Goal: Task Accomplishment & Management: Manage account settings

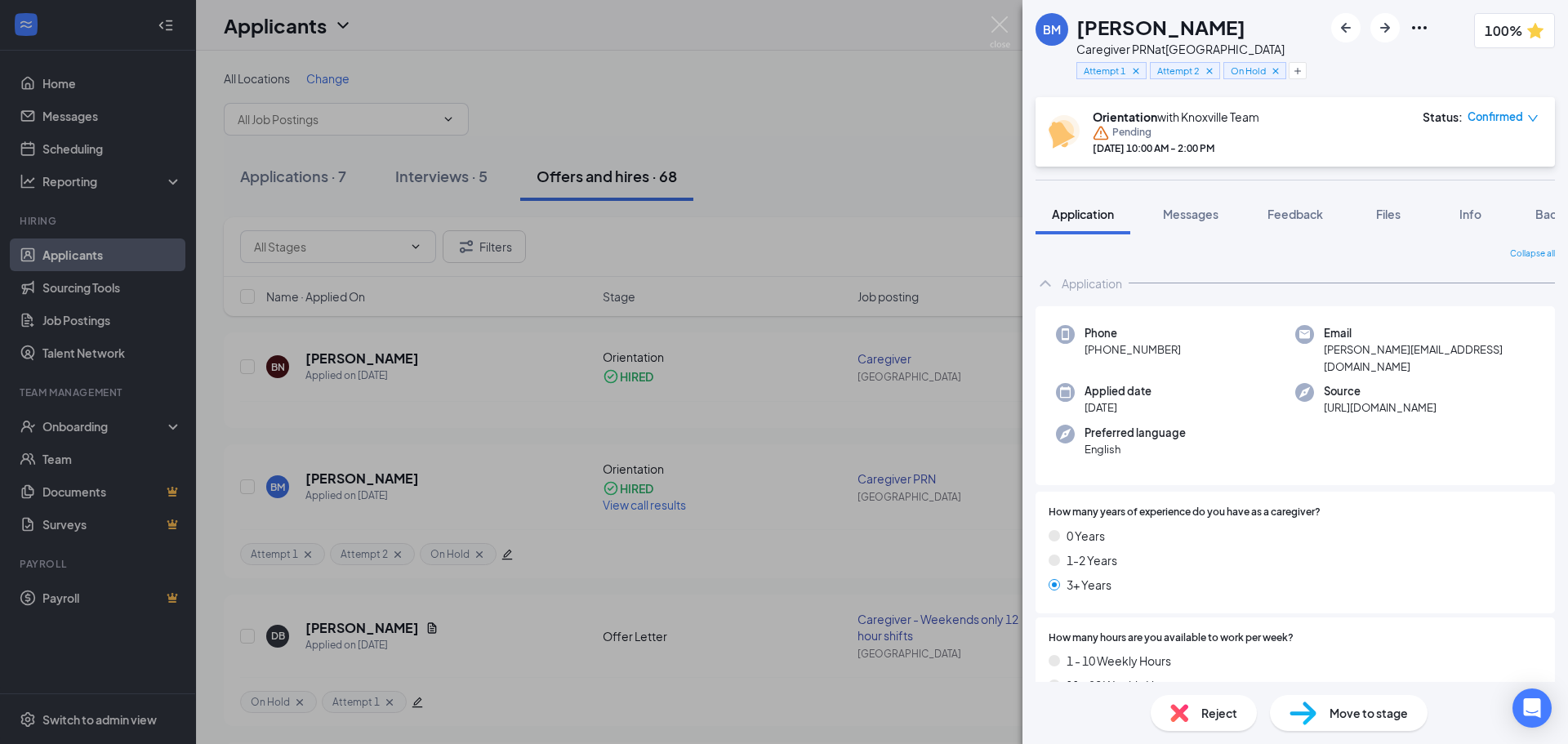
scroll to position [2369, 0]
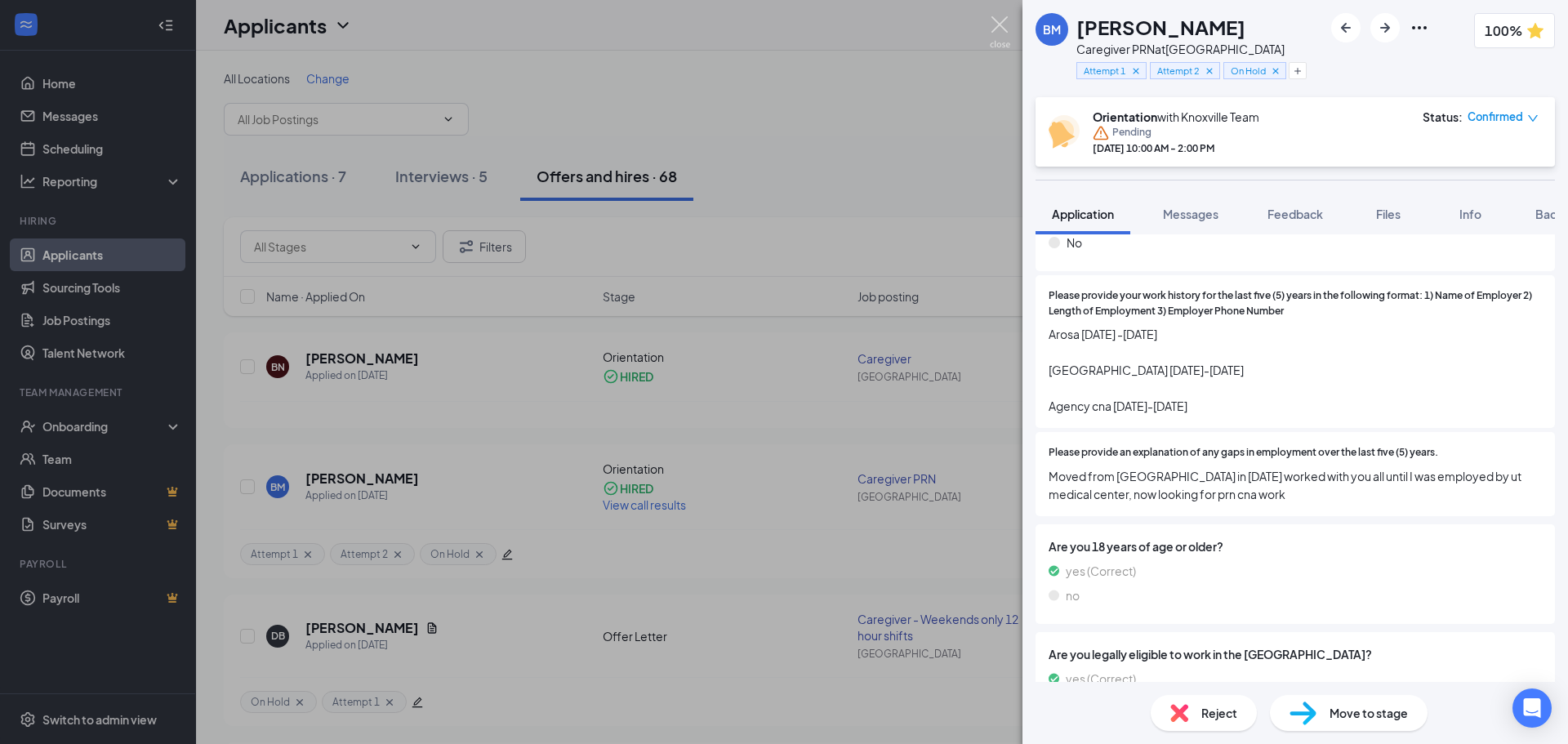
click at [1000, 22] on img at bounding box center [1000, 32] width 21 height 32
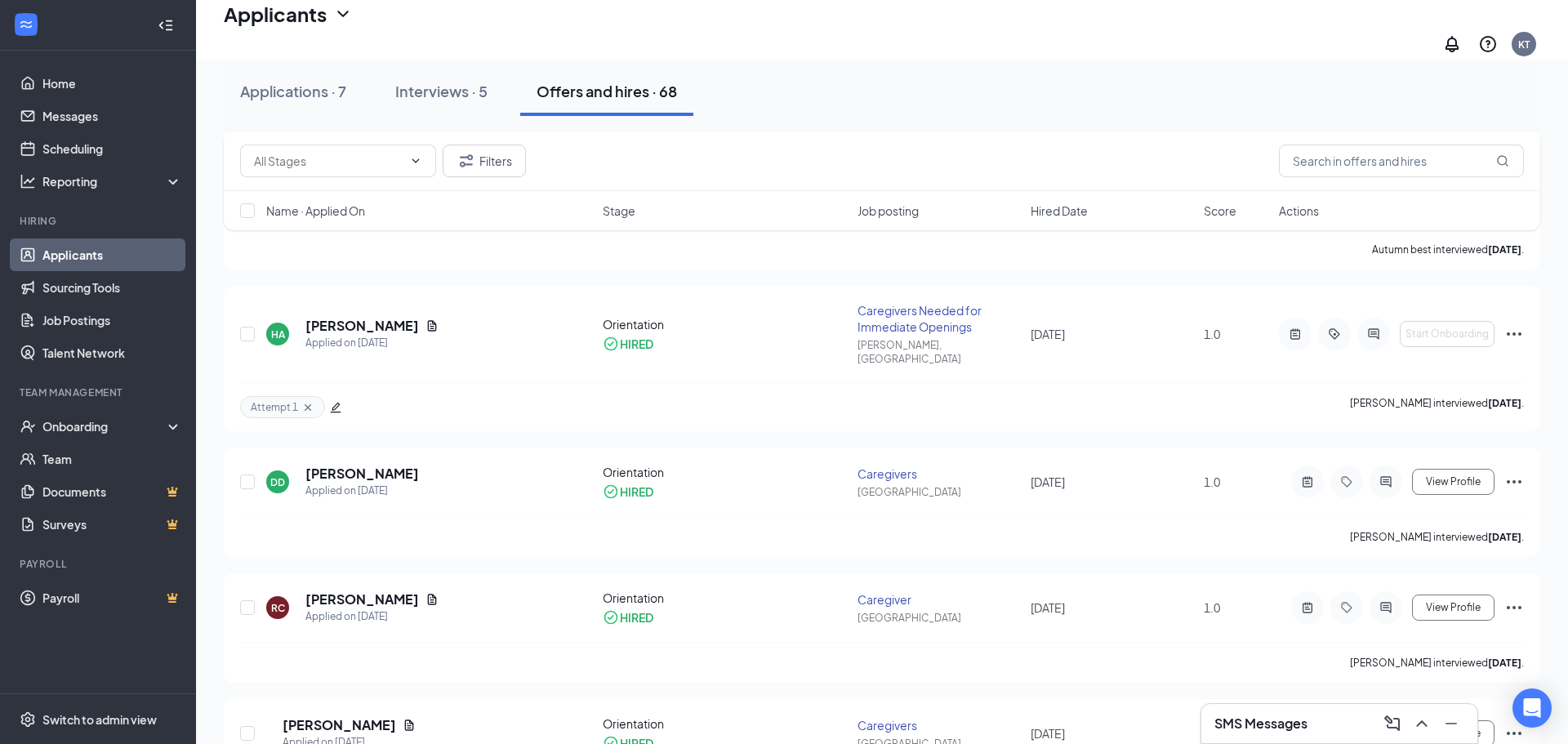
scroll to position [986, 0]
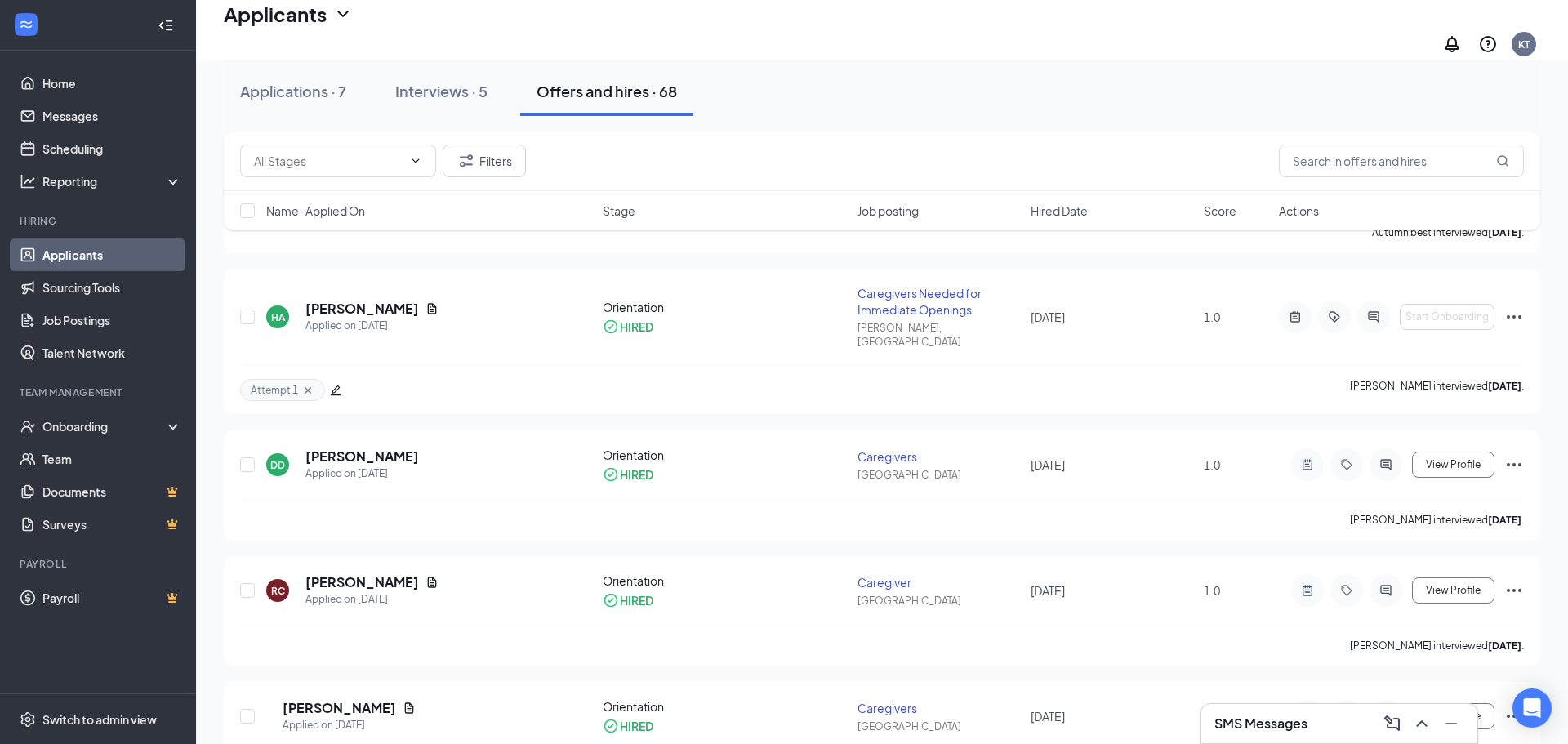
click at [450, 95] on div "Interviews · 5" at bounding box center [441, 91] width 92 height 21
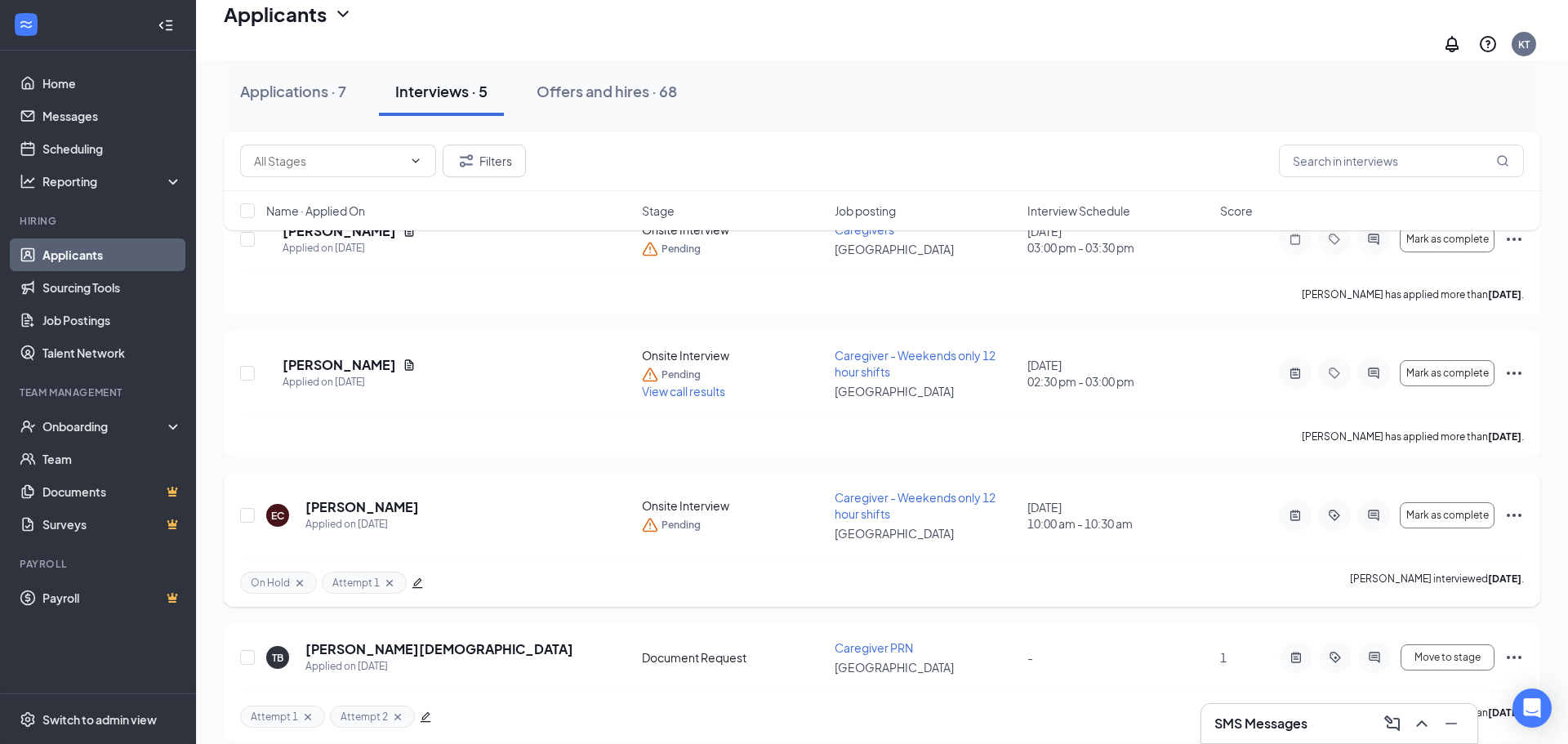
scroll to position [282, 0]
click at [339, 495] on h5 "Evelyn Clarke" at bounding box center [362, 504] width 113 height 18
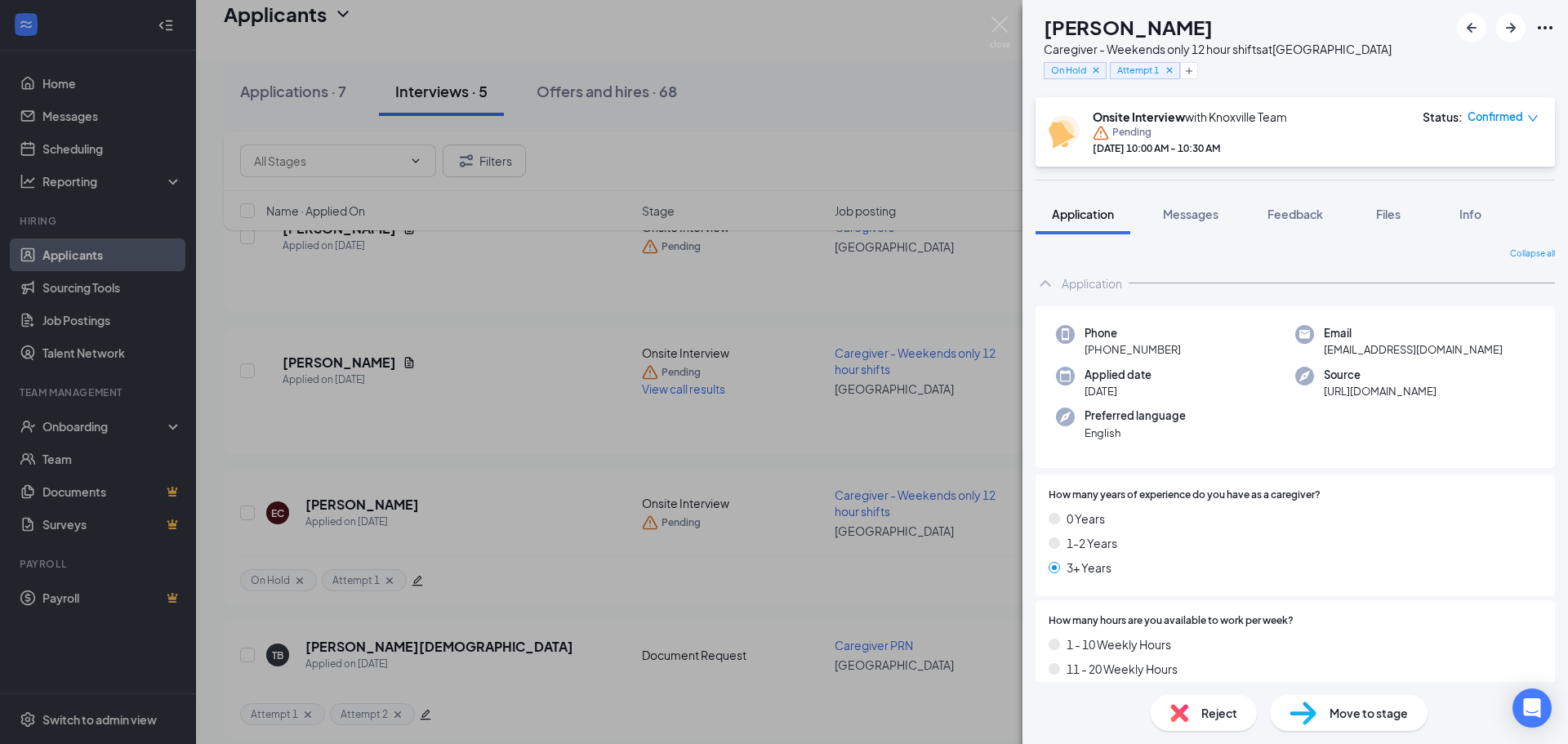
click at [1379, 713] on span "Move to stage" at bounding box center [1368, 712] width 78 height 18
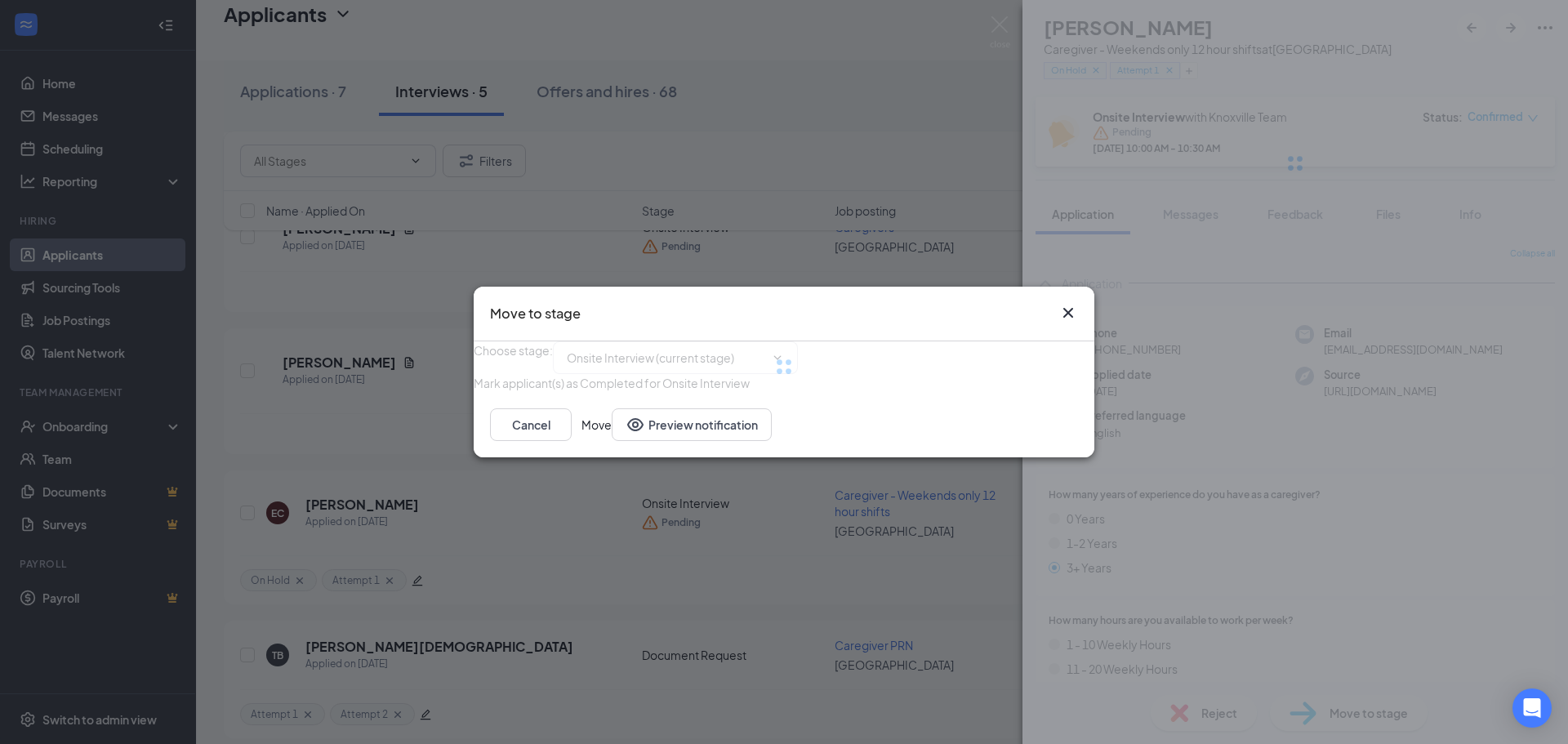
type input "Offer Letter (next stage)"
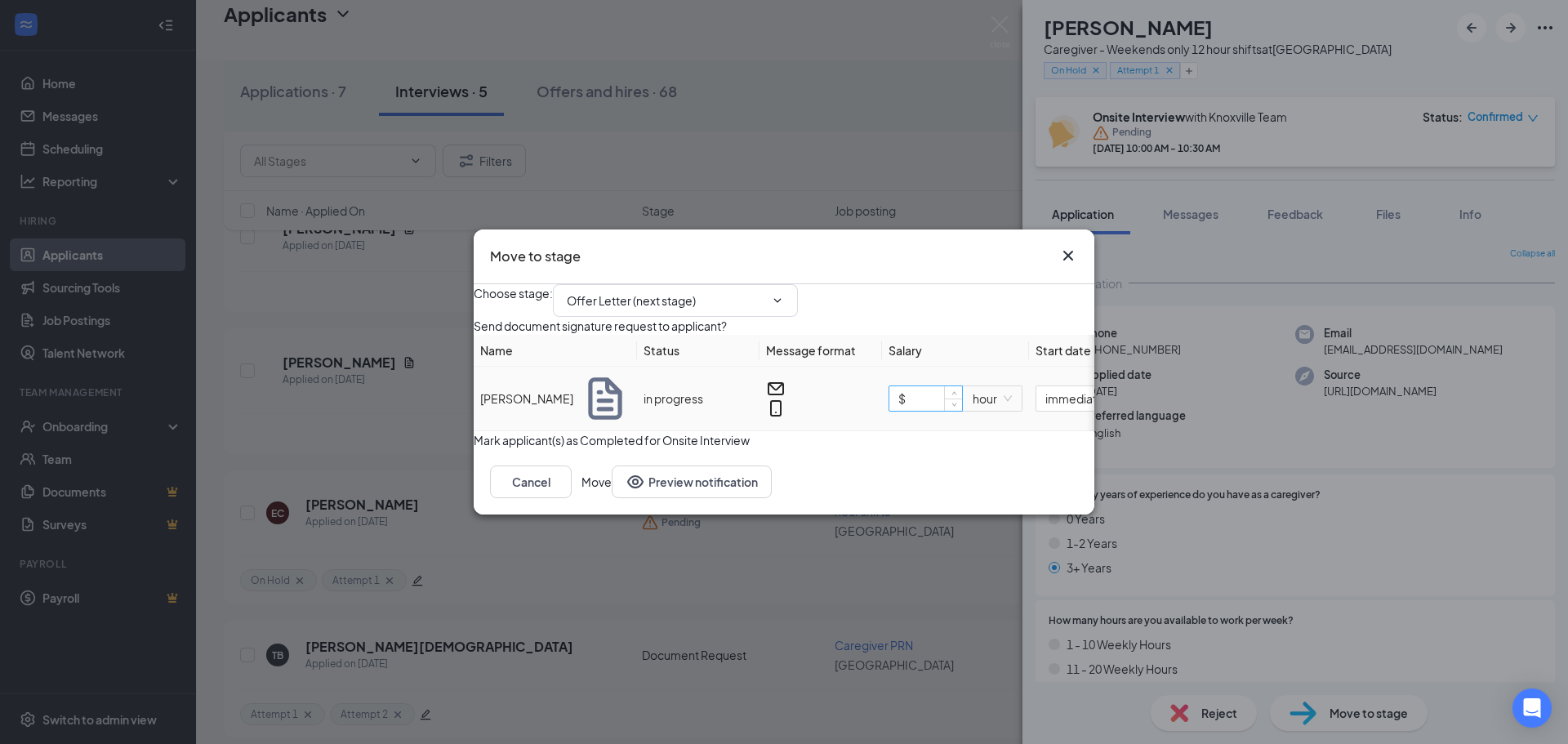
click at [942, 407] on input "$" at bounding box center [925, 398] width 73 height 24
type input "$ 15"
click at [612, 498] on button "Move" at bounding box center [596, 481] width 30 height 33
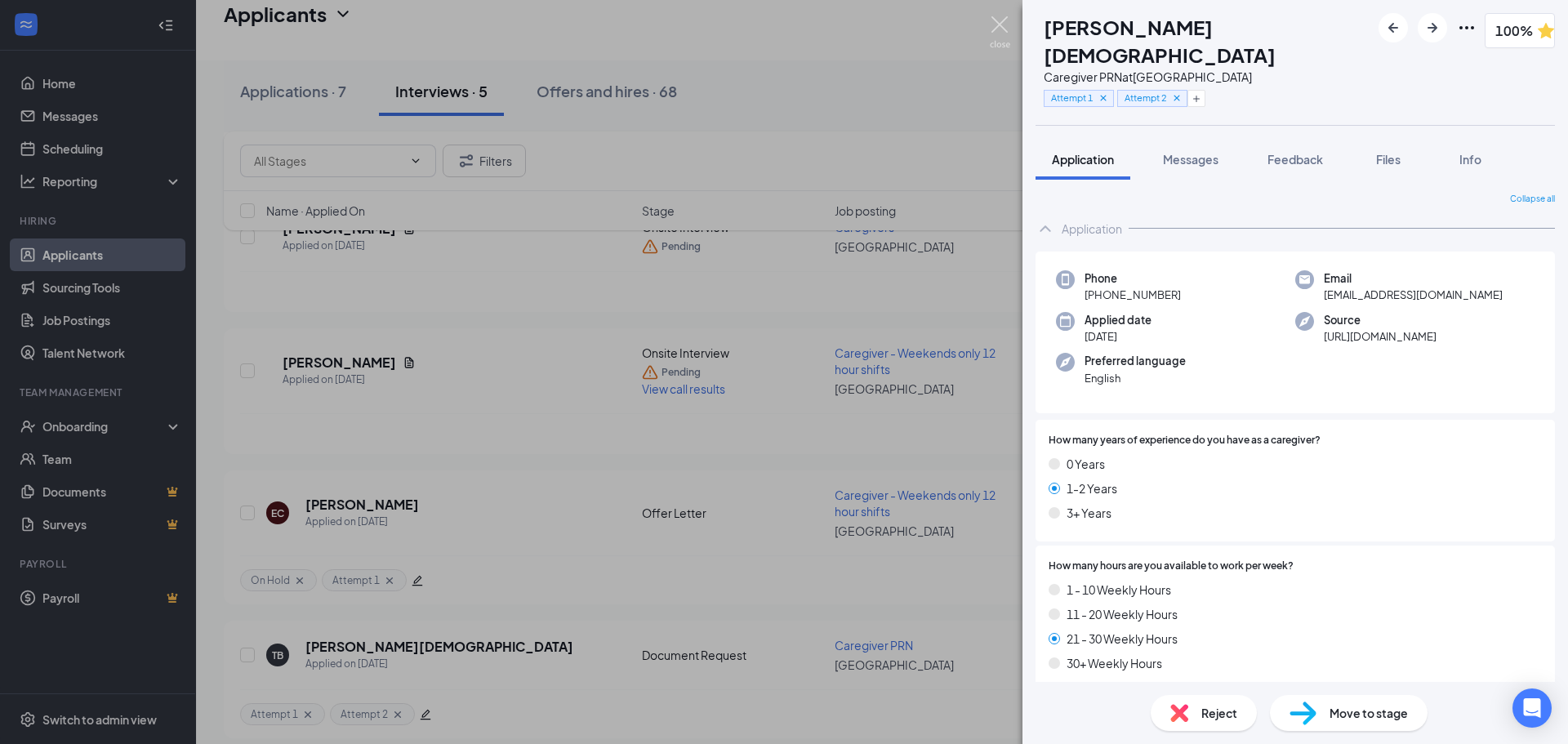
click at [999, 26] on img at bounding box center [1000, 32] width 21 height 32
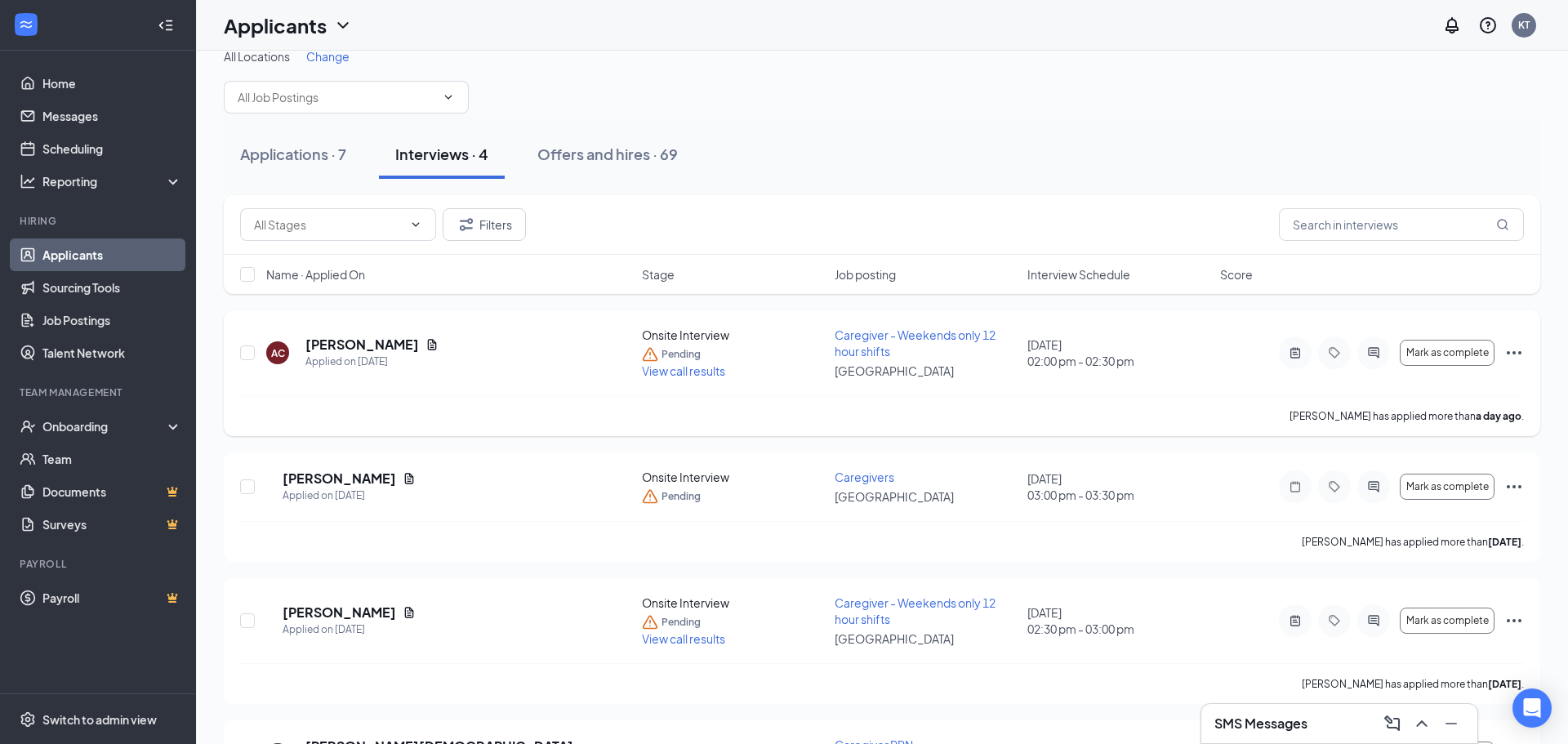
scroll to position [14, 0]
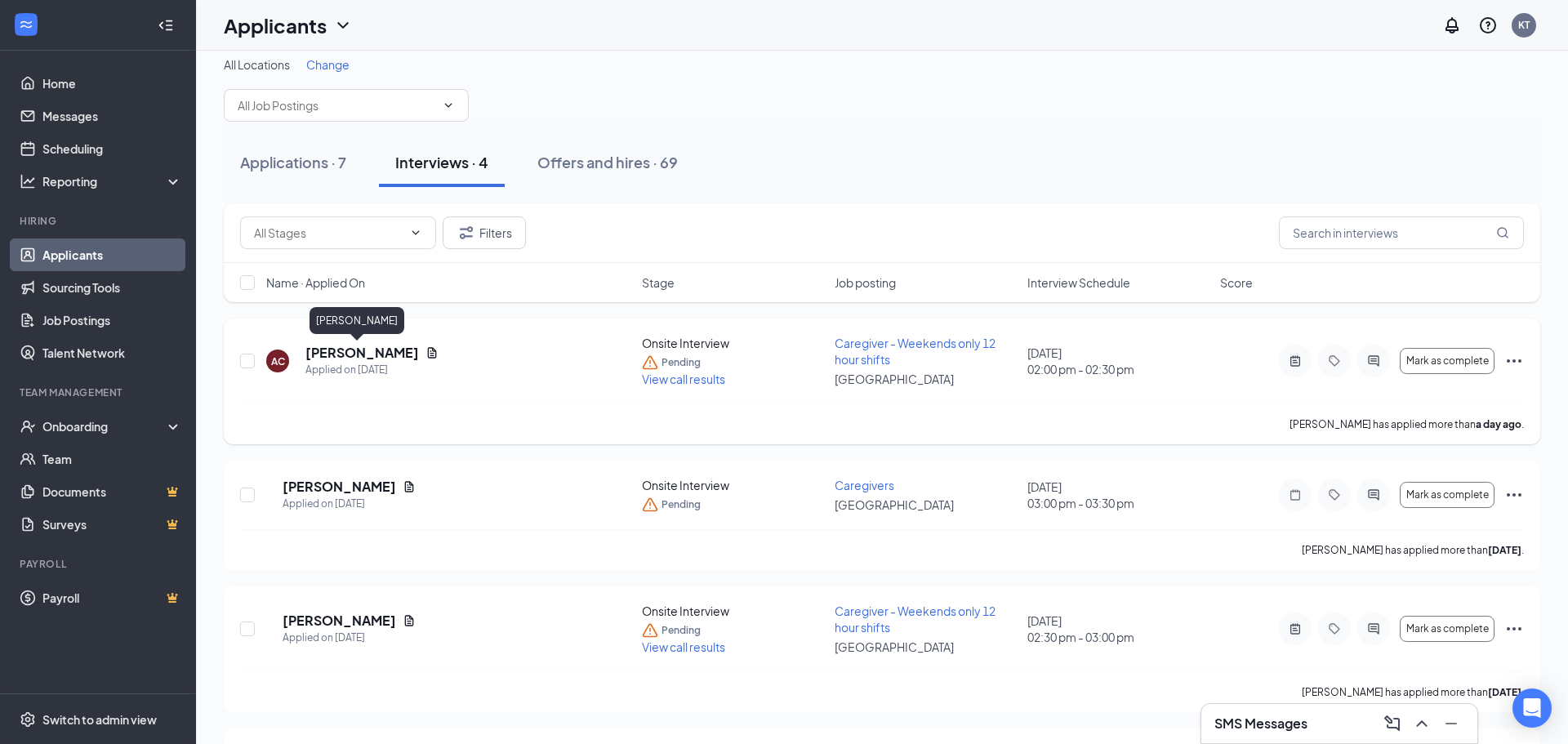
click at [345, 352] on h5 "Alexa Coker" at bounding box center [362, 352] width 113 height 18
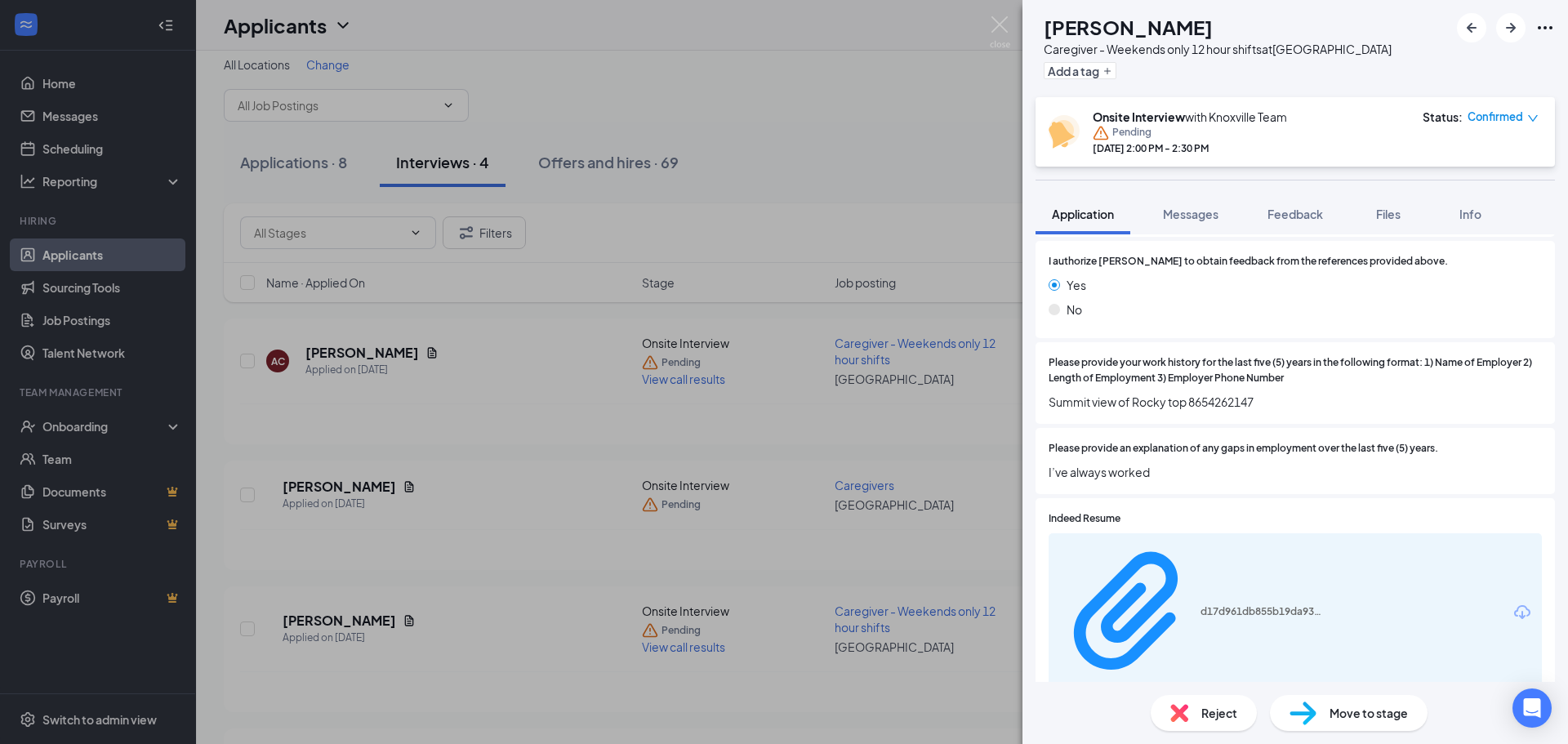
scroll to position [2283, 0]
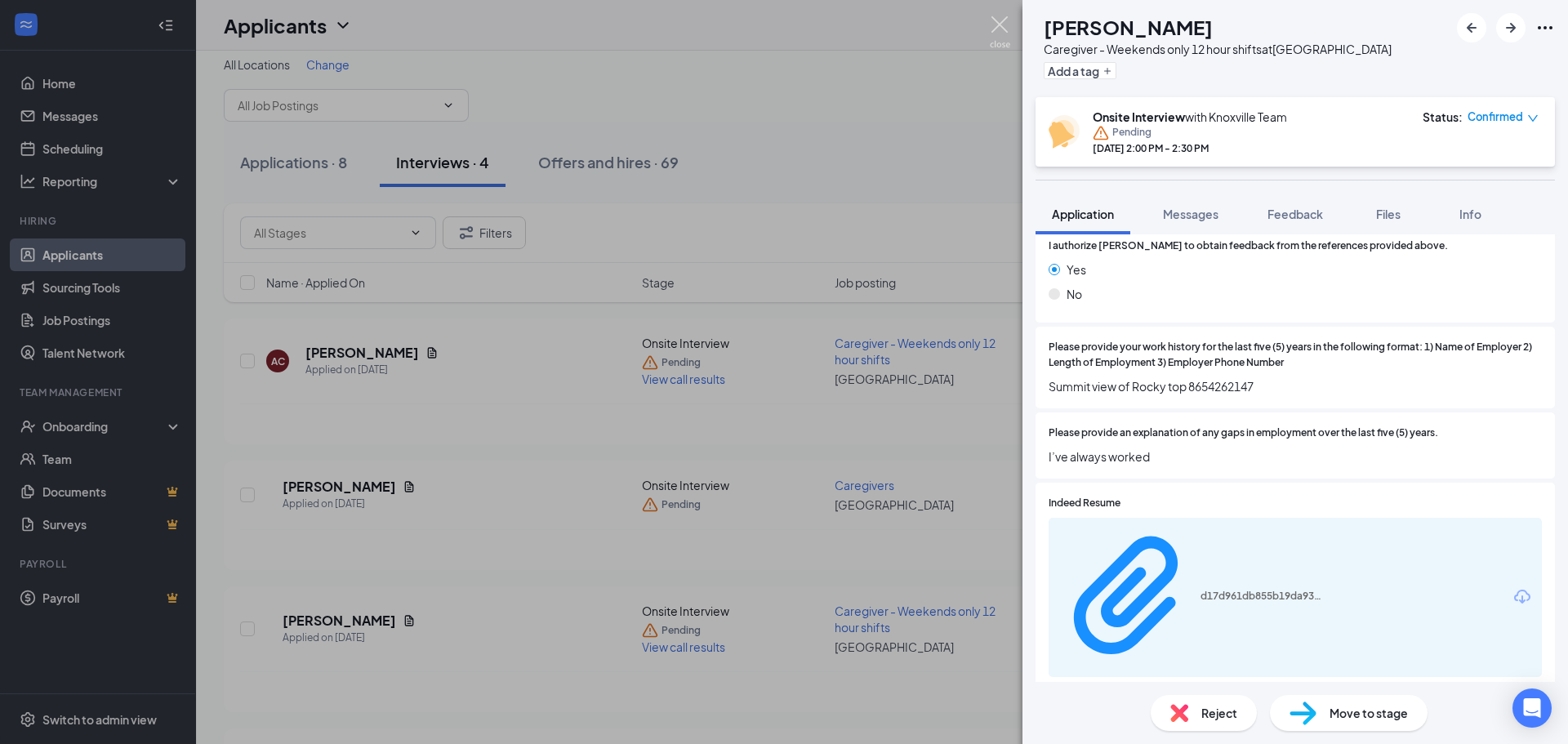
click at [991, 22] on img at bounding box center [1000, 32] width 21 height 32
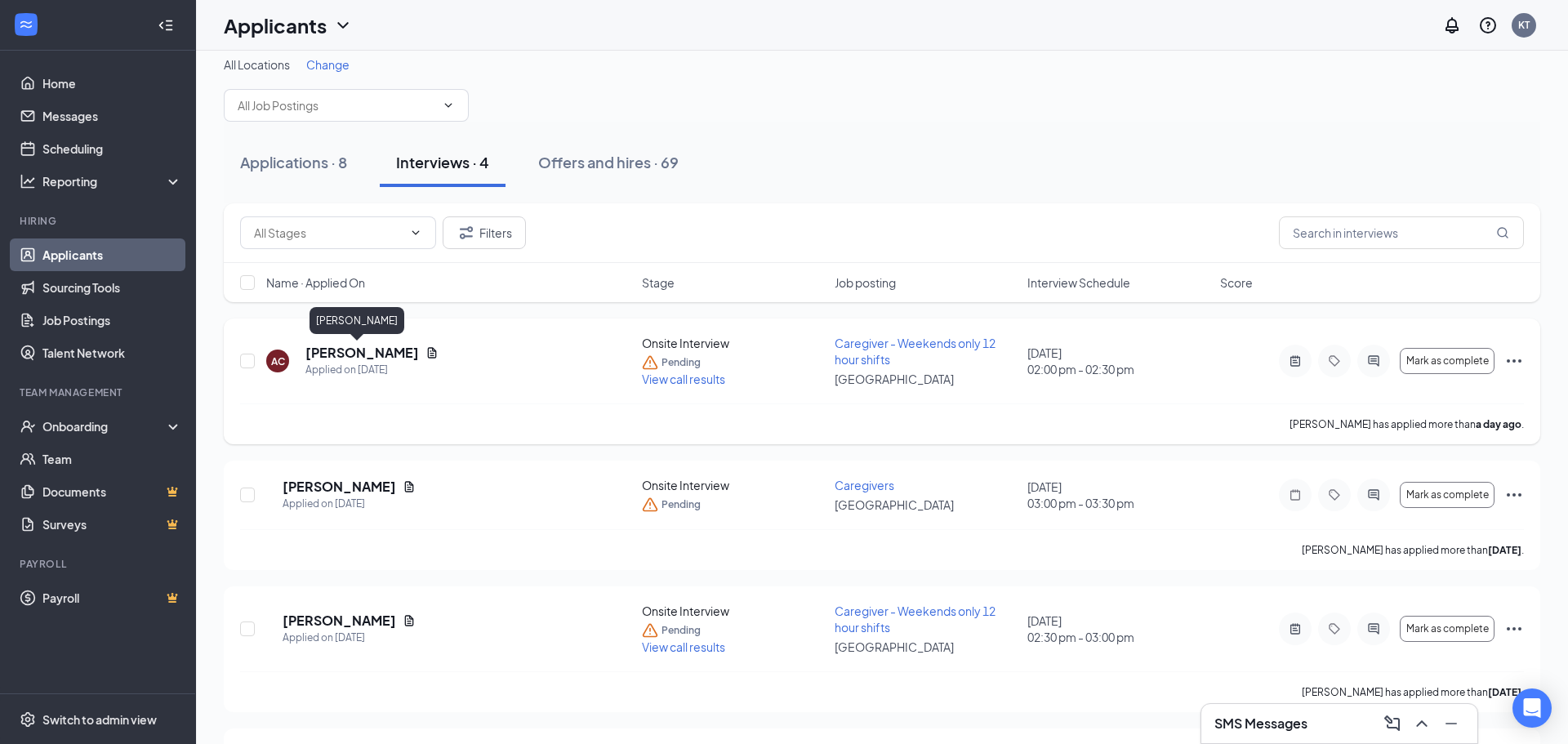
click at [353, 352] on h5 "Alexa Coker" at bounding box center [362, 352] width 113 height 18
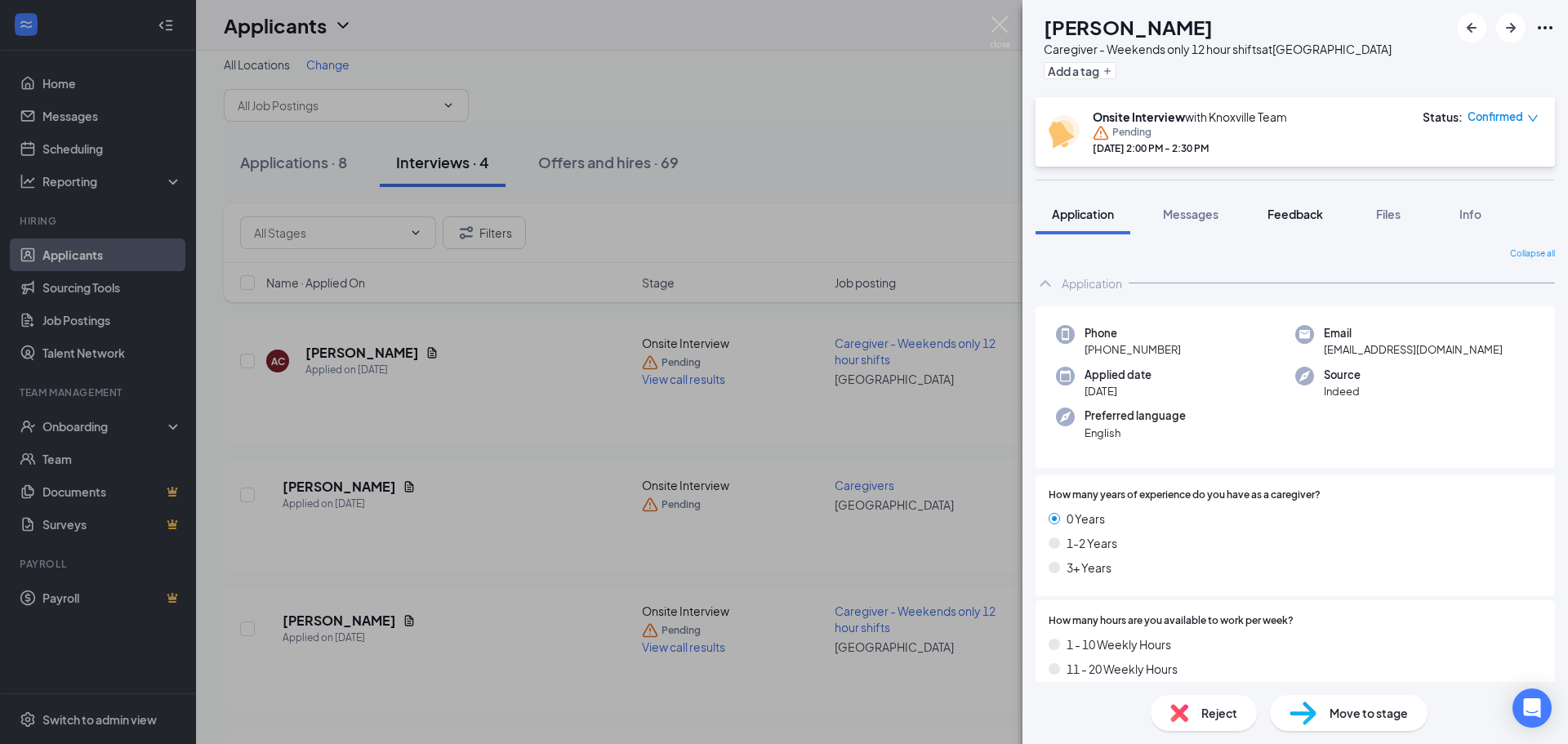
click at [1296, 216] on span "Feedback" at bounding box center [1295, 214] width 56 height 15
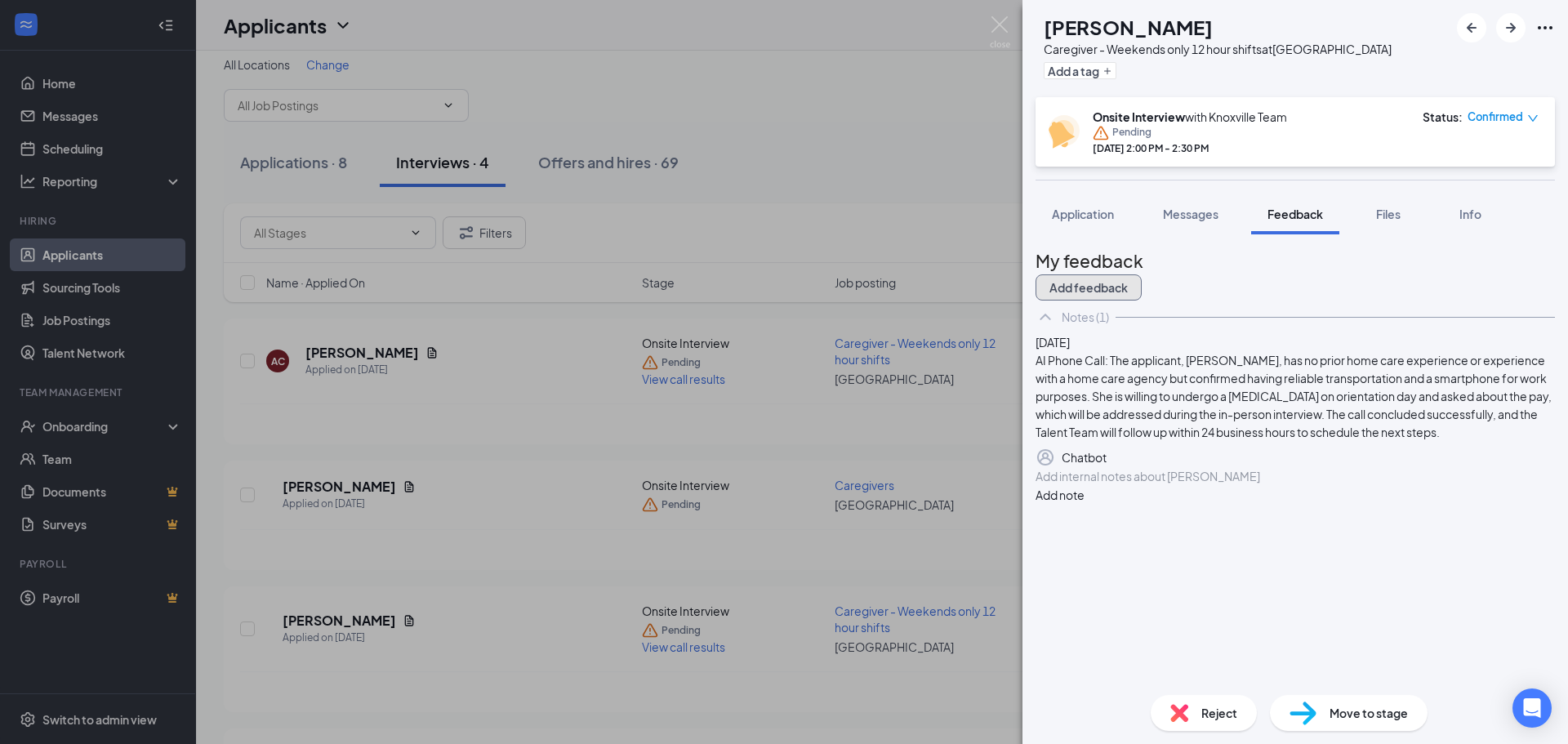
click at [1142, 276] on button "Add feedback" at bounding box center [1088, 287] width 106 height 26
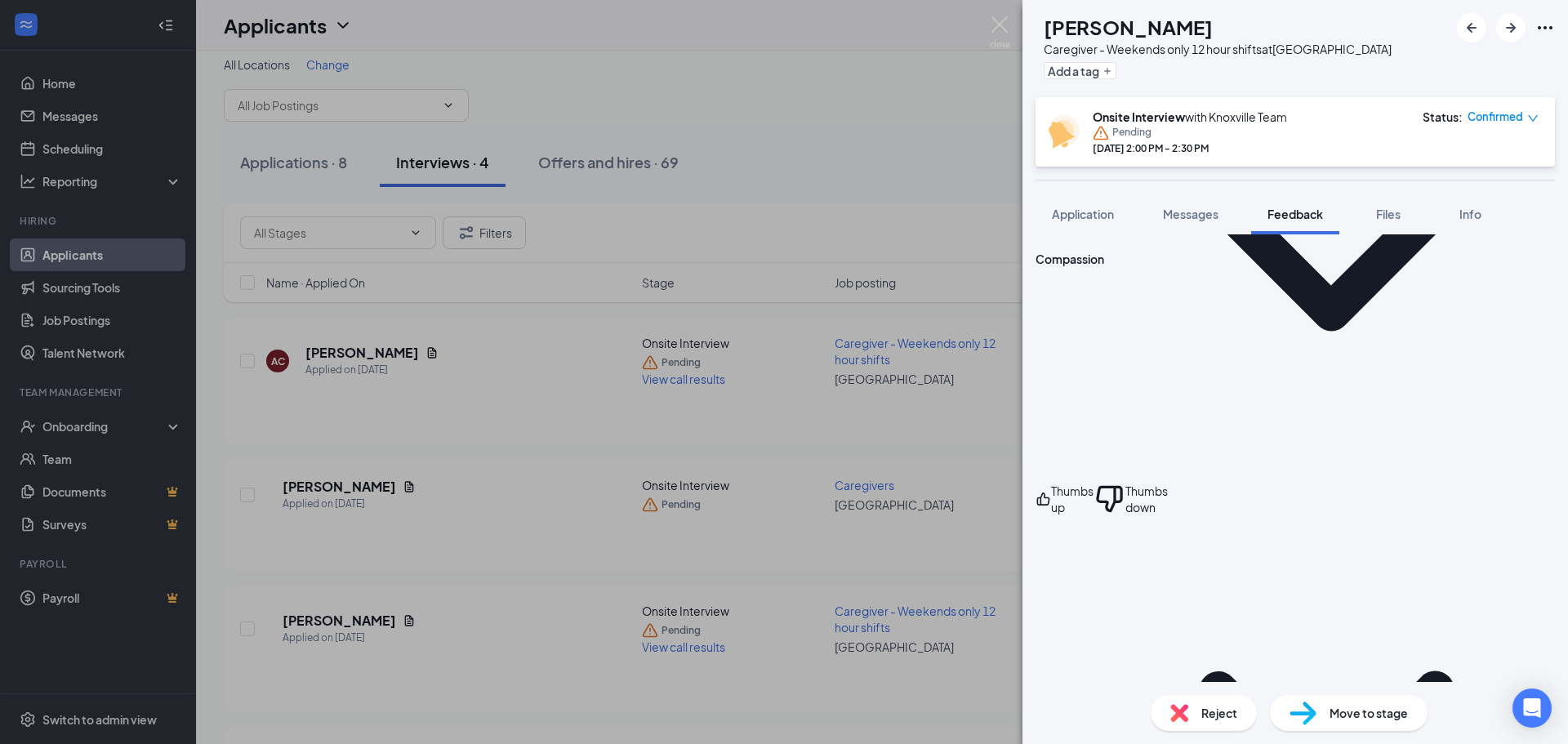
scroll to position [402, 0]
drag, startPoint x: 1104, startPoint y: 380, endPoint x: 1098, endPoint y: 374, distance: 8.5
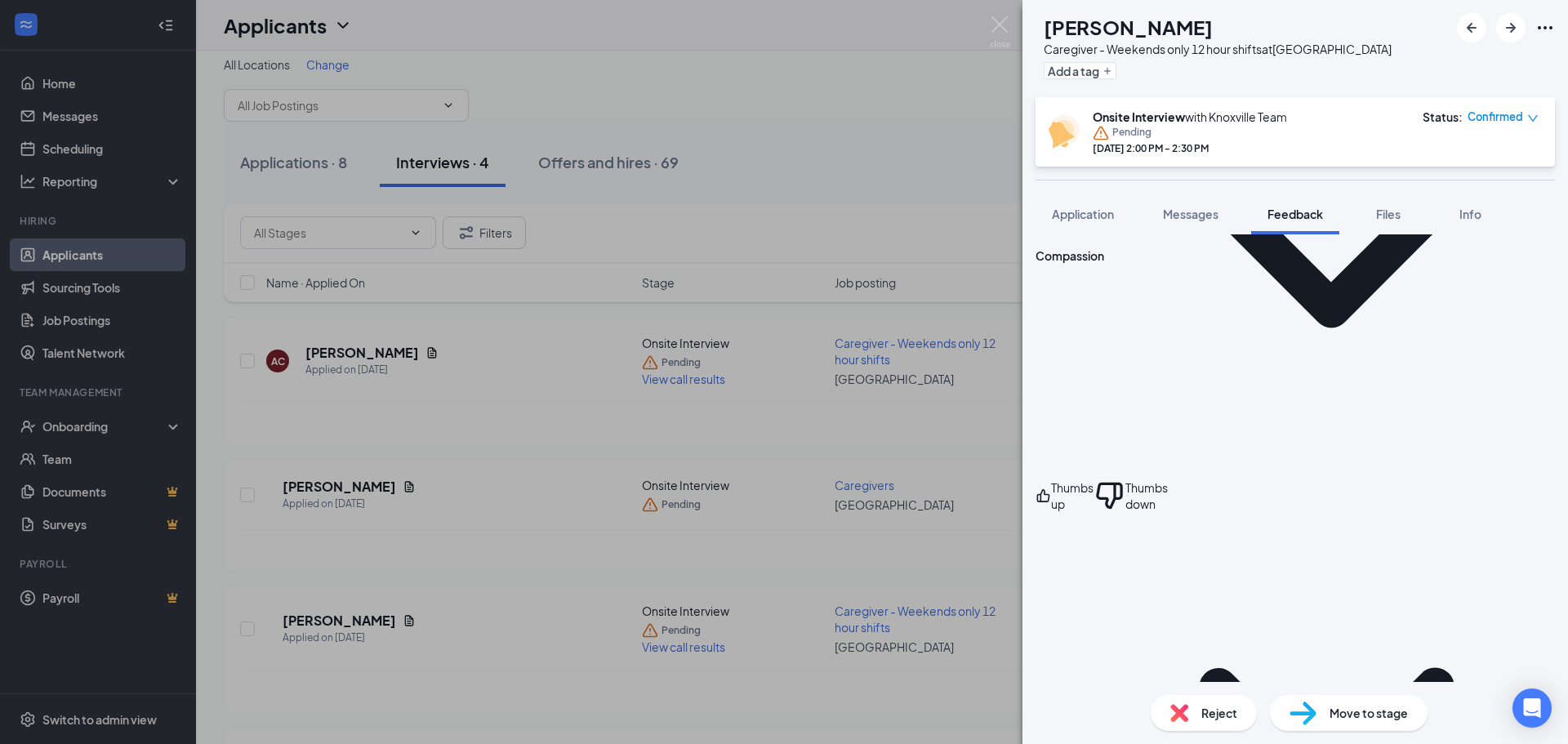
type textarea "yes"
type textarea "knox"
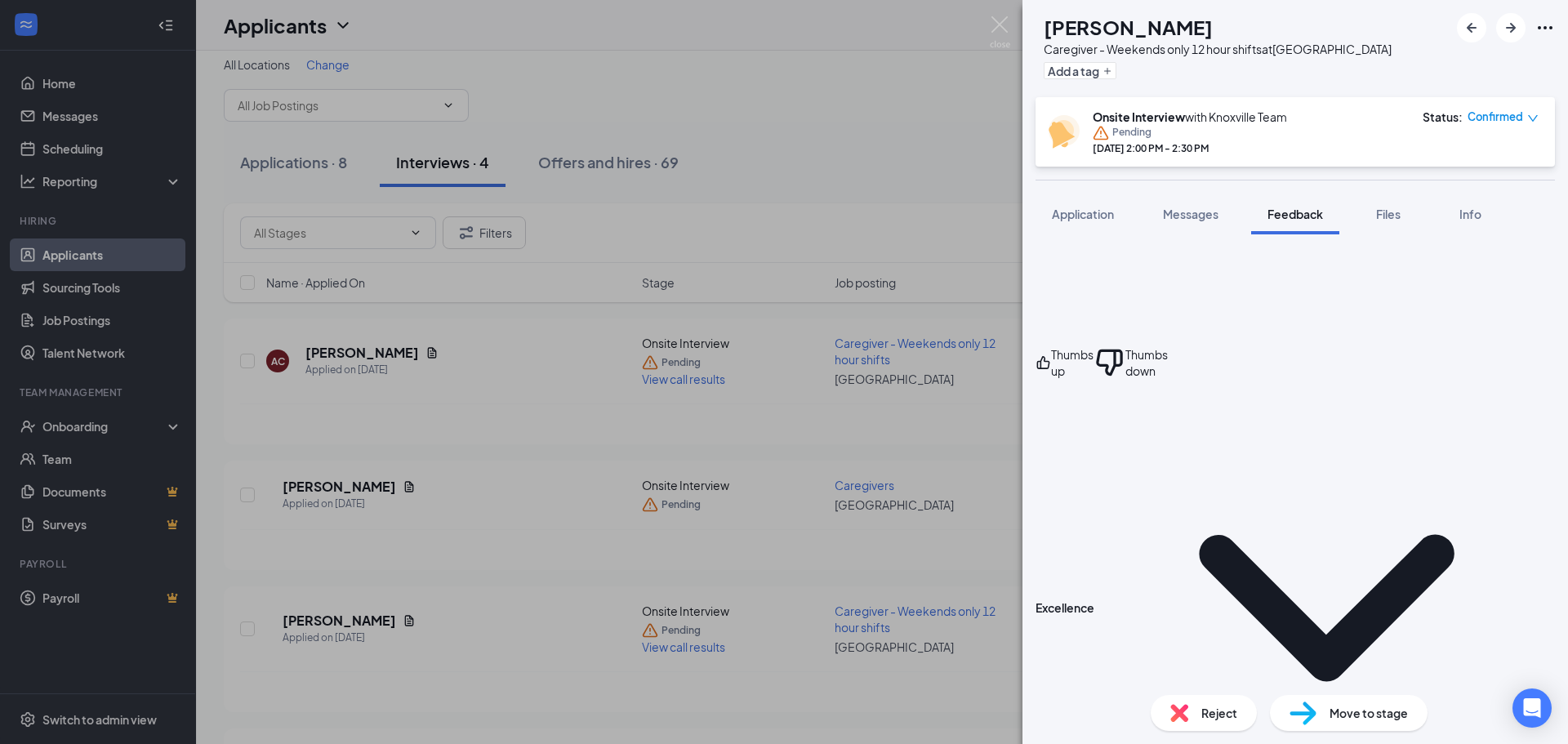
scroll to position [539, 0]
type textarea "Knox & surrounding"
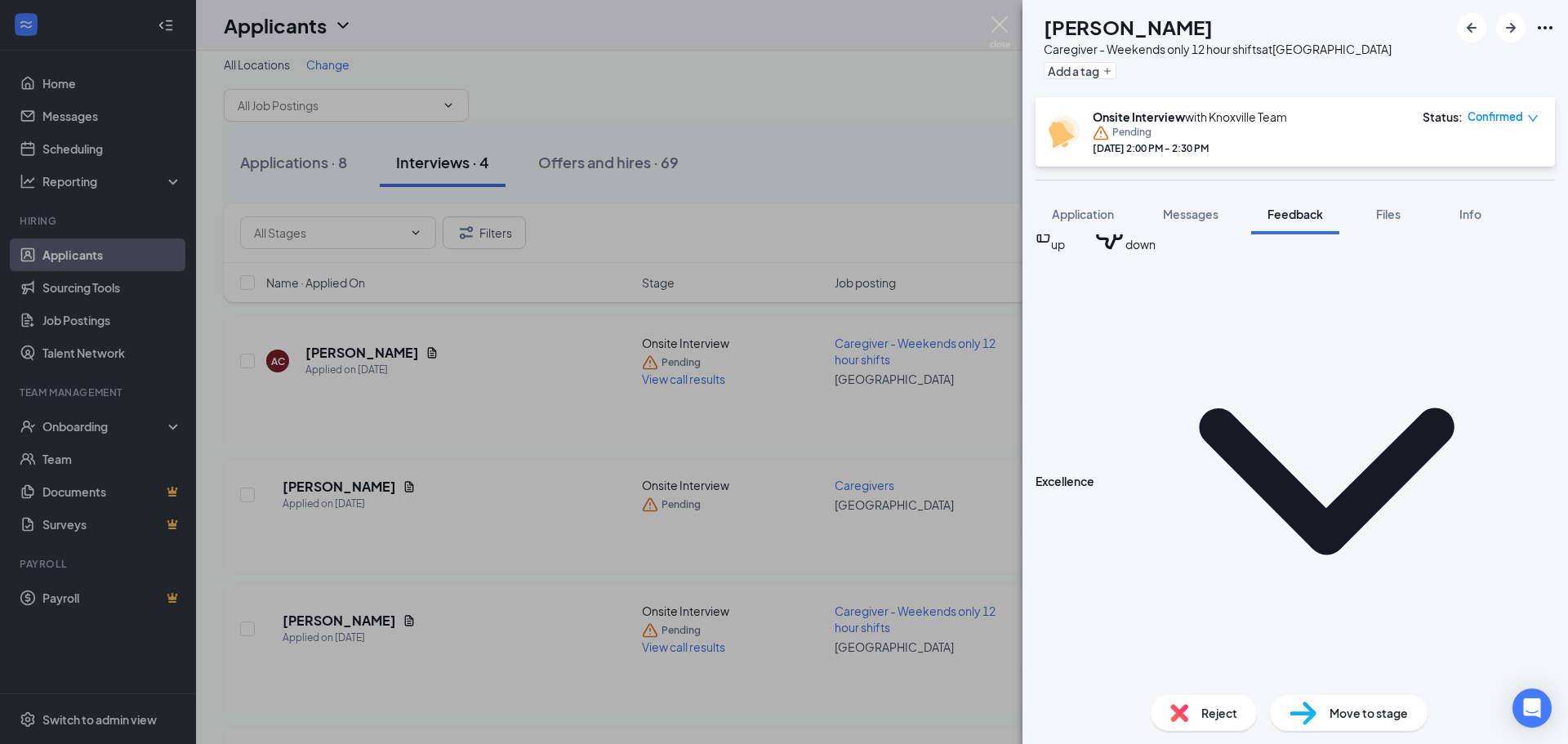
scroll to position [683, 0]
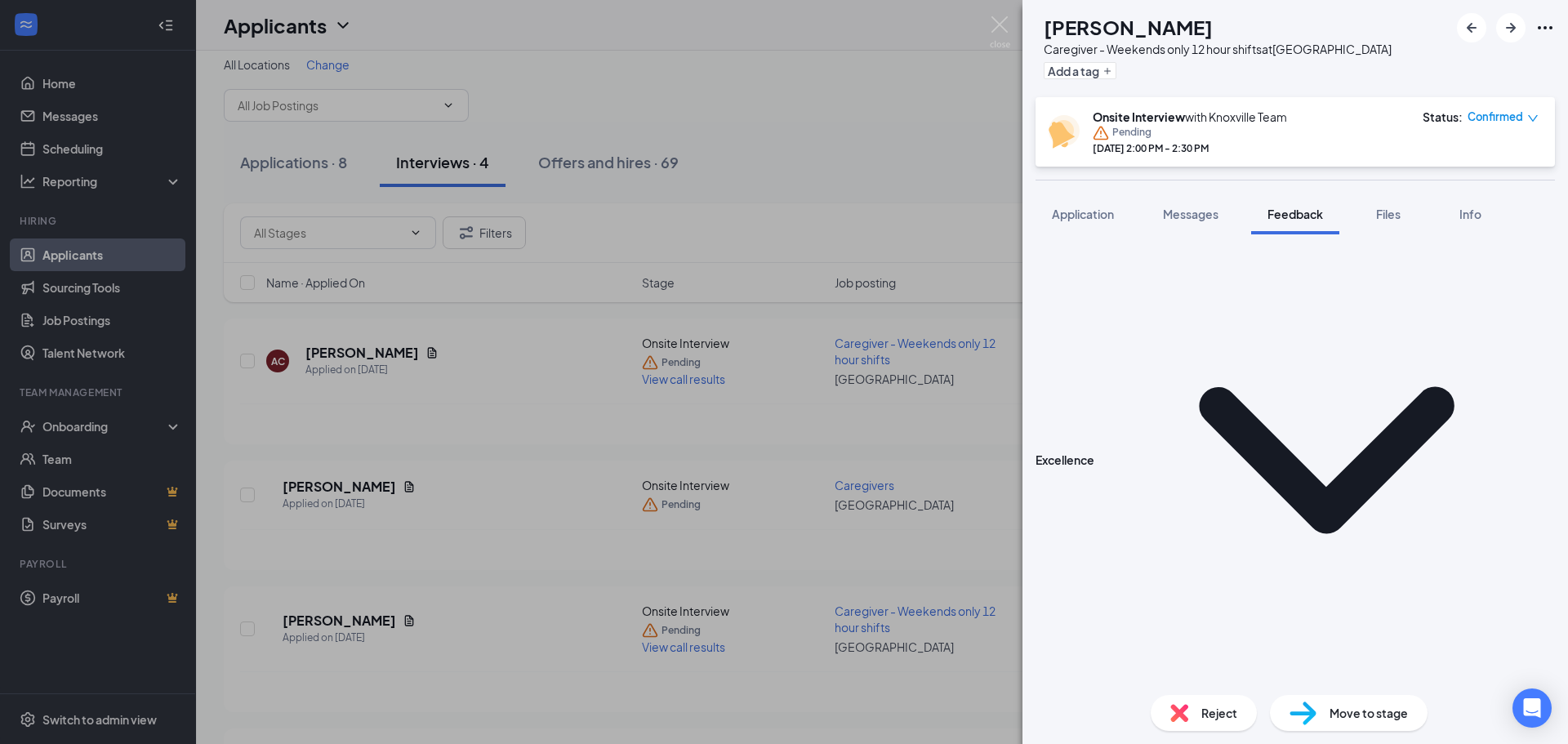
type textarea "limited"
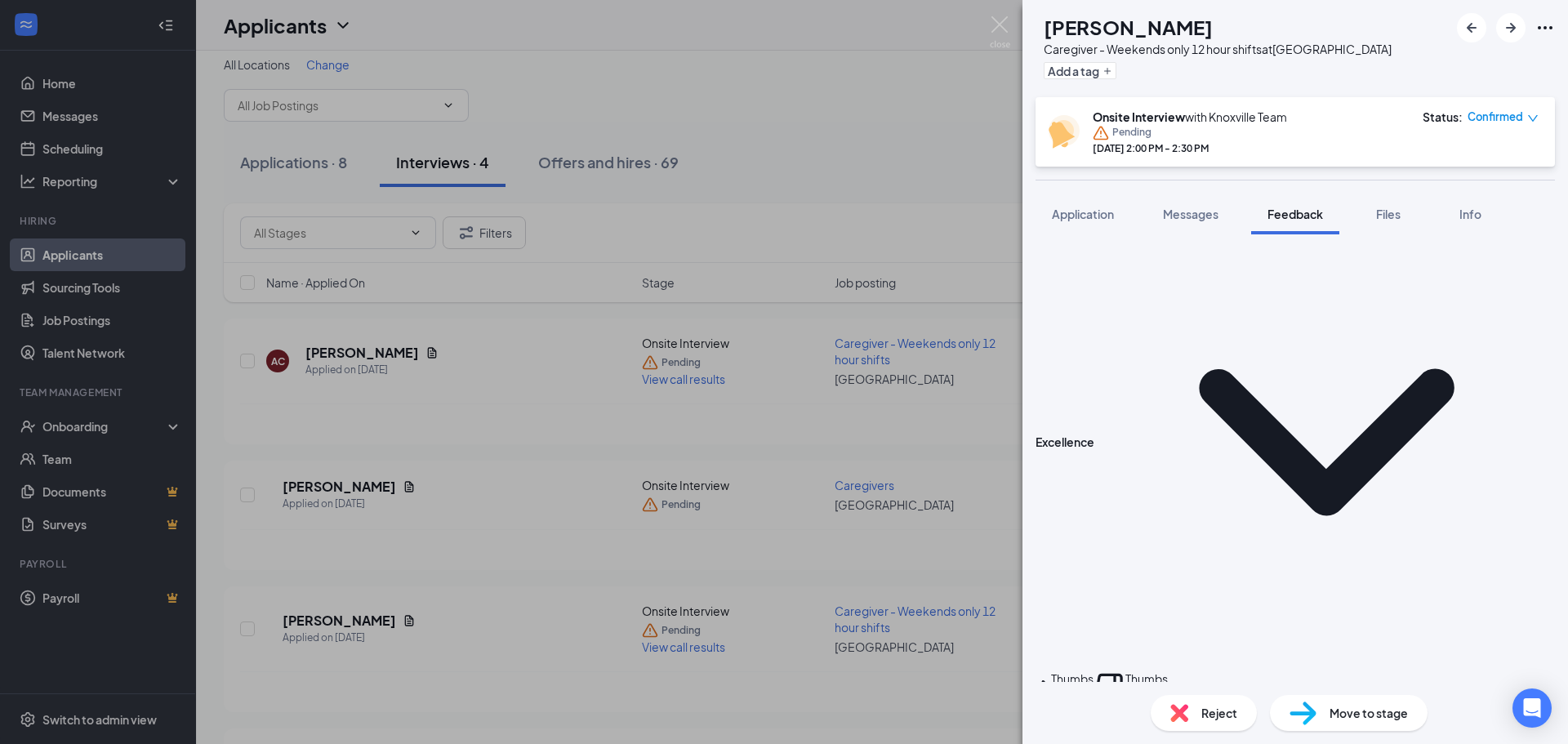
scroll to position [708, 0]
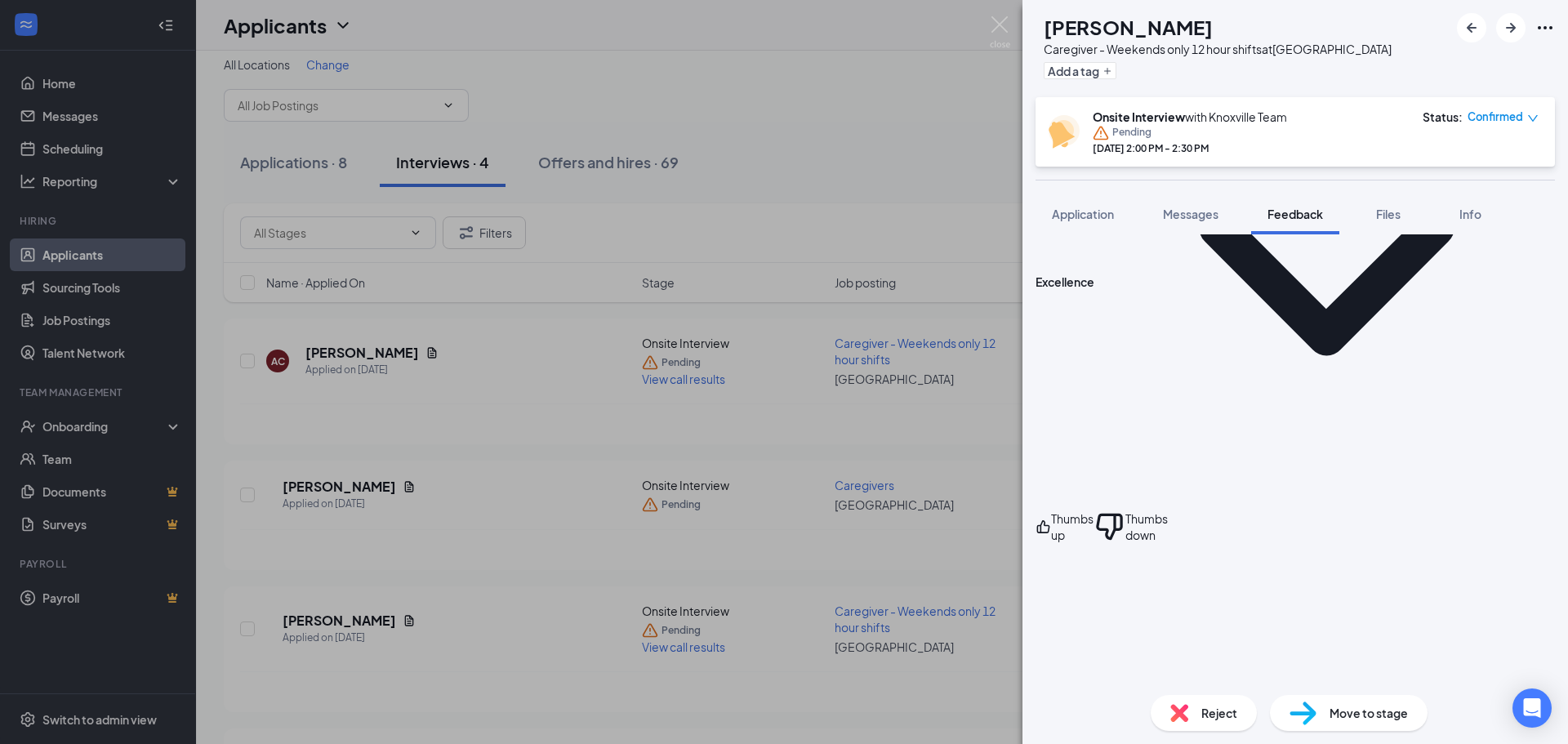
scroll to position [863, 0]
type textarea "yes - no lifting restrictions"
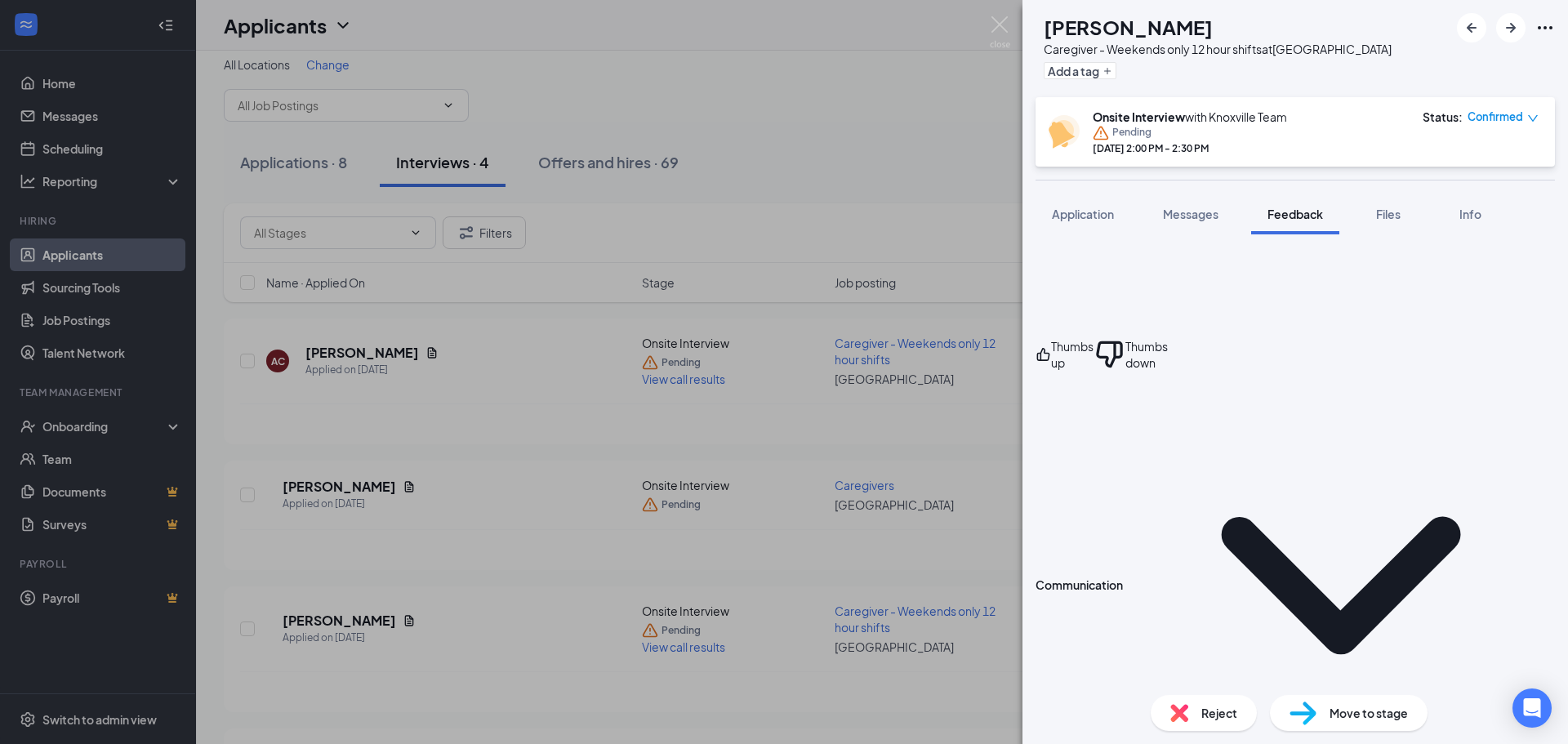
scroll to position [1035, 0]
type textarea "always been around older people and love helping them"
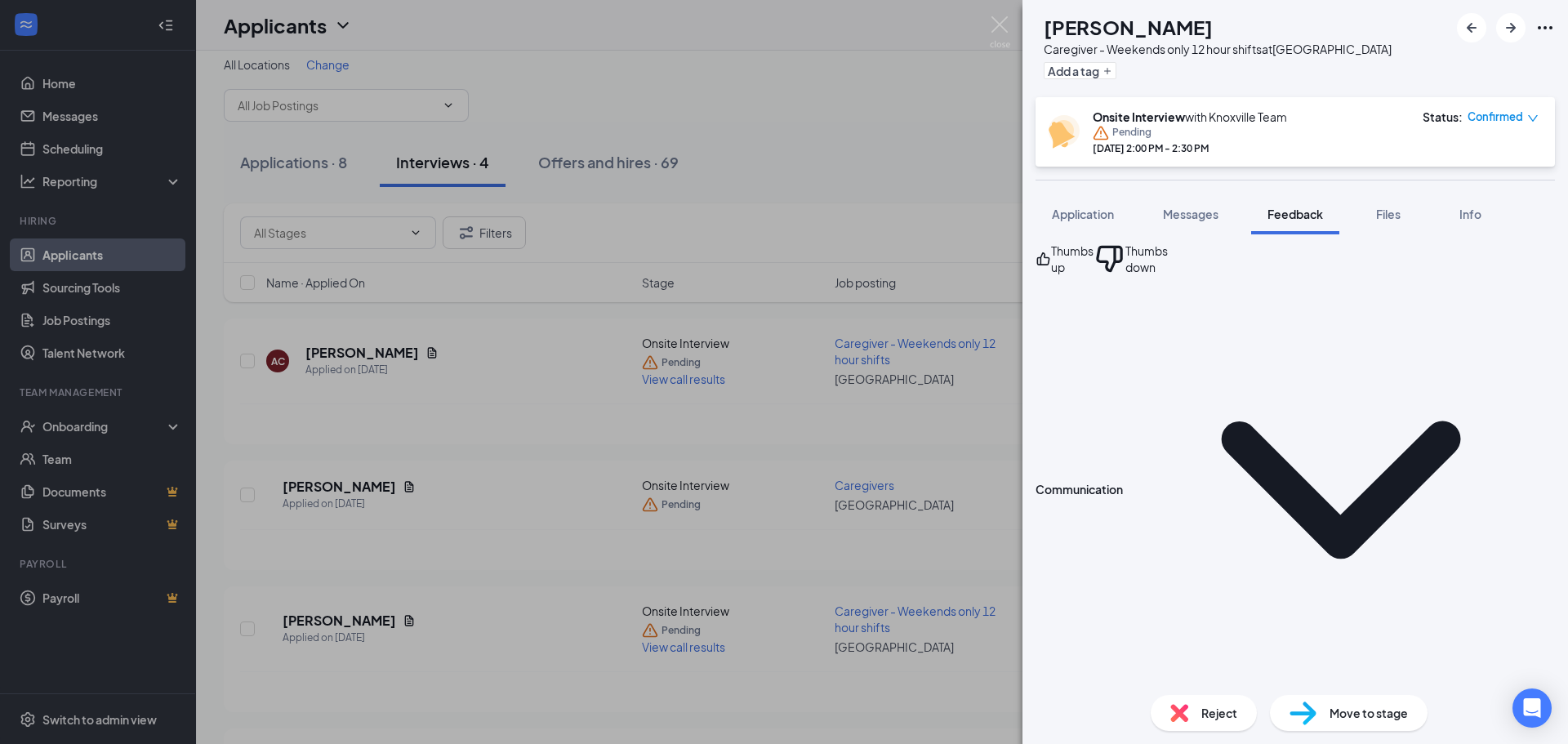
scroll to position [1140, 0]
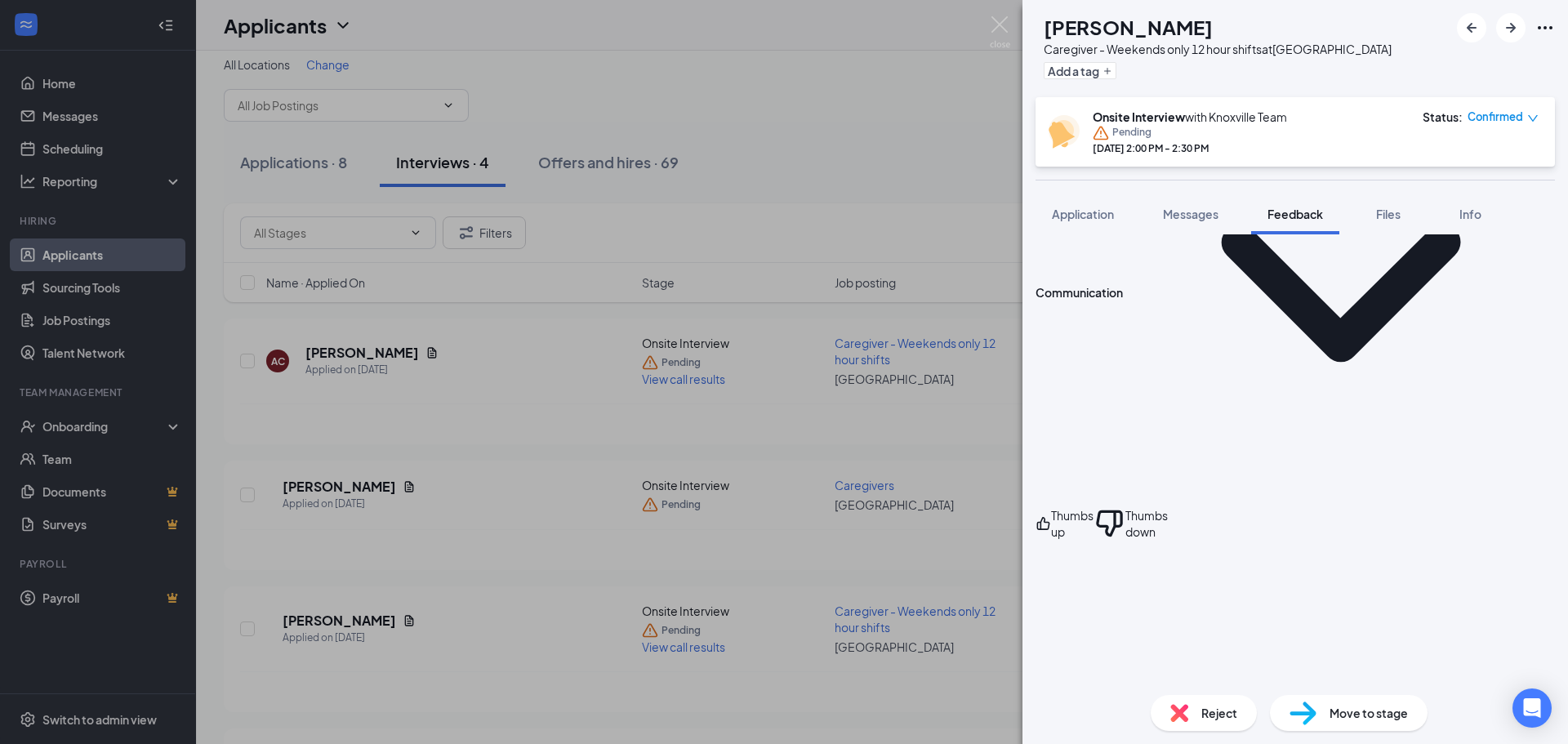
scroll to position [1396, 0]
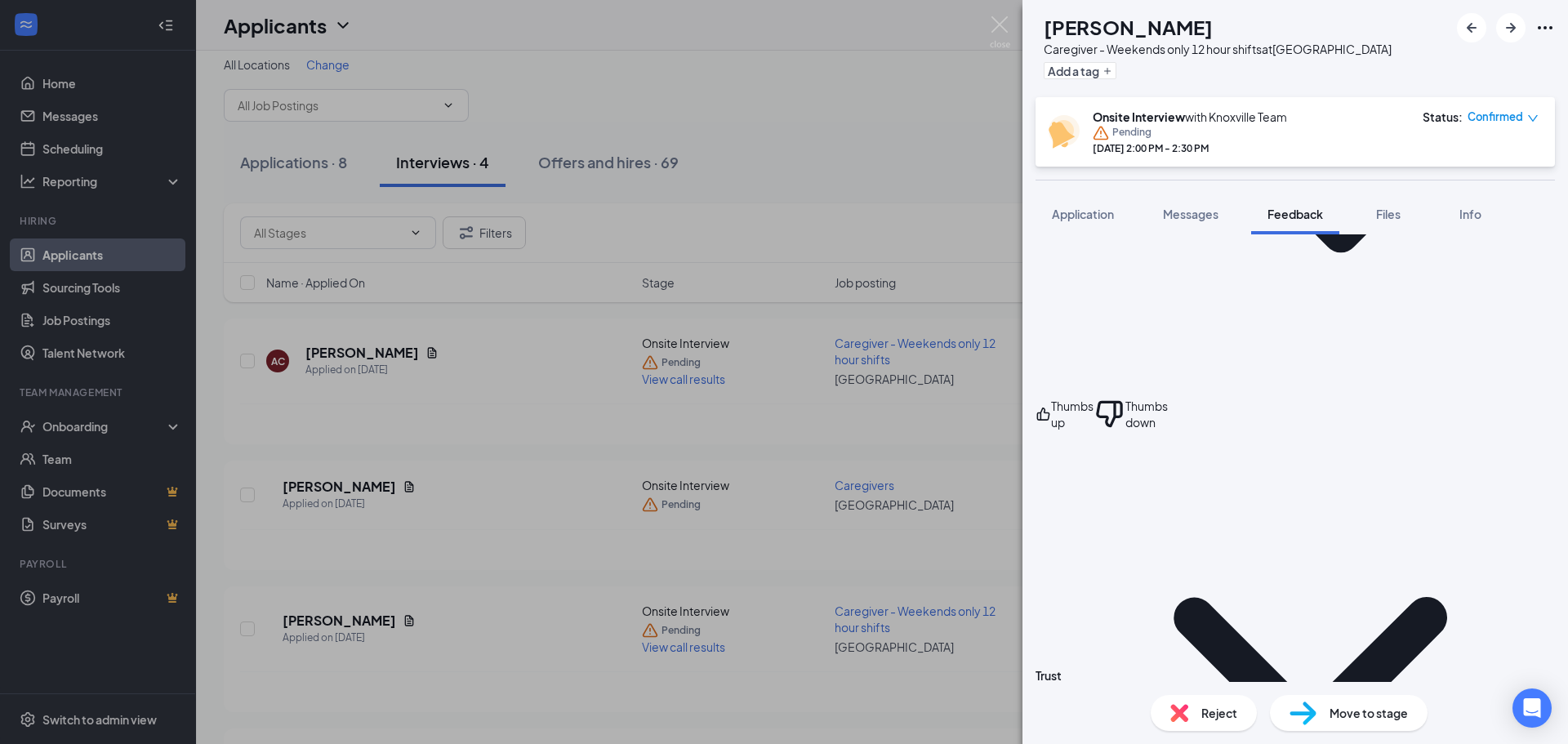
scroll to position [1445, 0]
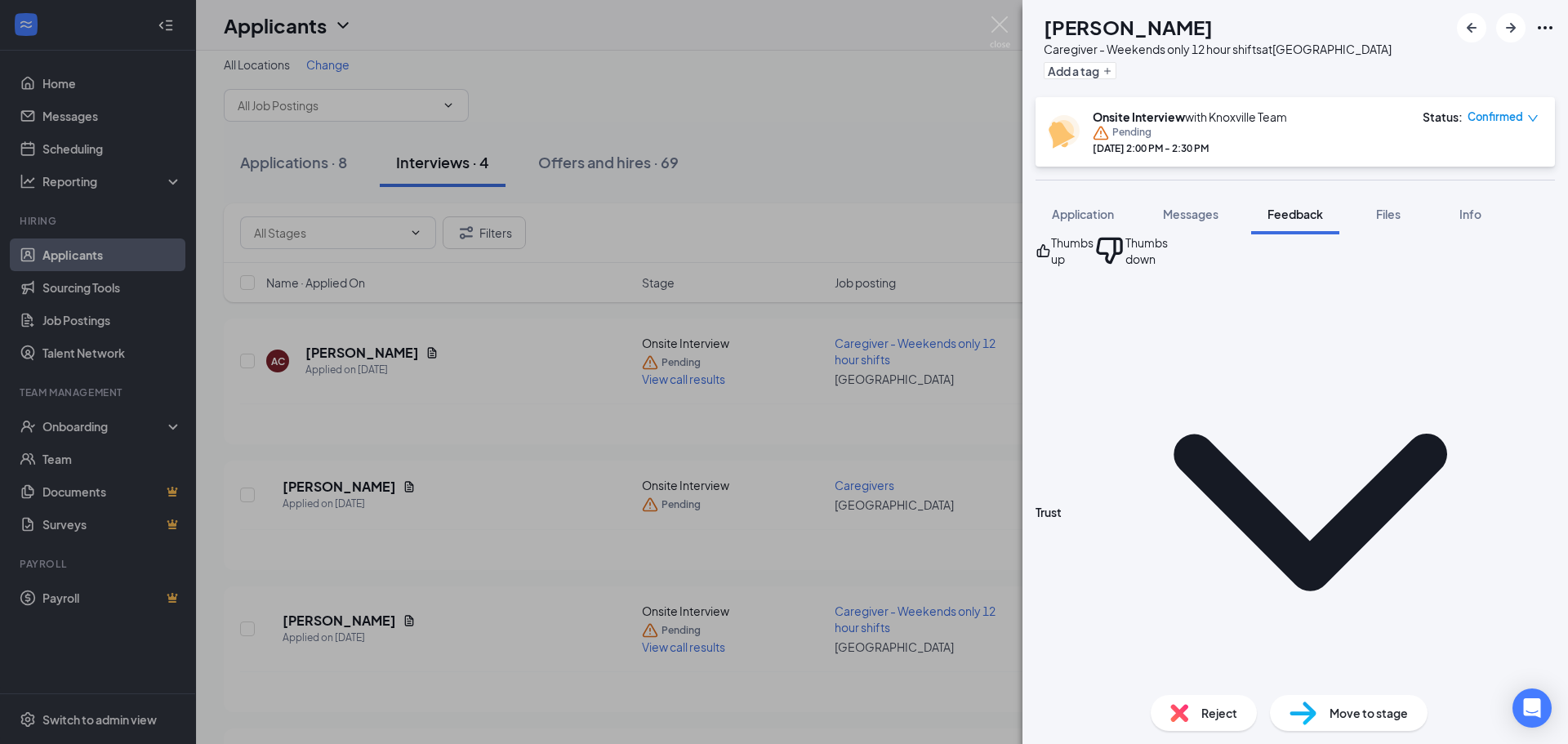
scroll to position [1639, 0]
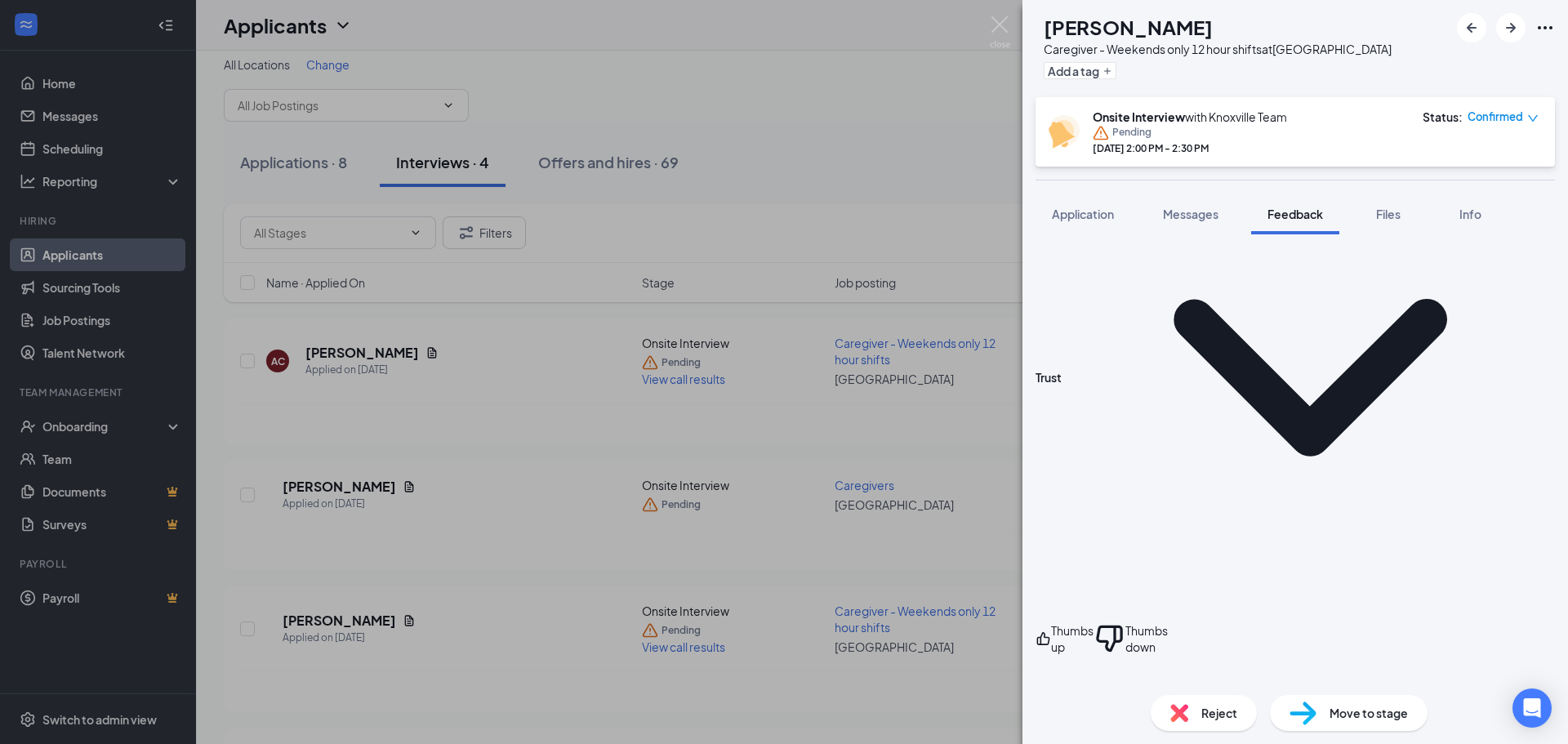
scroll to position [1787, 0]
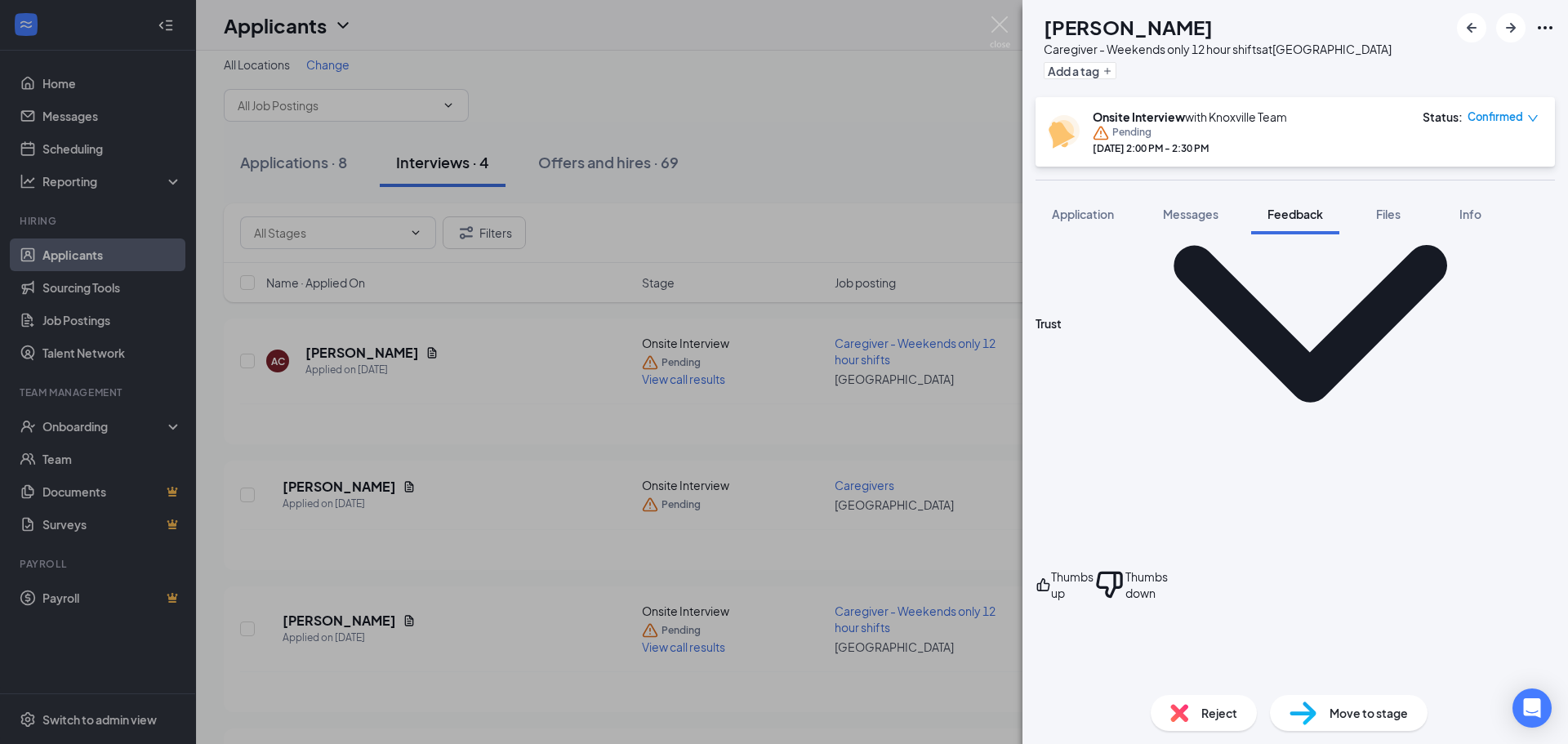
type textarea "kind - patient - loving"
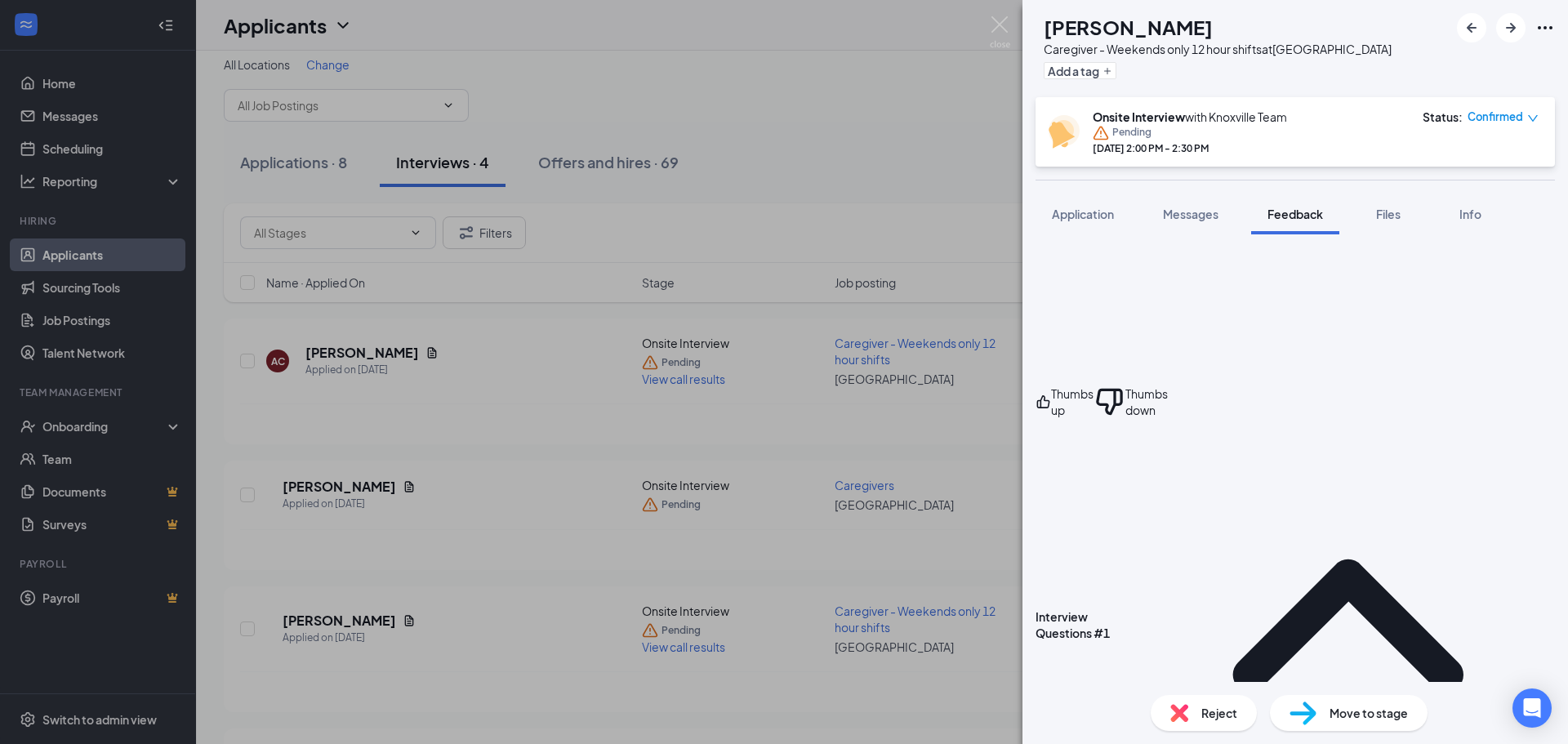
scroll to position [1998, 0]
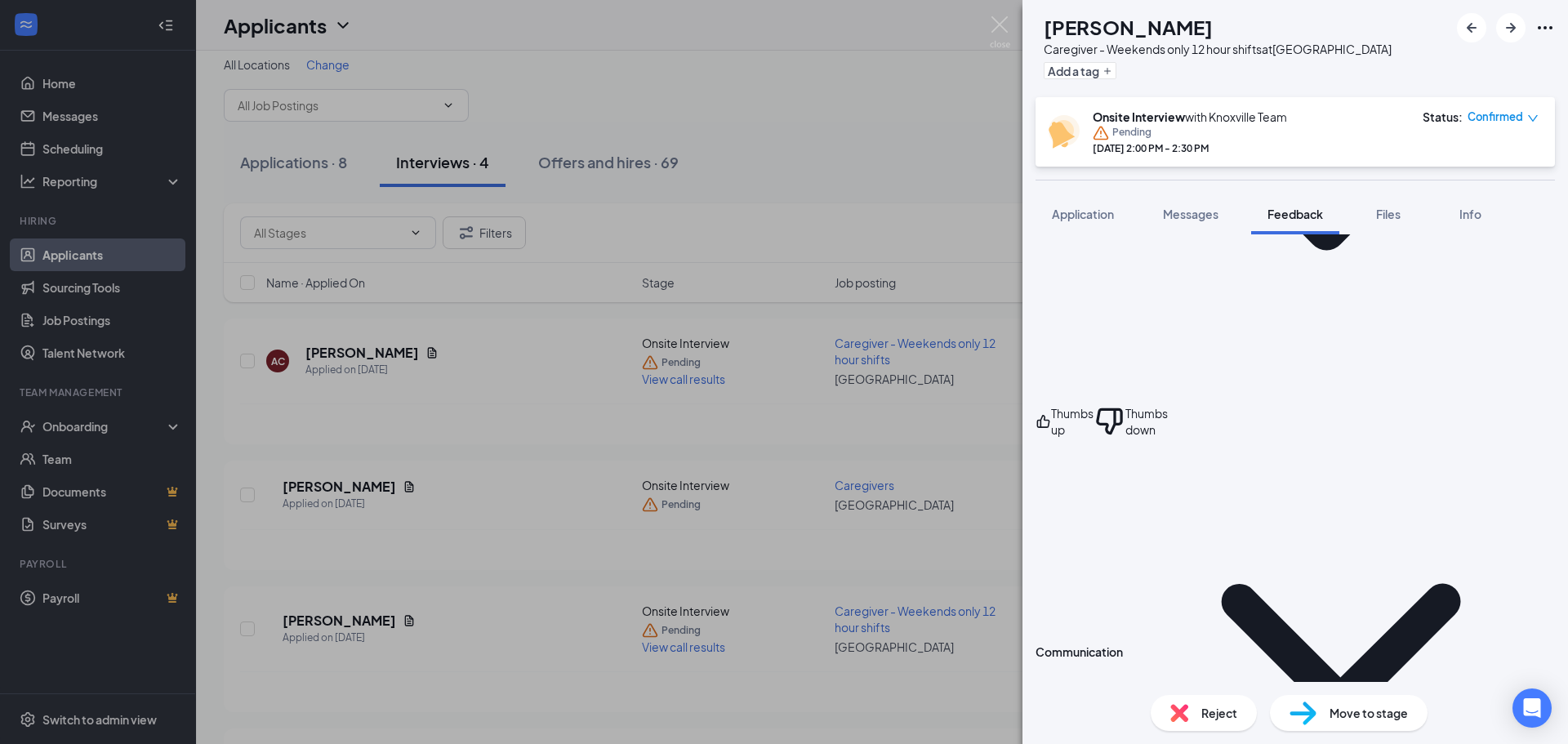
scroll to position [974, 0]
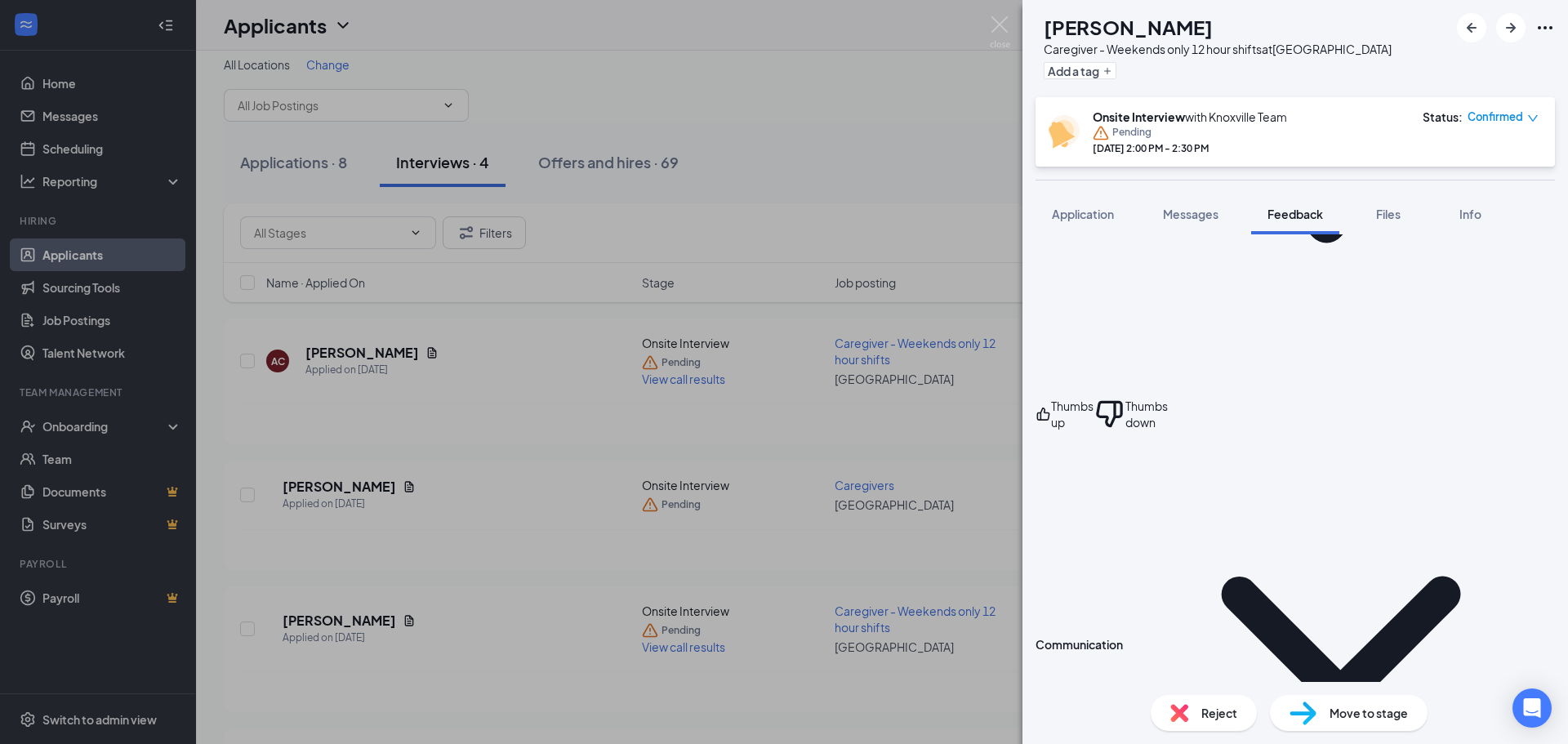
click at [1369, 713] on div "AC Alexa Coker Caregiver - Weekends only 12 hour shifts at Knoxville Add a tag …" at bounding box center [1295, 372] width 546 height 744
click at [1298, 218] on span "Feedback" at bounding box center [1295, 214] width 56 height 15
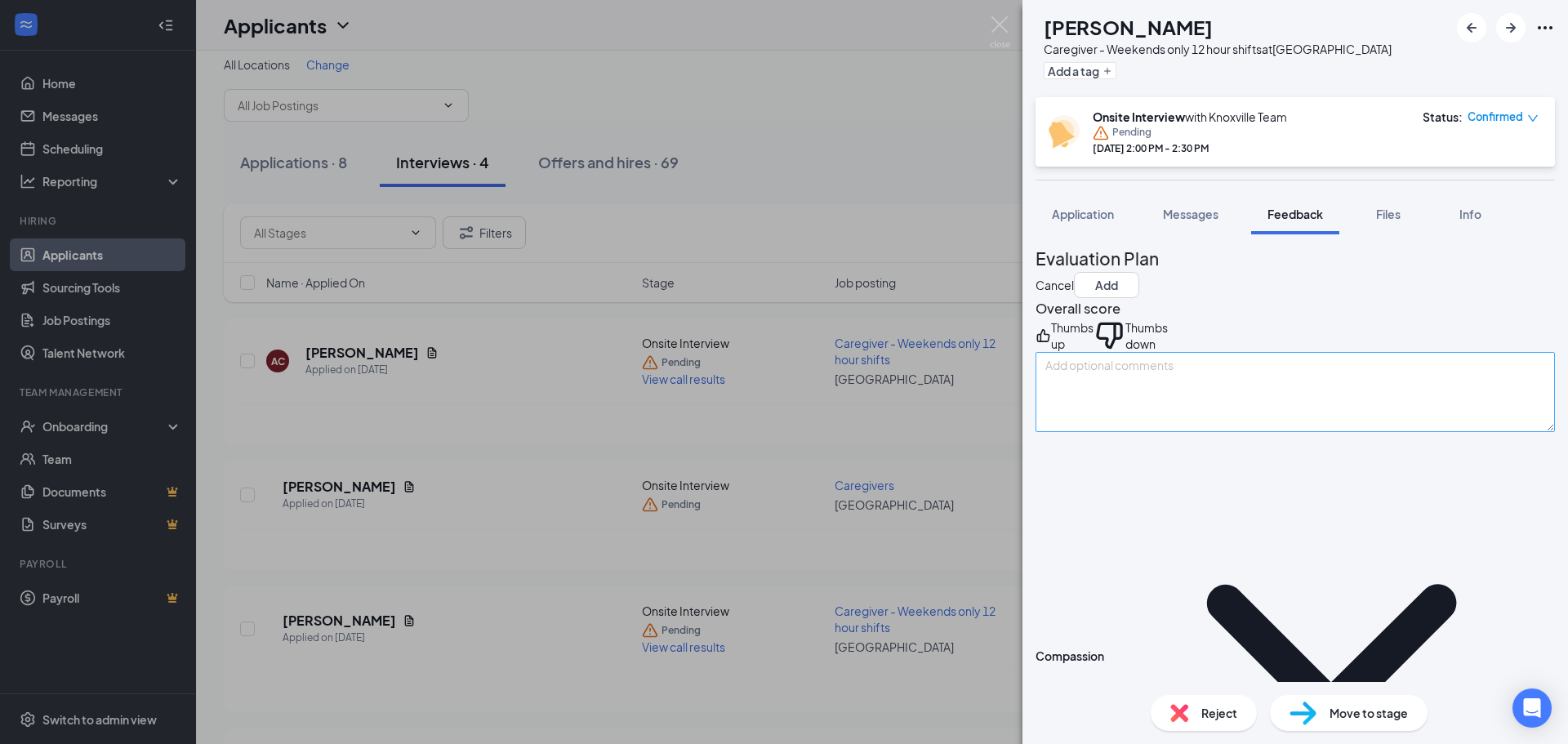
scroll to position [0, 0]
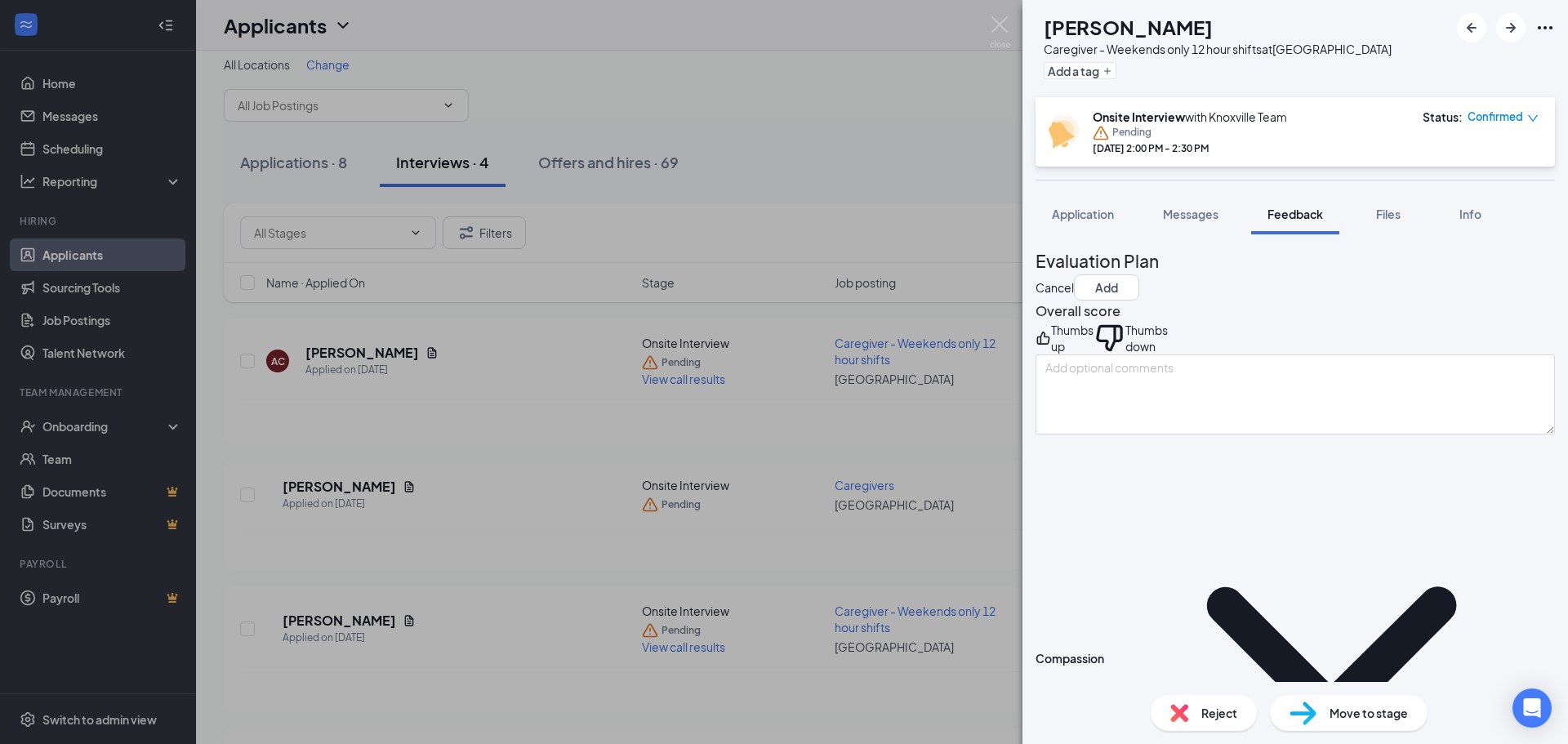
click at [1093, 354] on div "Thumbs up" at bounding box center [1071, 337] width 42 height 33
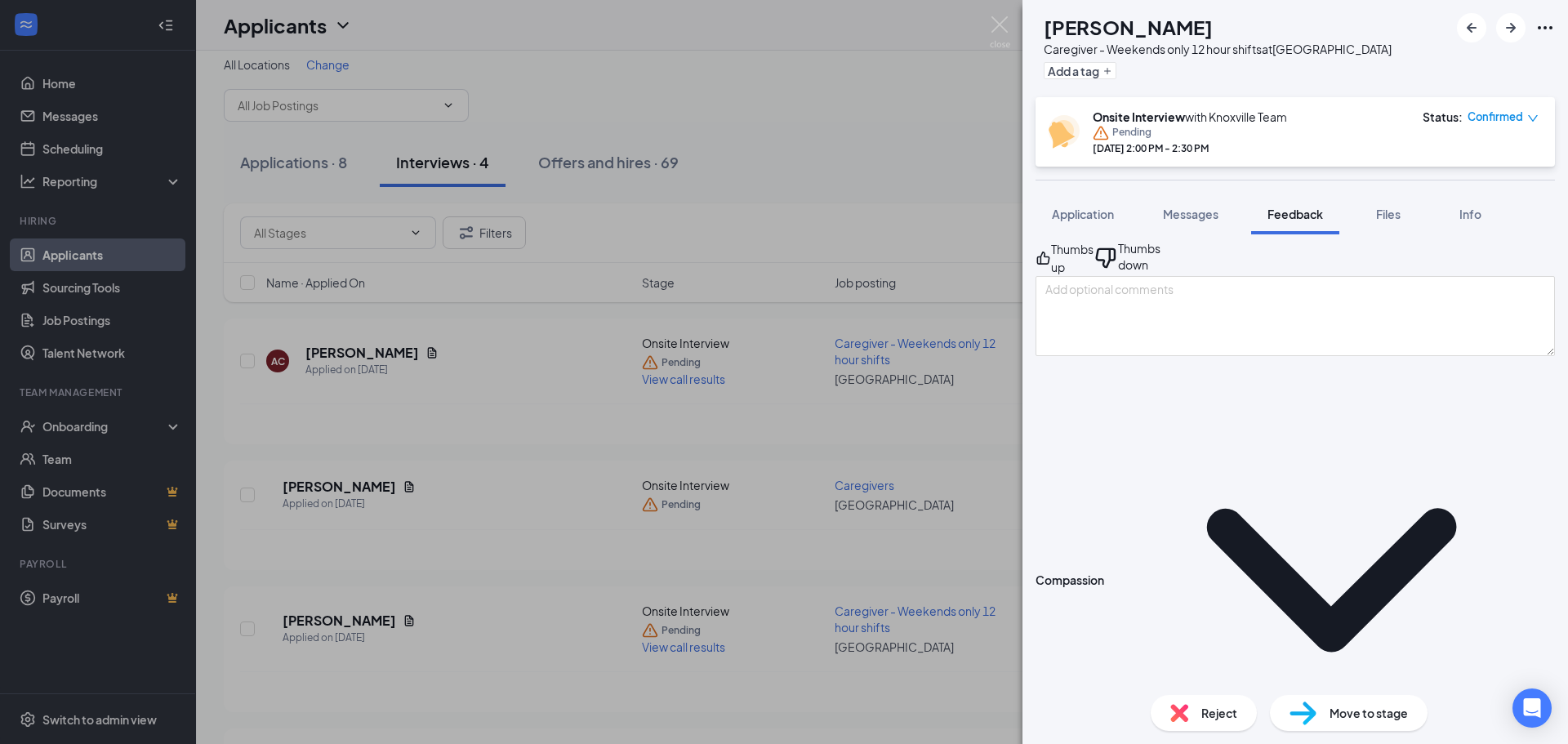
scroll to position [88, 0]
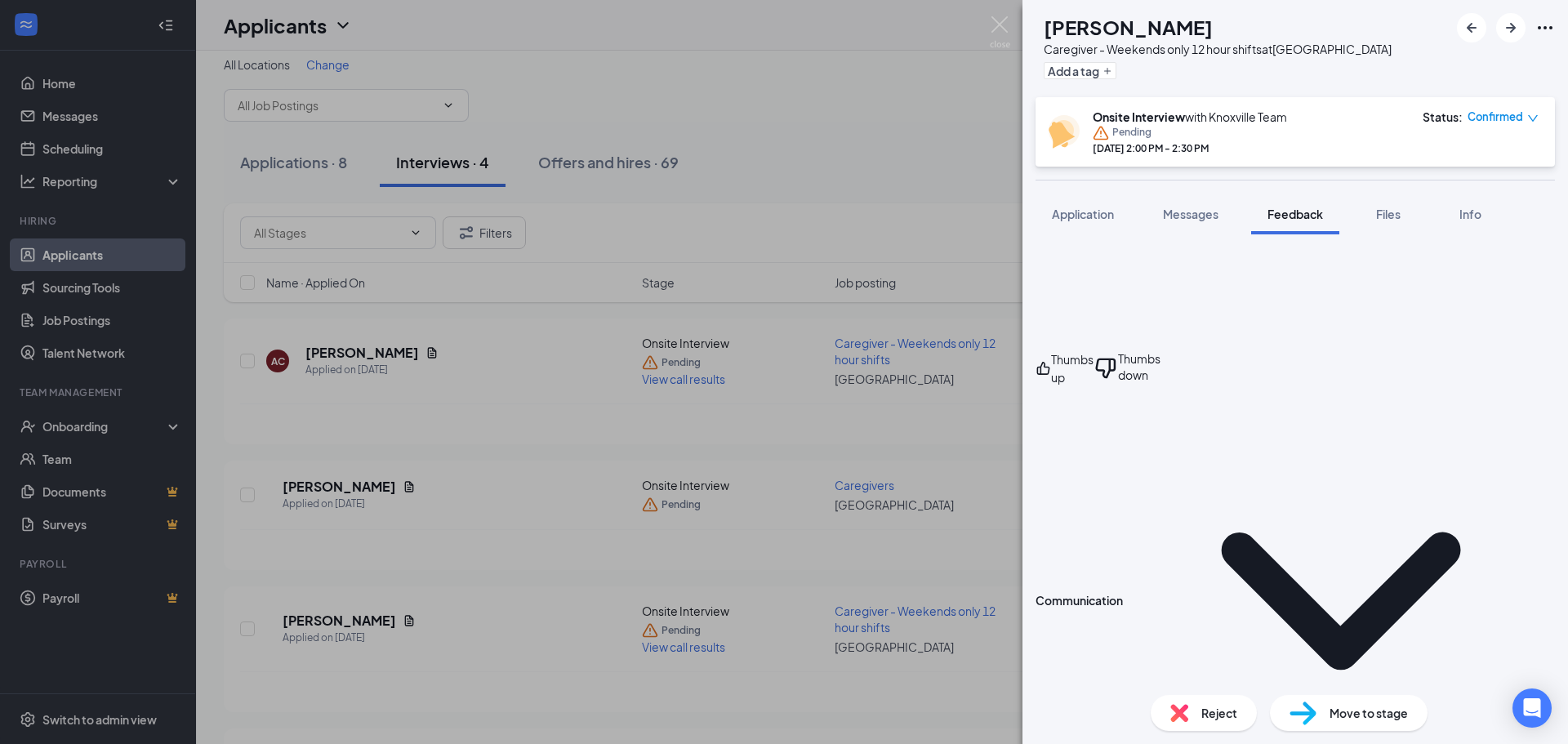
scroll to position [1046, 0]
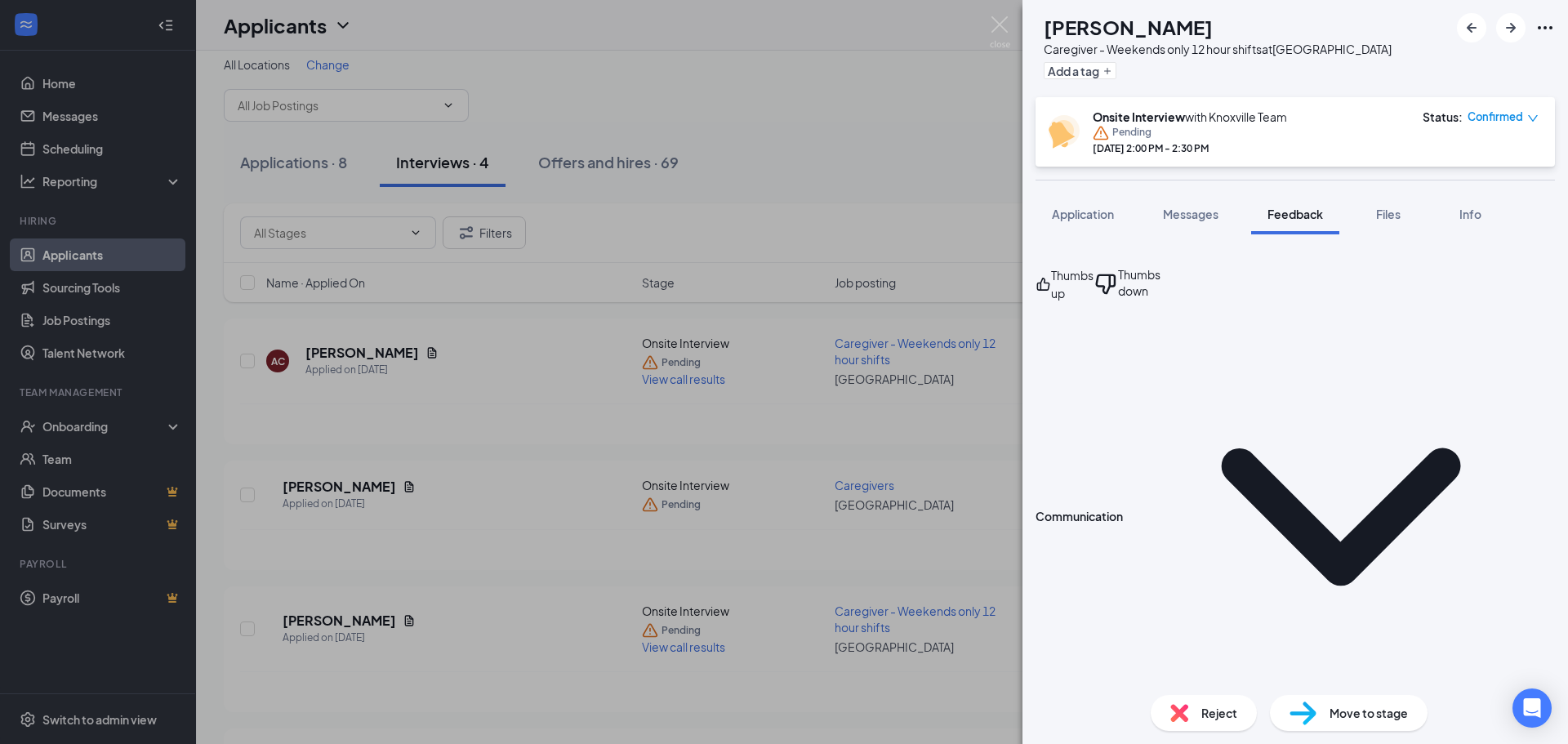
scroll to position [1155, 0]
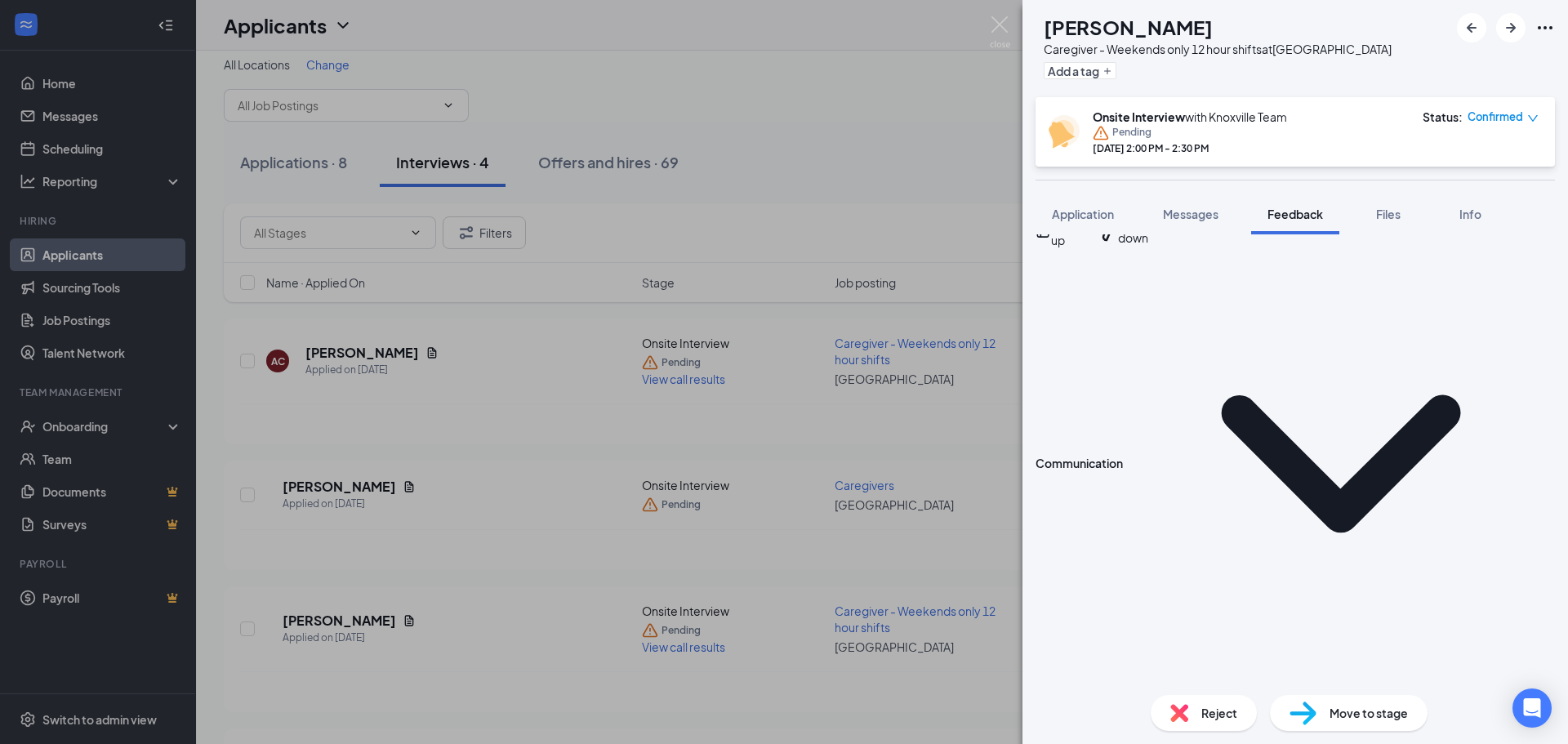
scroll to position [1264, 0]
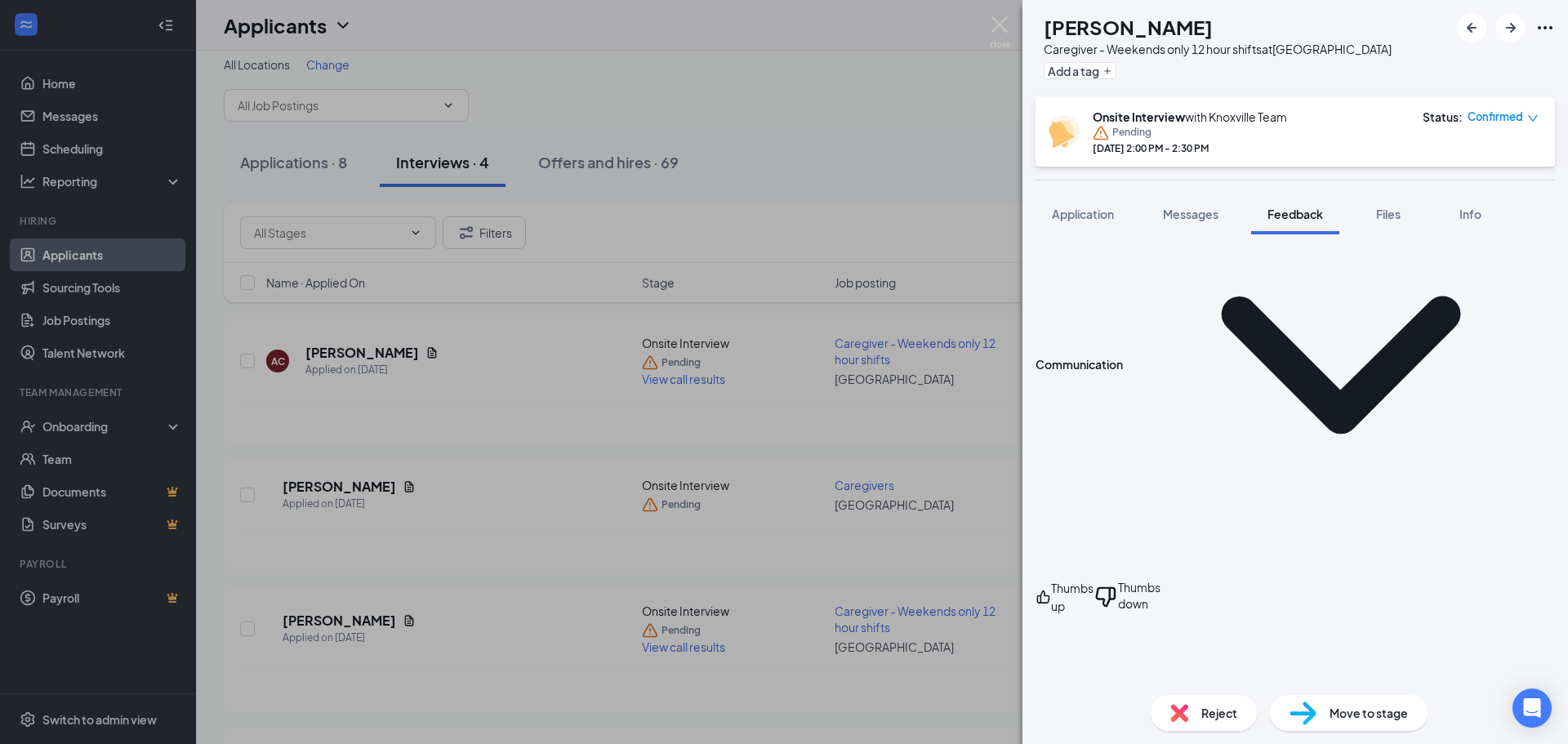
type textarea "distract them and then try again later"
drag, startPoint x: 1064, startPoint y: 529, endPoint x: 1196, endPoint y: 506, distance: 134.0
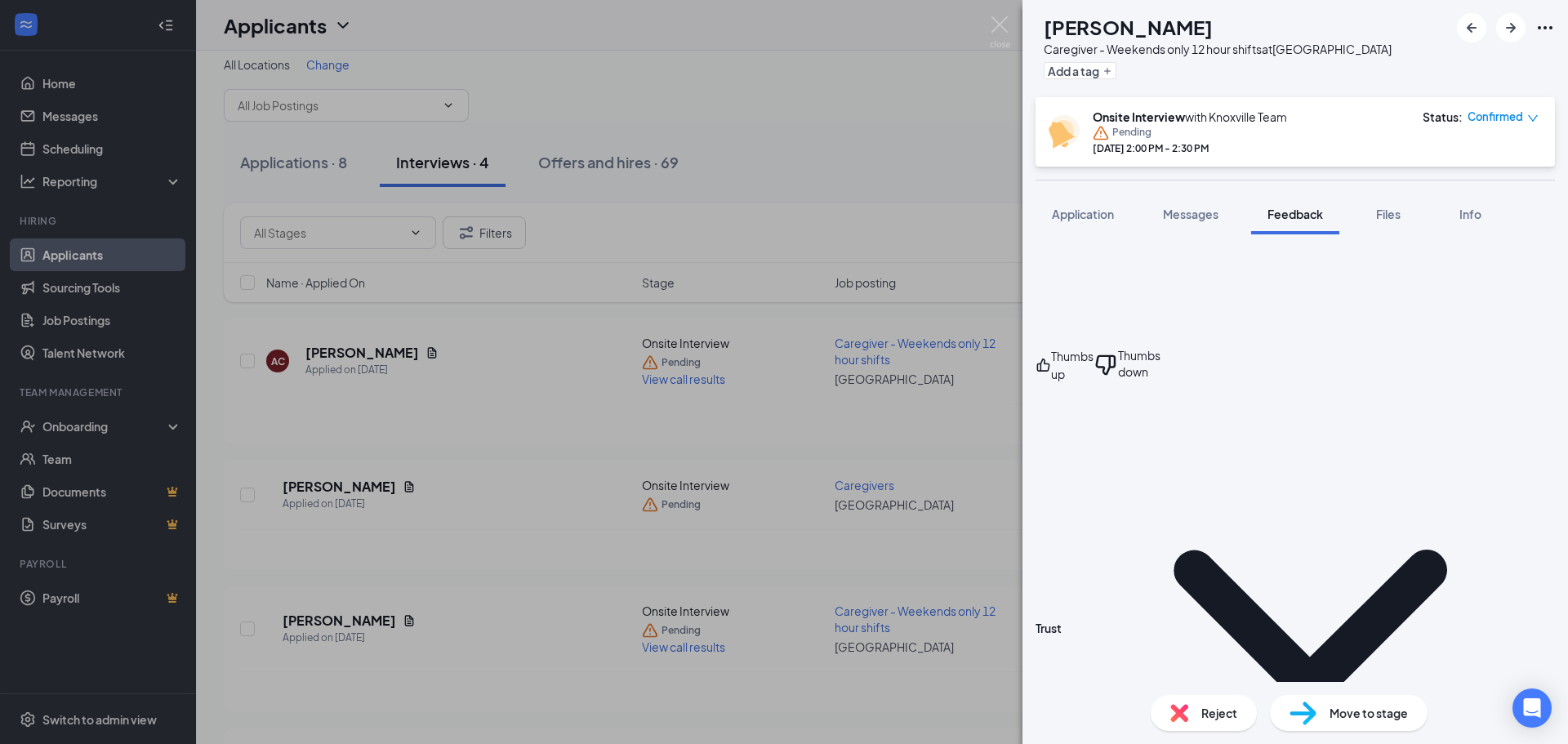
type textarea "get to know the client and their needs"
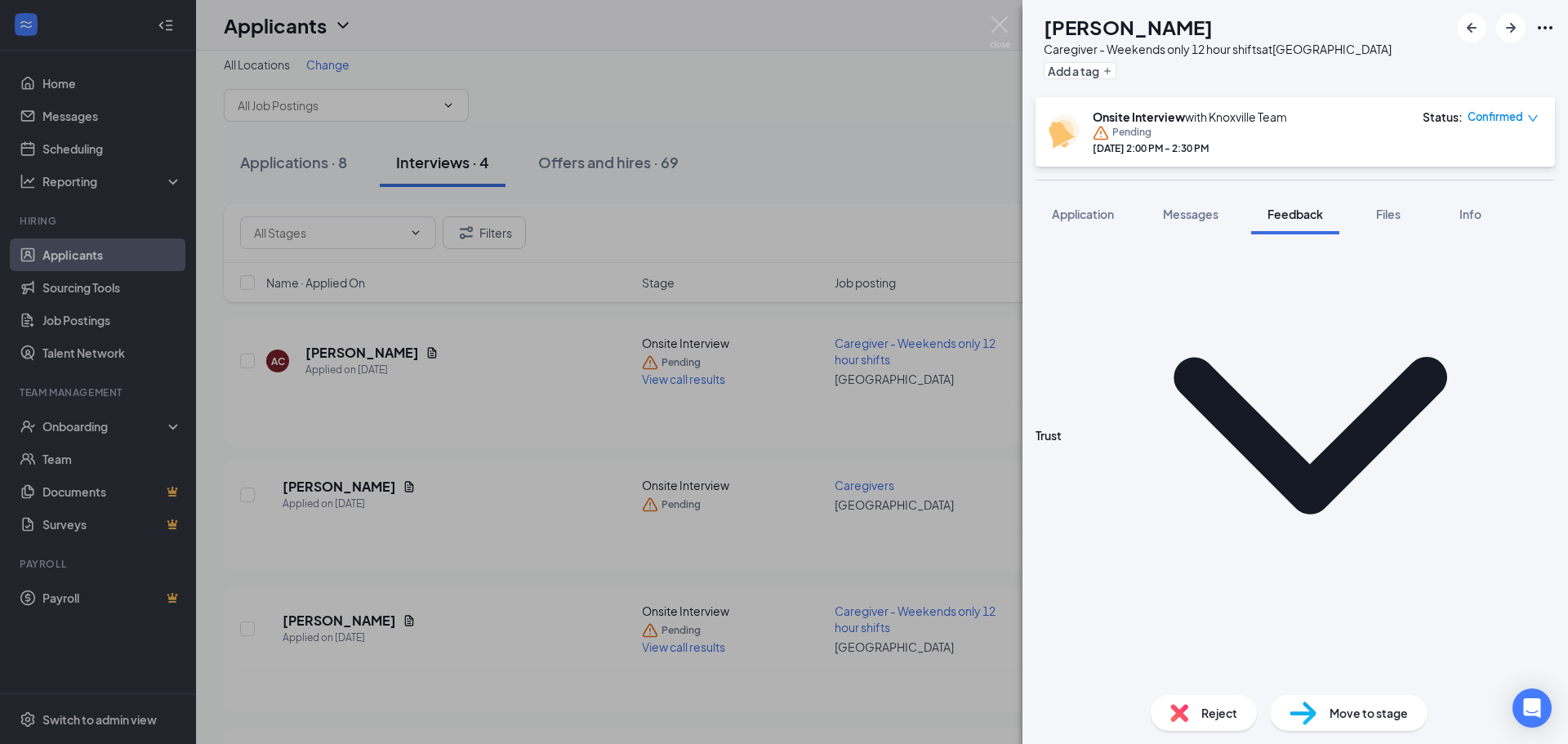
scroll to position [1740, 0]
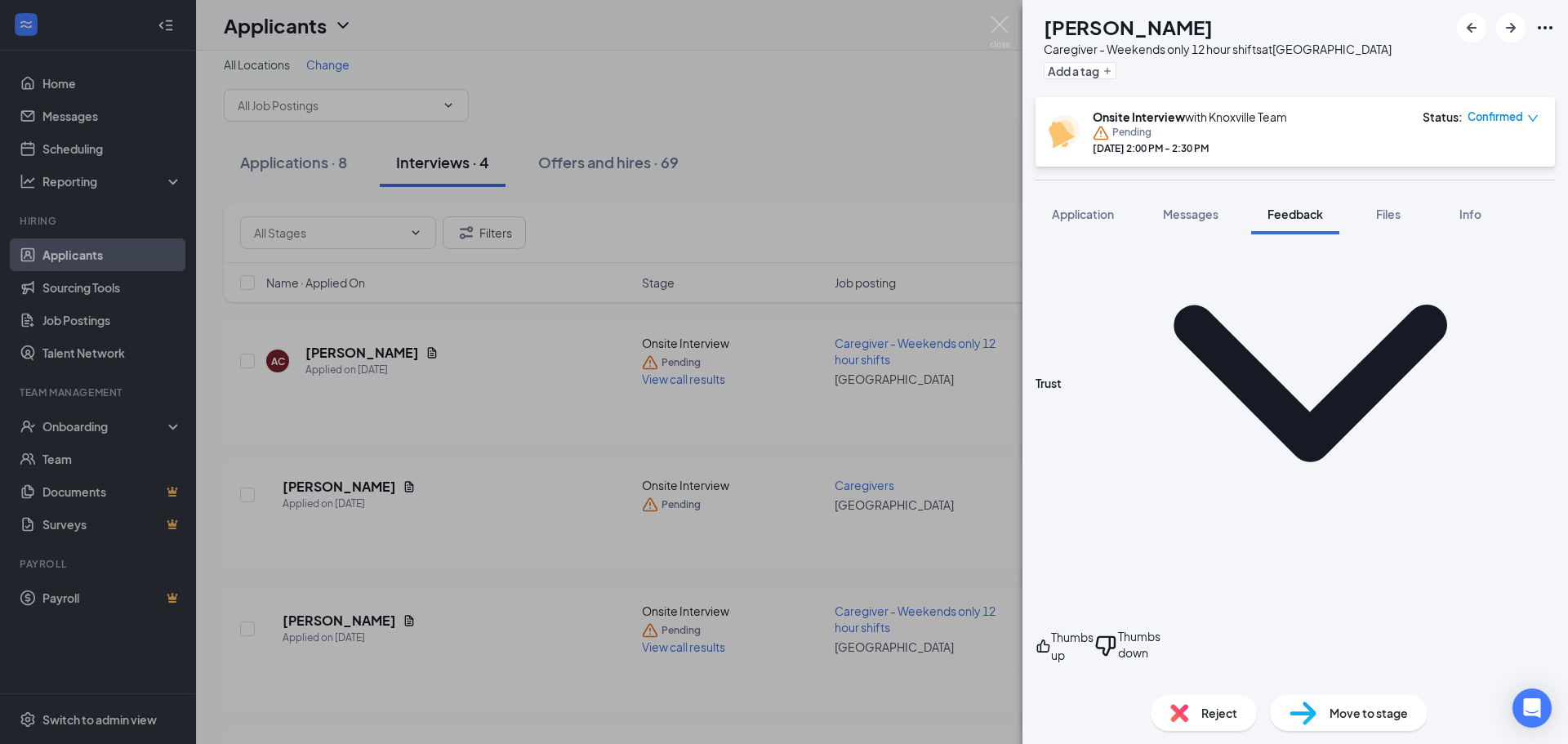
type textarea "3 years"
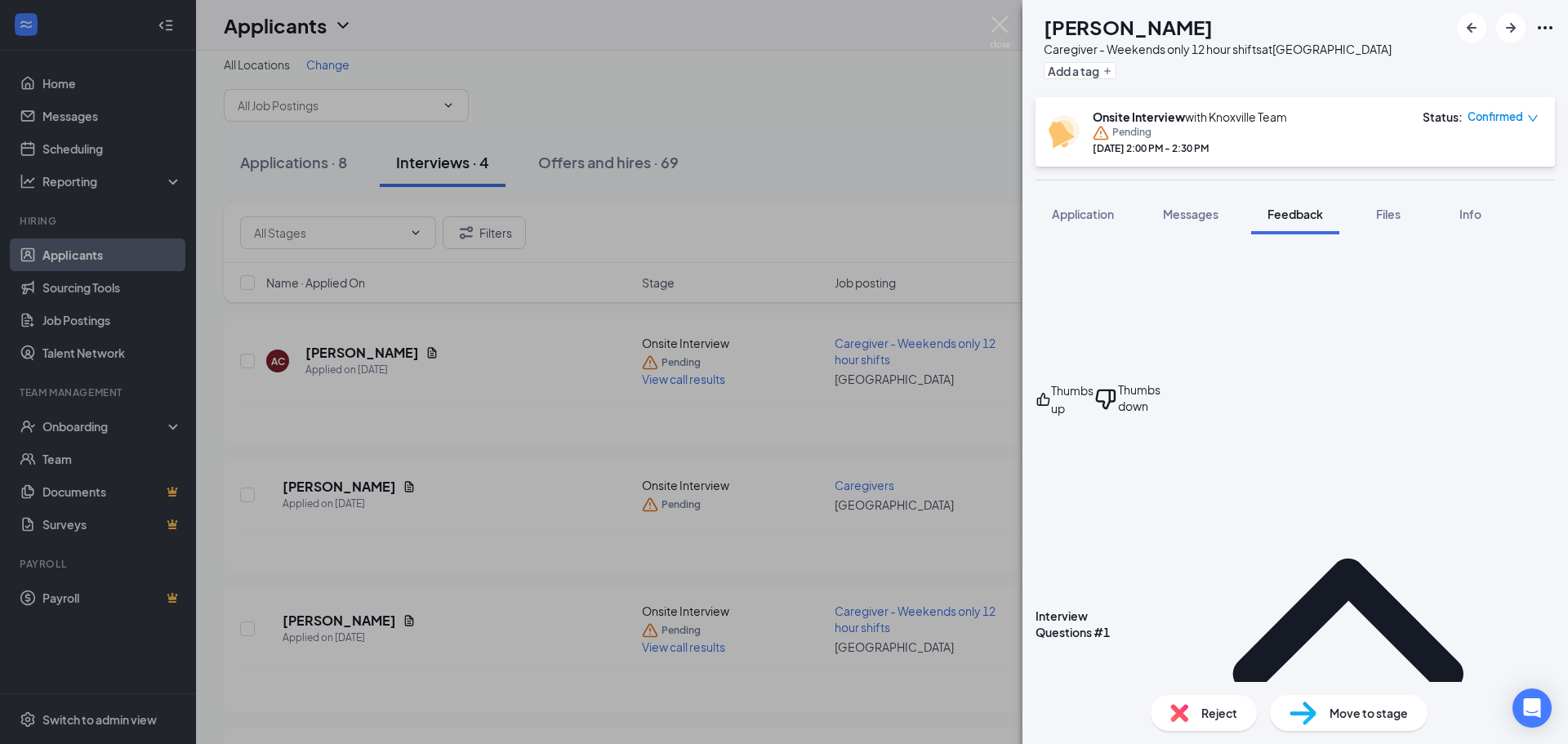
scroll to position [1998, 0]
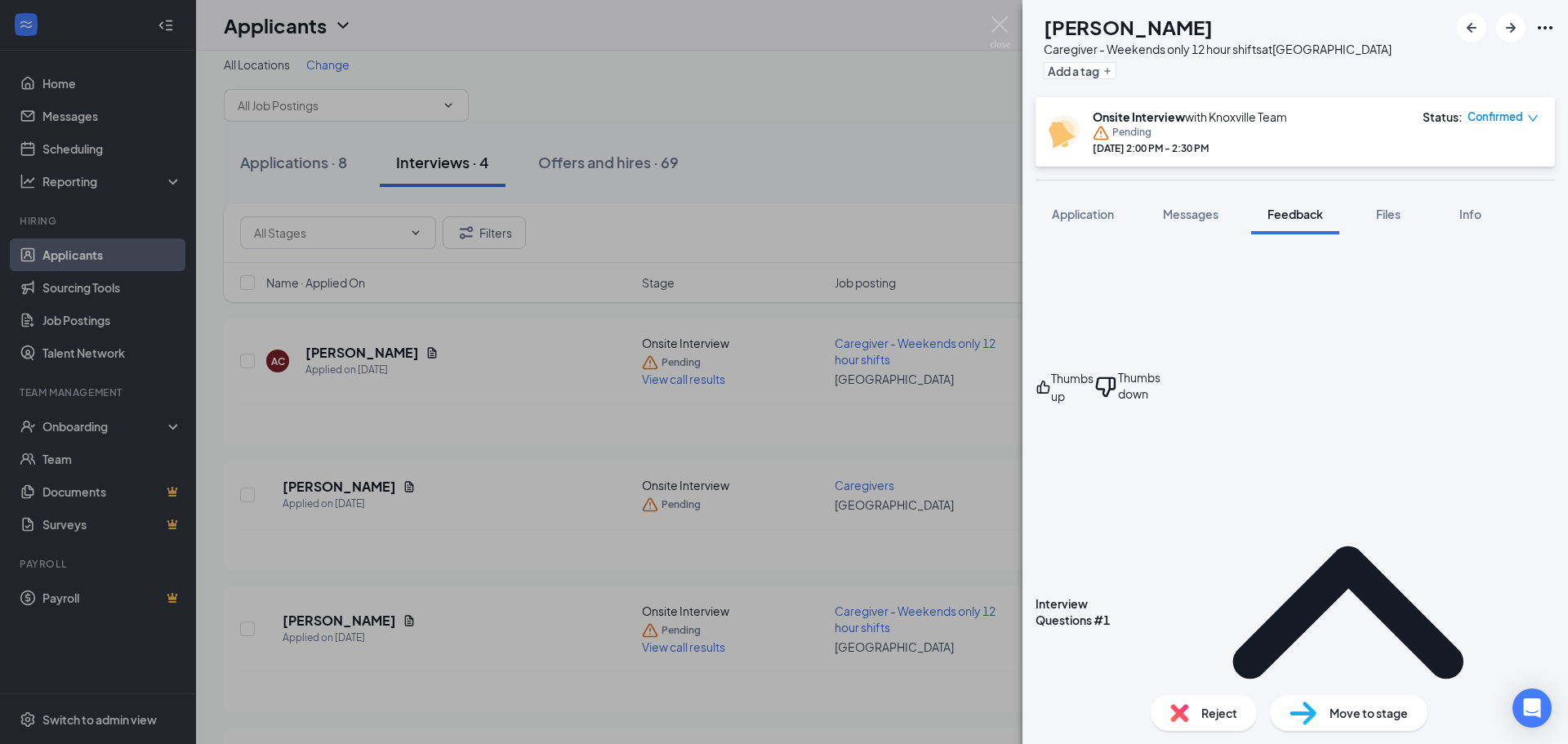
type textarea "know your surroundings"
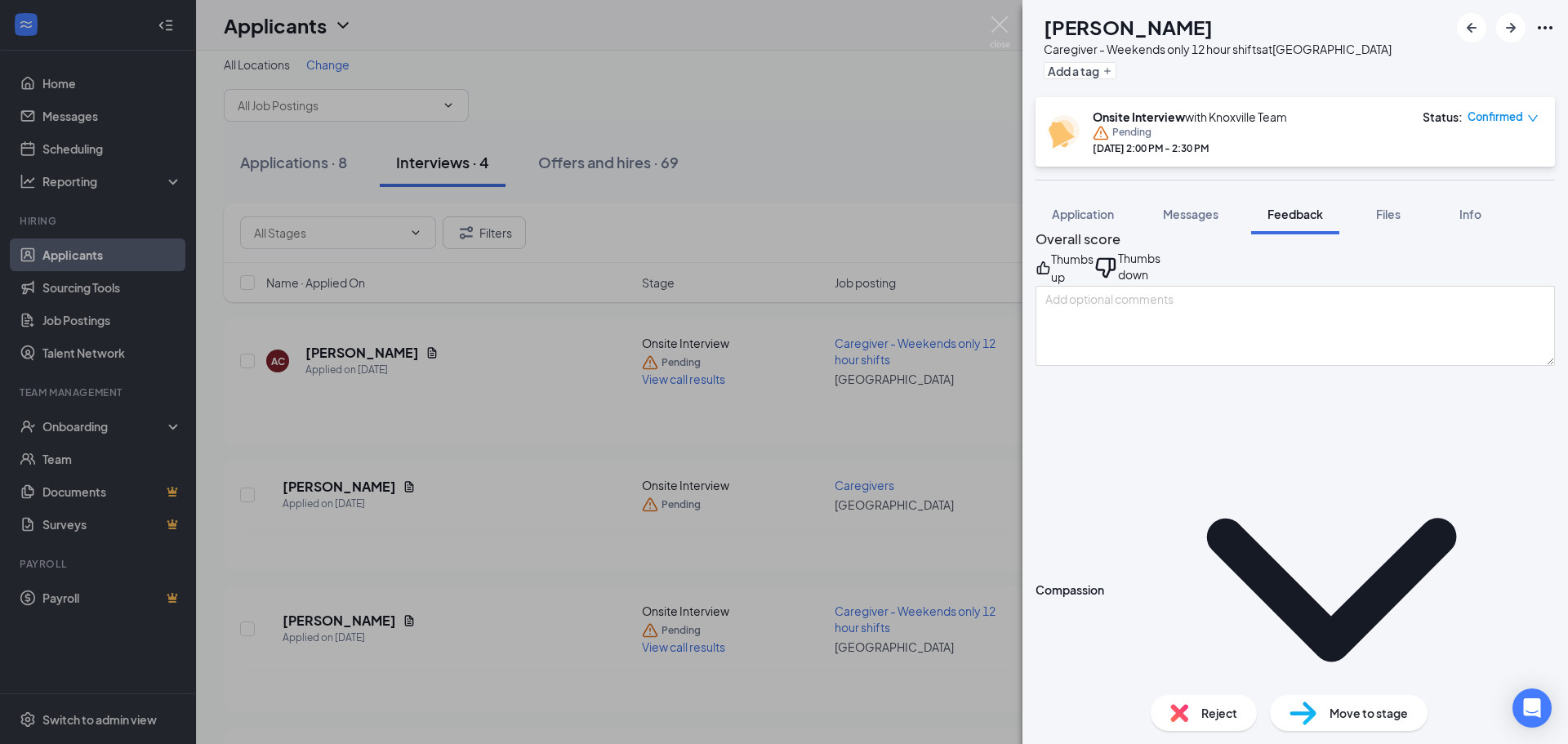
scroll to position [0, 0]
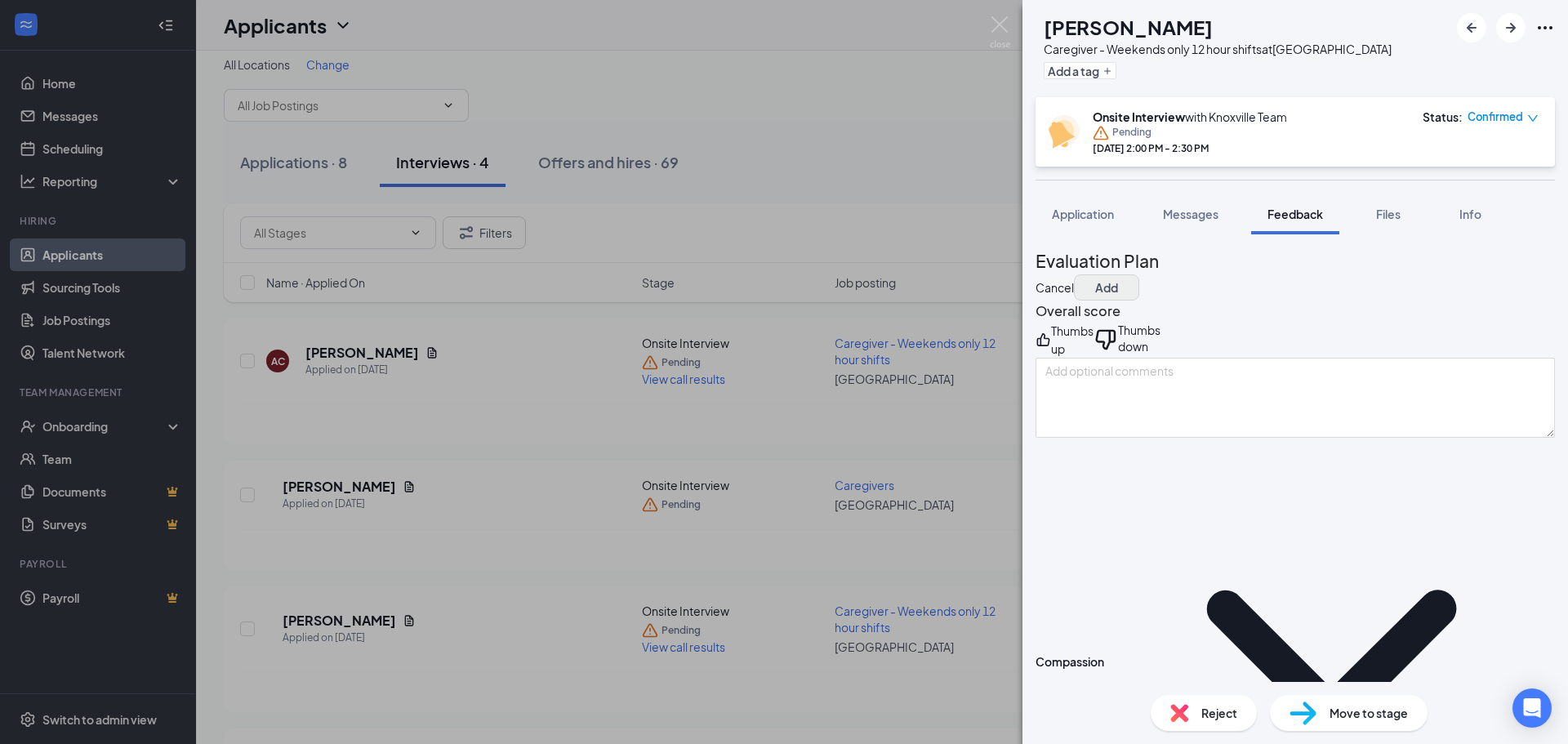
type textarea "nursing home"
click at [1139, 274] on button "Add" at bounding box center [1106, 287] width 65 height 26
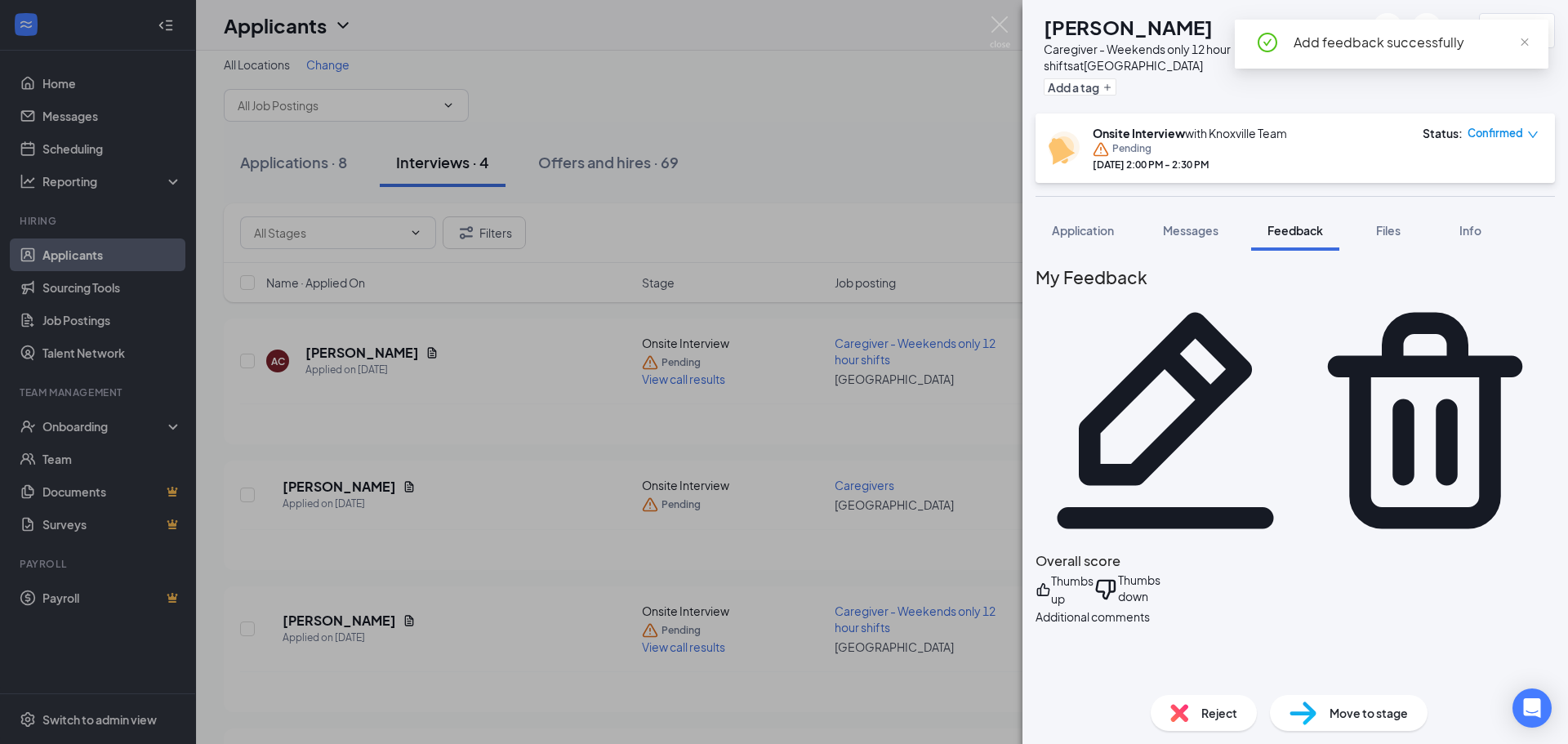
click at [1354, 706] on span "Move to stage" at bounding box center [1368, 712] width 78 height 18
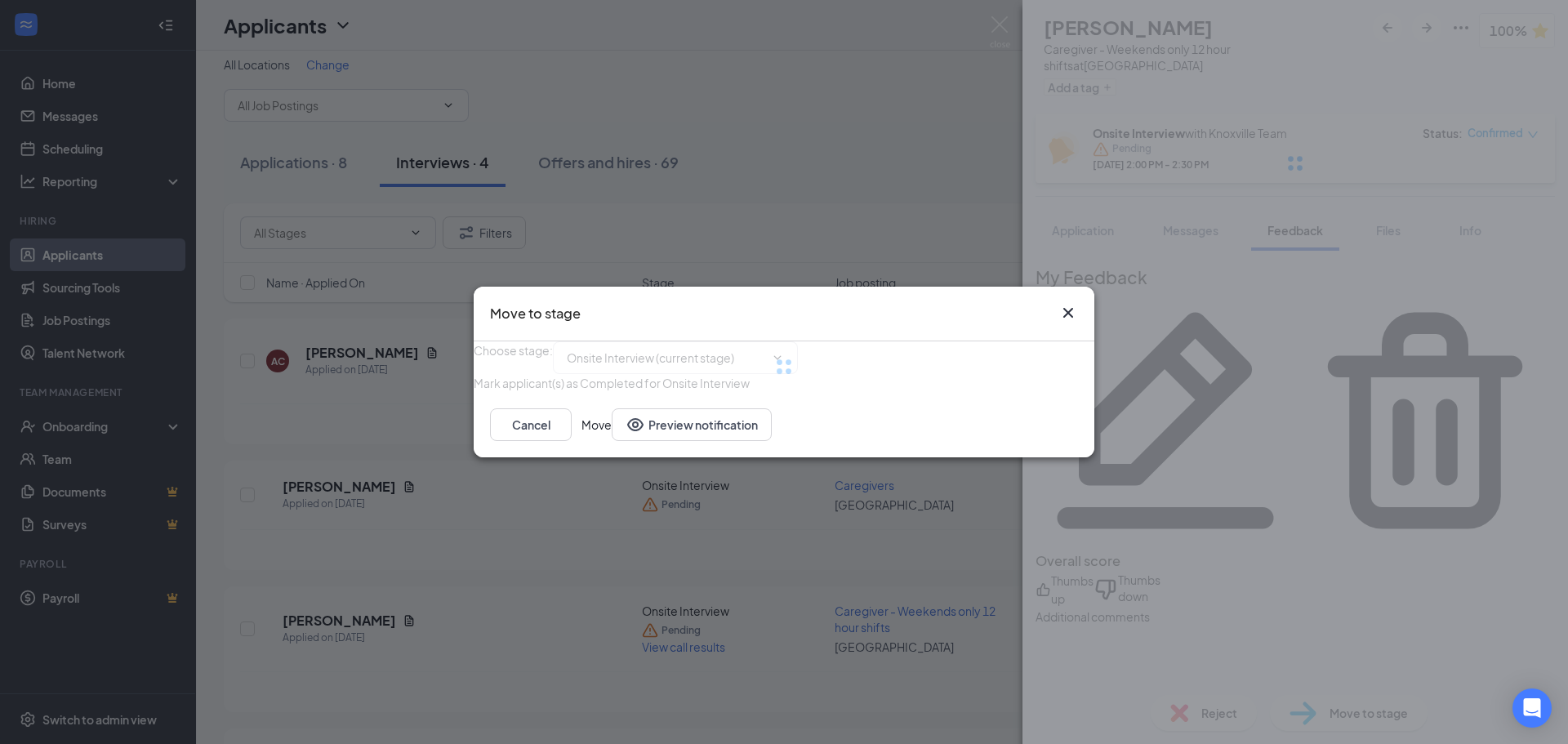
type input "Offer Letter (next stage)"
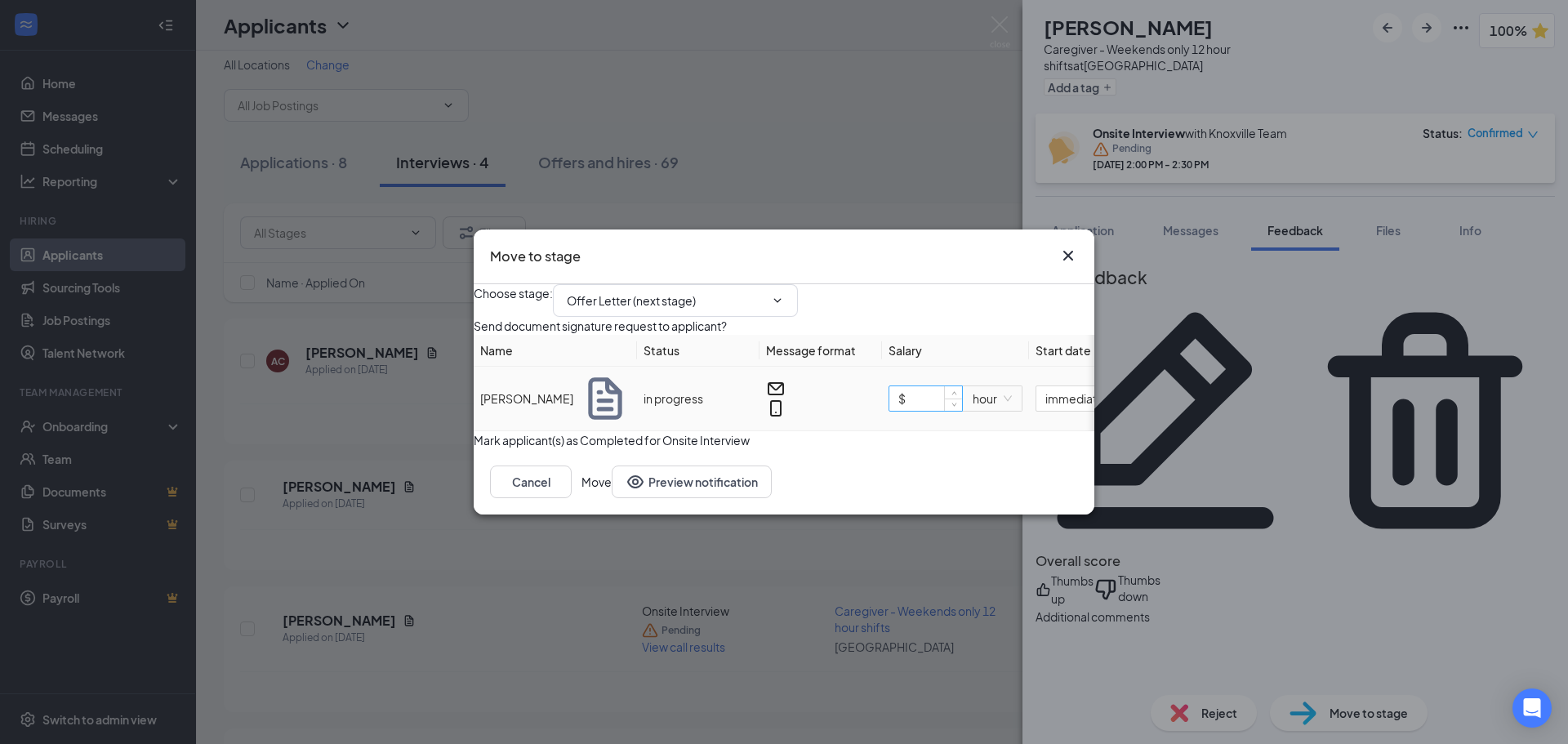
click at [934, 406] on input "$" at bounding box center [925, 398] width 73 height 24
type input "$ 16"
click at [612, 498] on button "Move" at bounding box center [596, 481] width 30 height 33
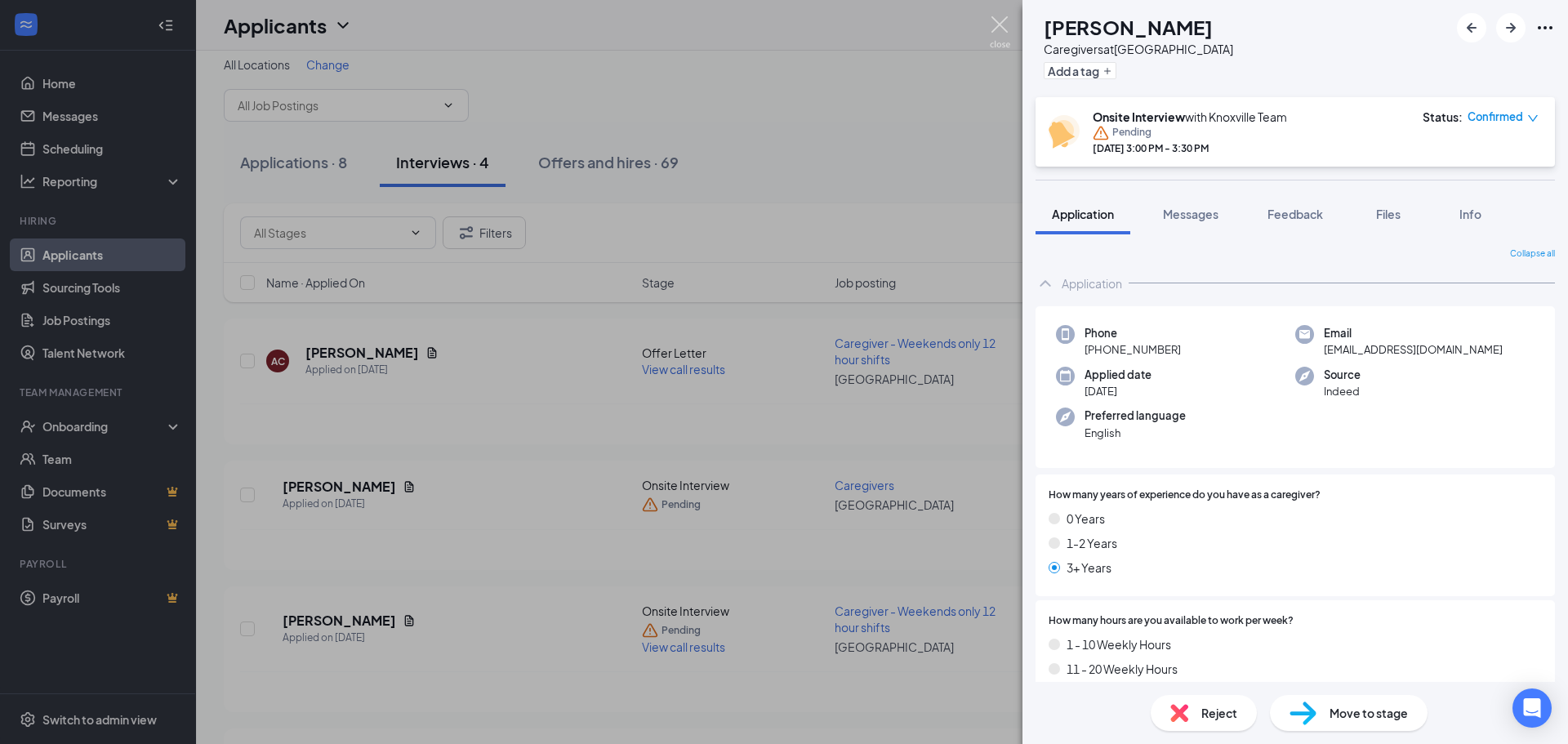
click at [1002, 32] on img at bounding box center [1000, 32] width 21 height 32
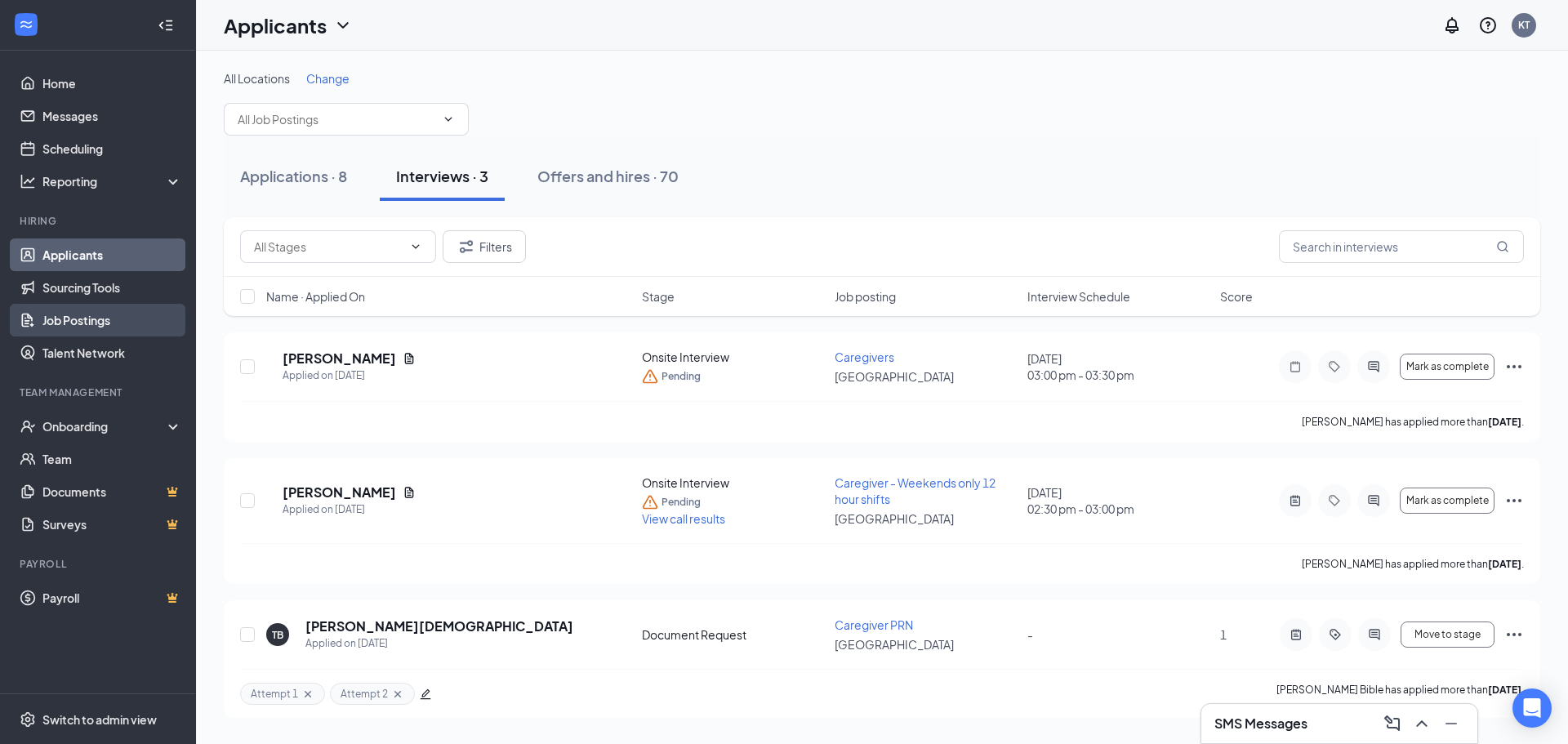
click at [93, 320] on link "Job Postings" at bounding box center [112, 319] width 139 height 33
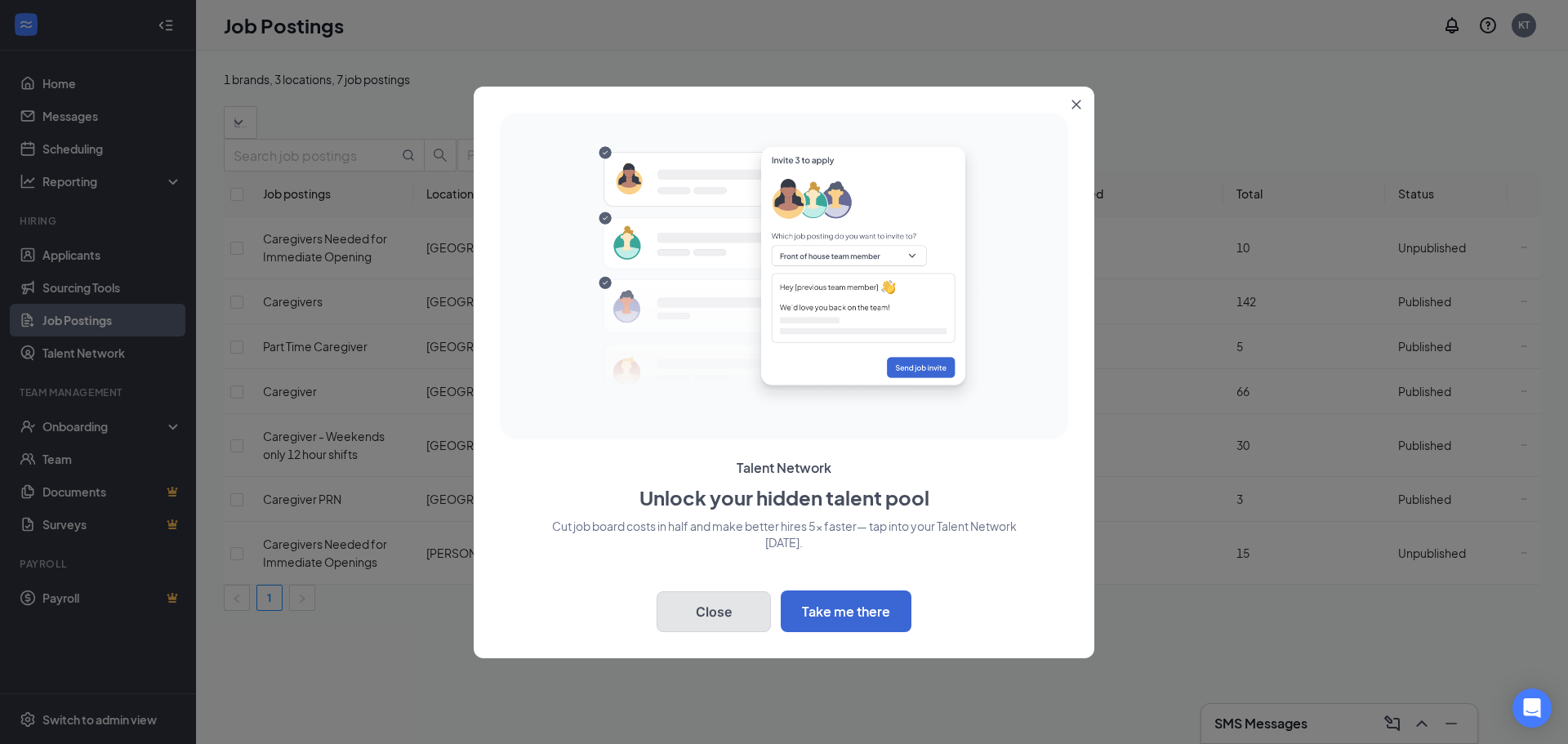
click at [684, 612] on button "Close" at bounding box center [713, 610] width 114 height 40
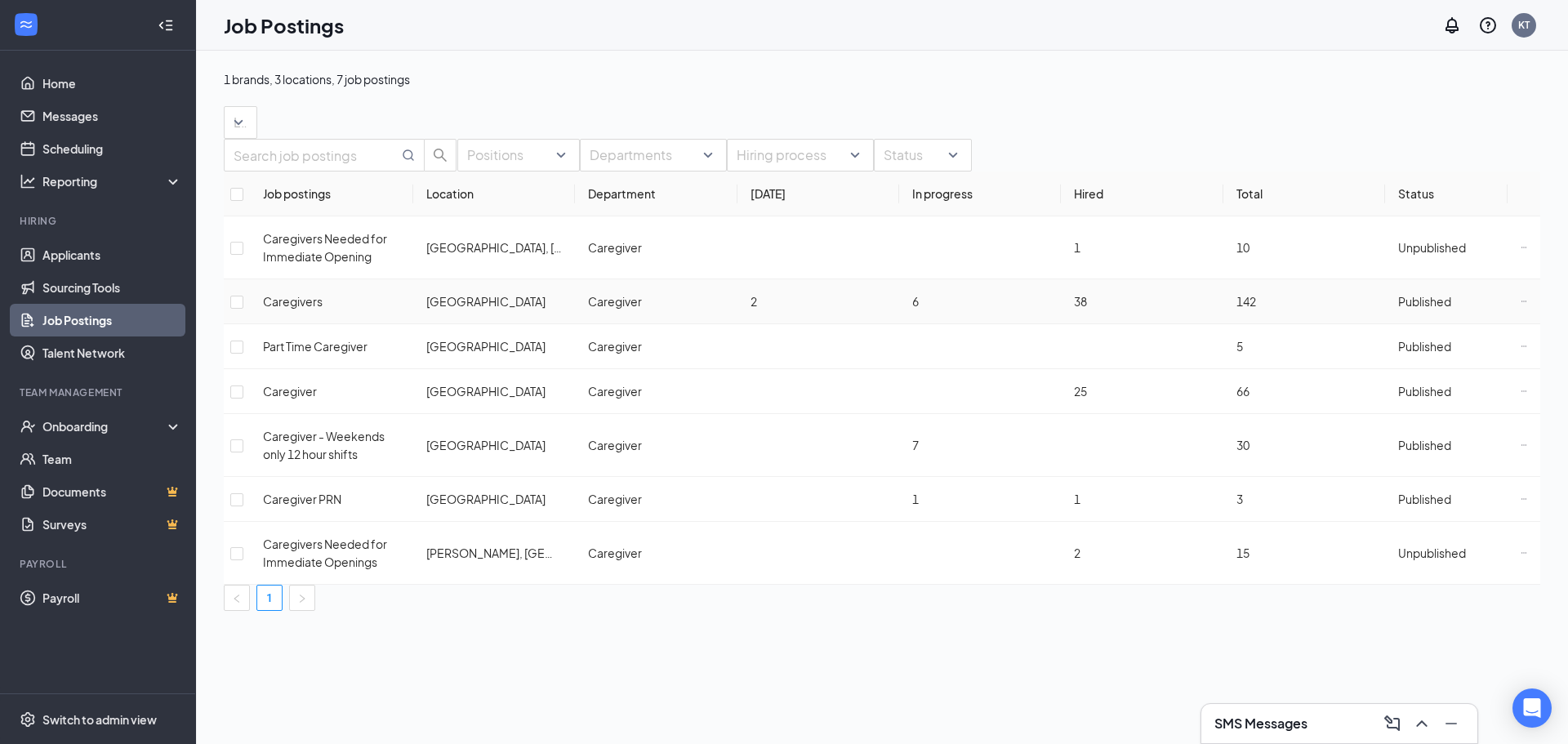
click at [1421, 309] on span "Published" at bounding box center [1425, 301] width 53 height 15
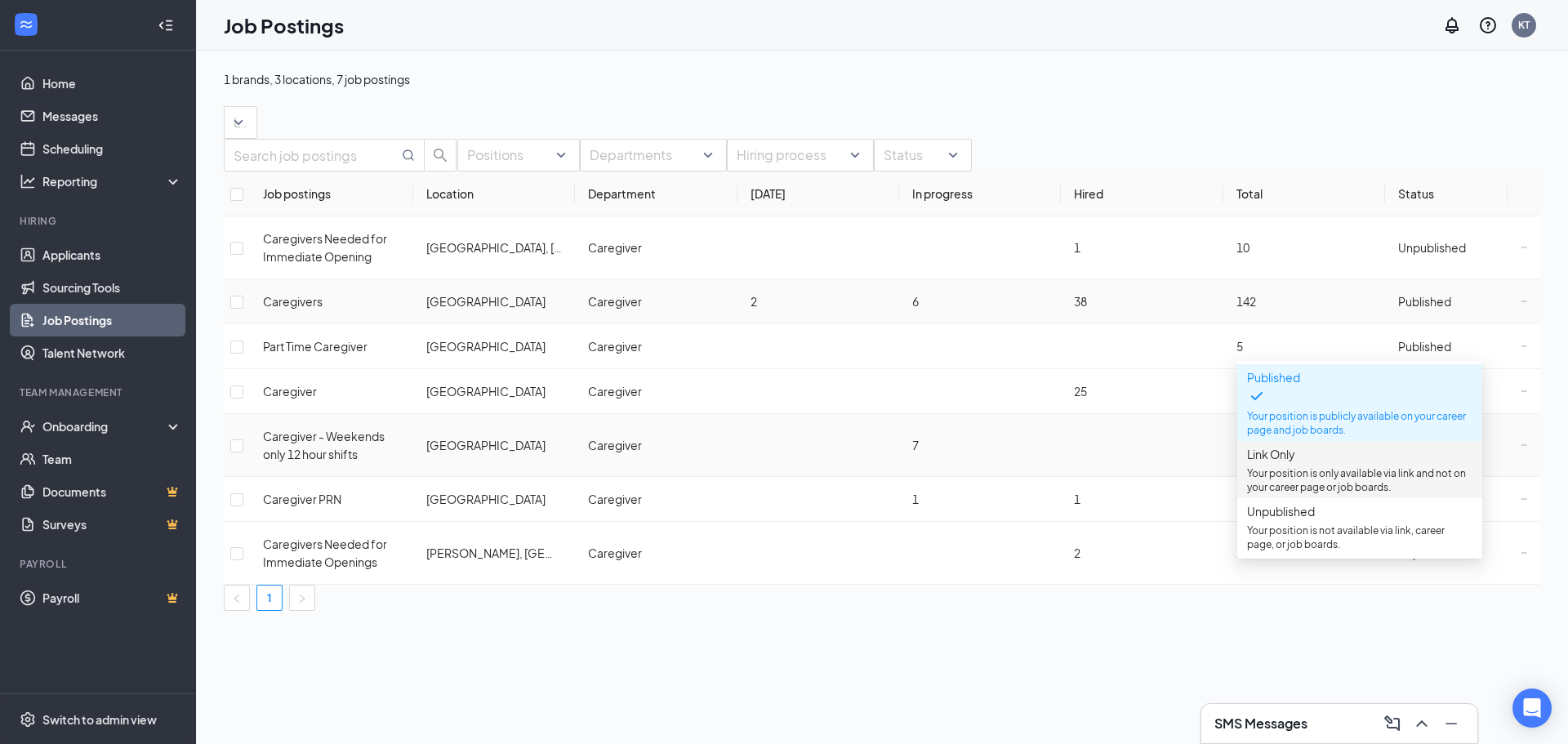
click at [1269, 446] on span "Link Only" at bounding box center [1270, 454] width 48 height 15
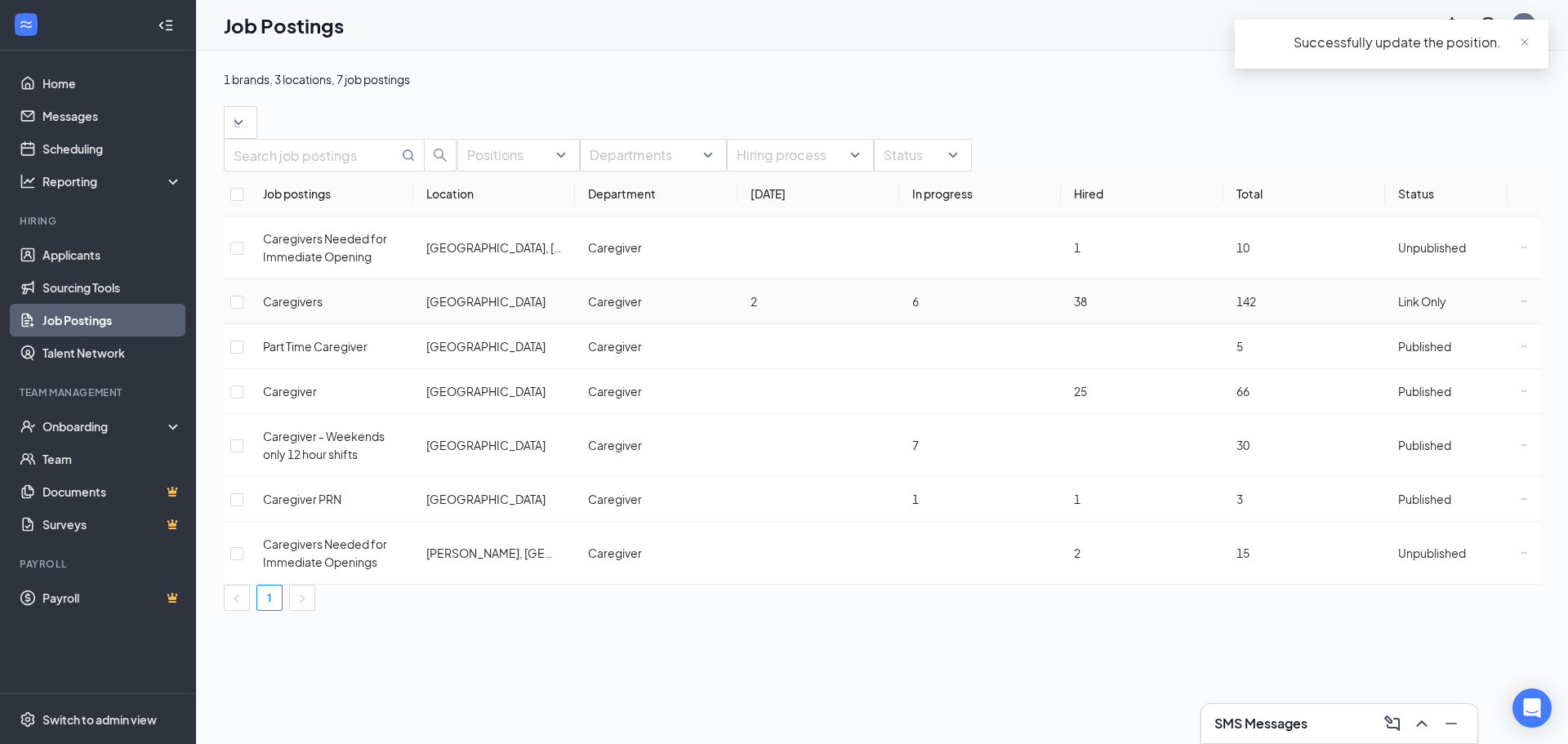
click at [1405, 309] on span "Link Only" at bounding box center [1422, 301] width 48 height 15
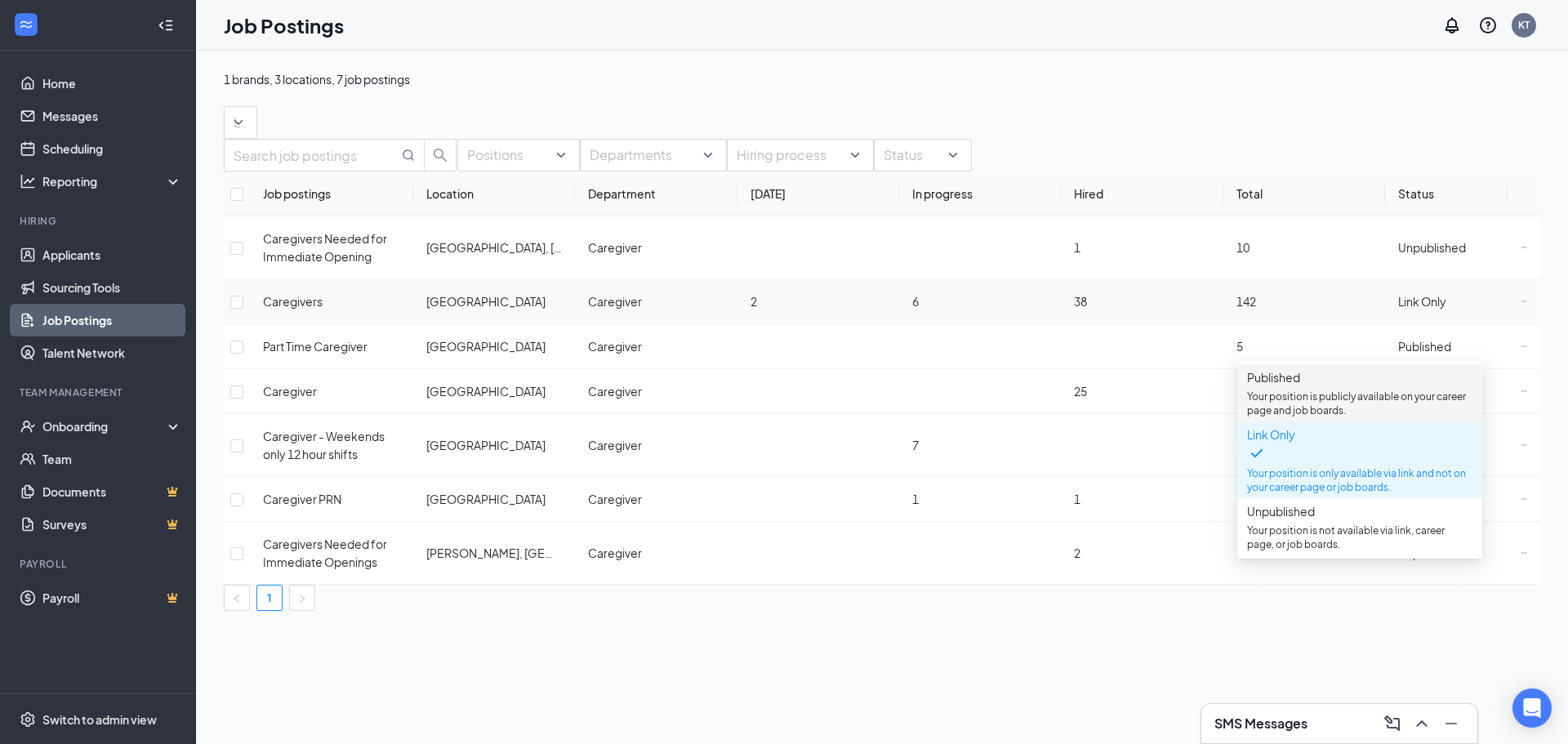
click at [1300, 384] on span "Published" at bounding box center [1273, 378] width 53 height 15
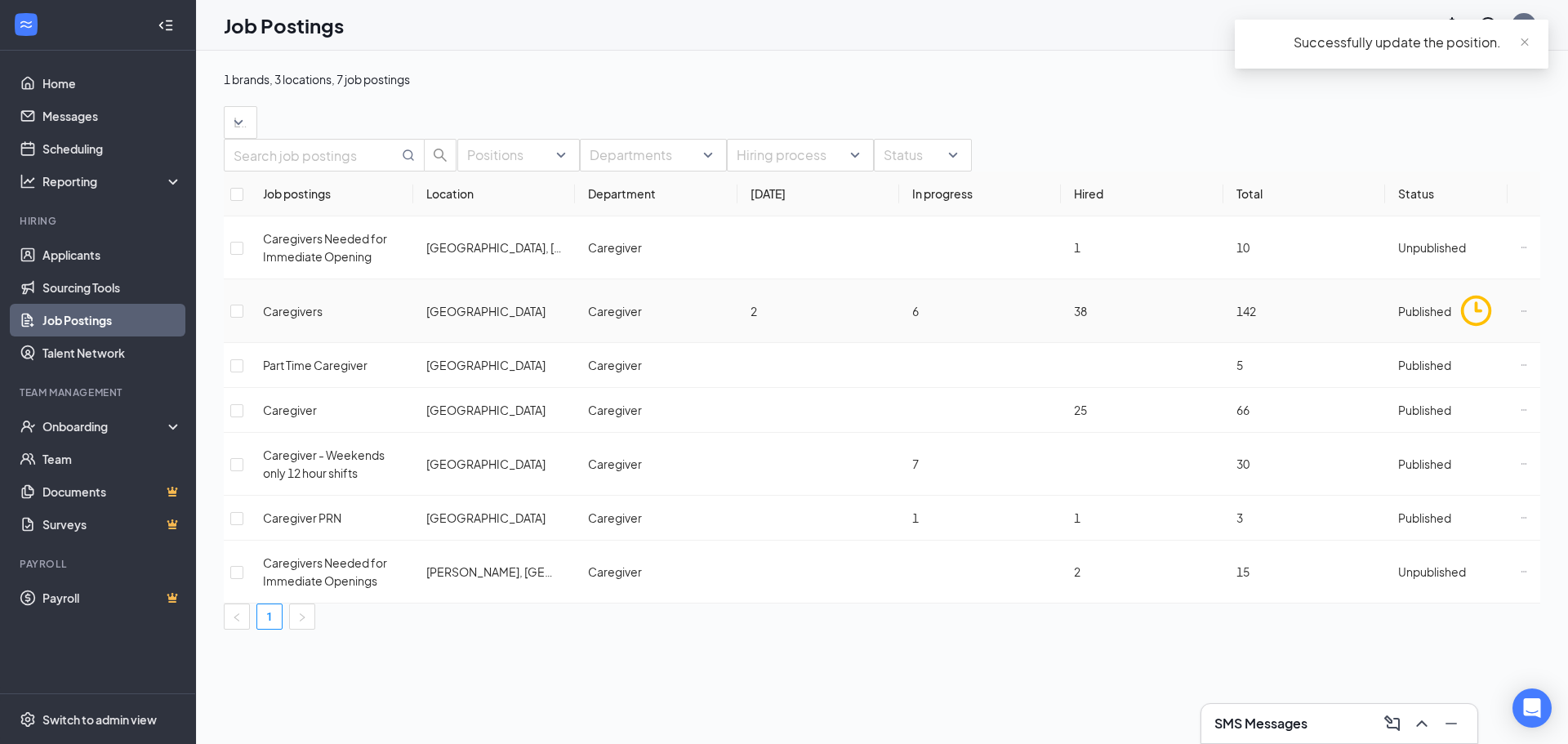
click at [1522, 311] on icon "Ellipses" at bounding box center [1524, 310] width 5 height 1
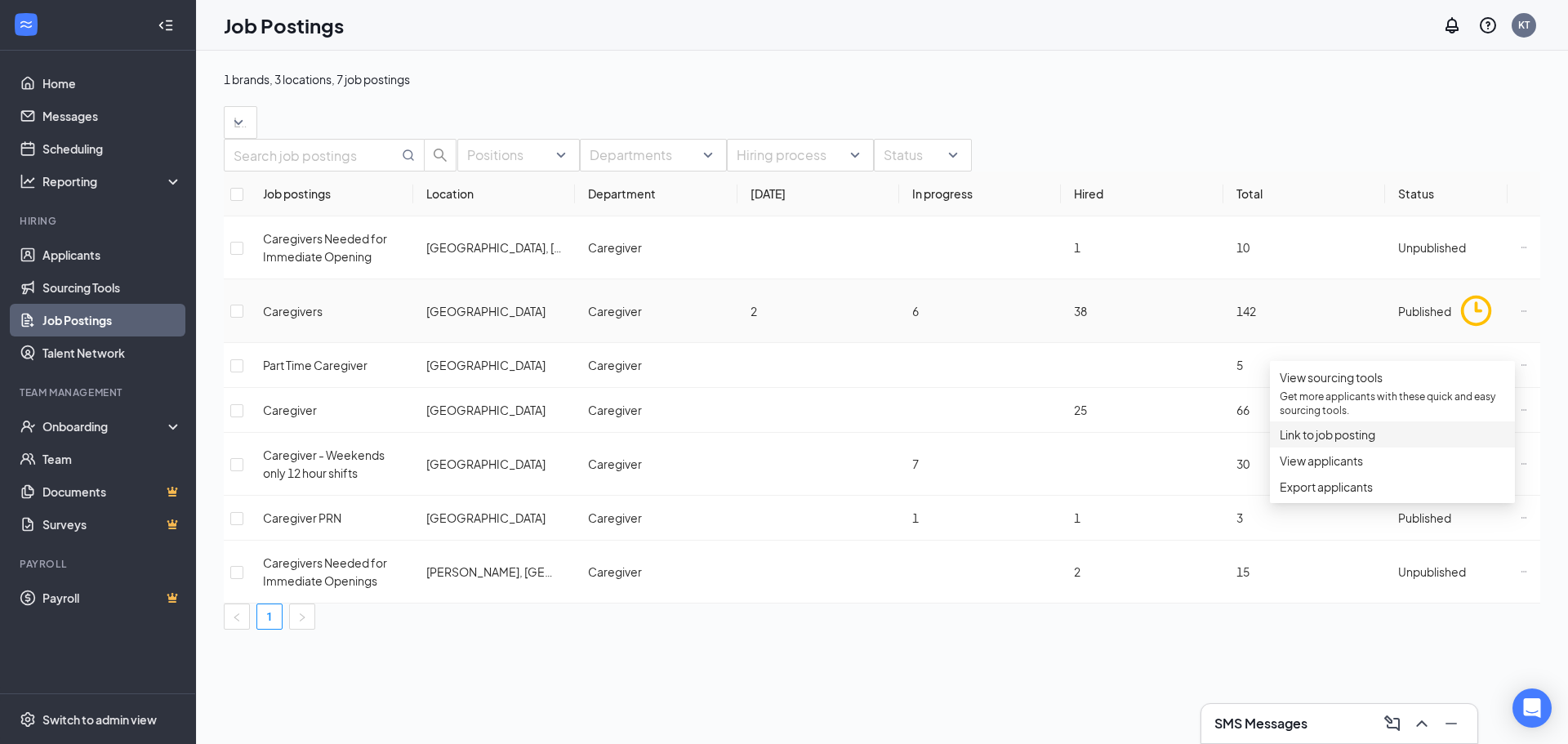
click at [1343, 442] on span "Link to job posting" at bounding box center [1327, 434] width 95 height 15
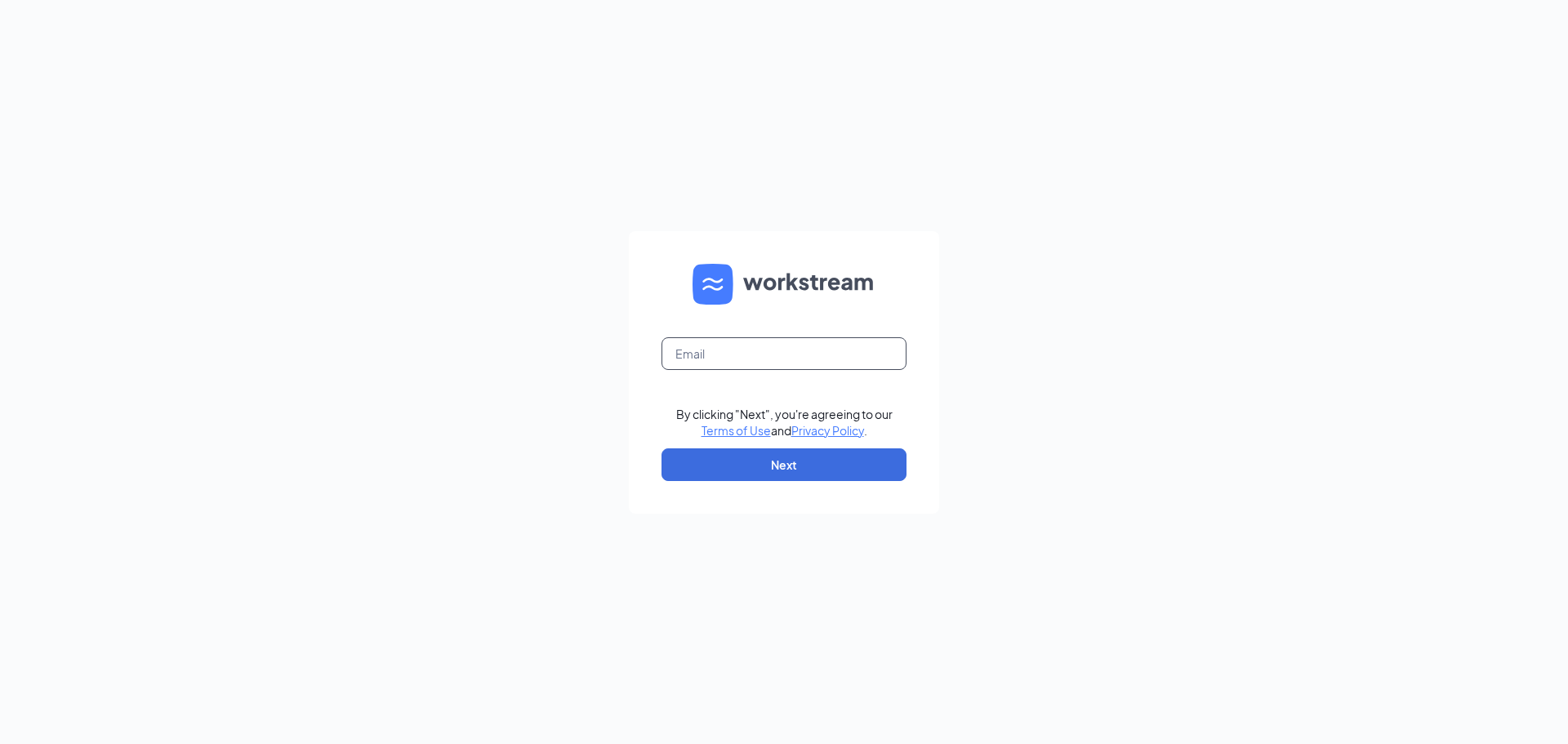
click at [700, 355] on input "text" at bounding box center [784, 353] width 245 height 33
type input "[EMAIL_ADDRESS][DOMAIN_NAME]"
click at [757, 463] on button "Next" at bounding box center [784, 464] width 245 height 33
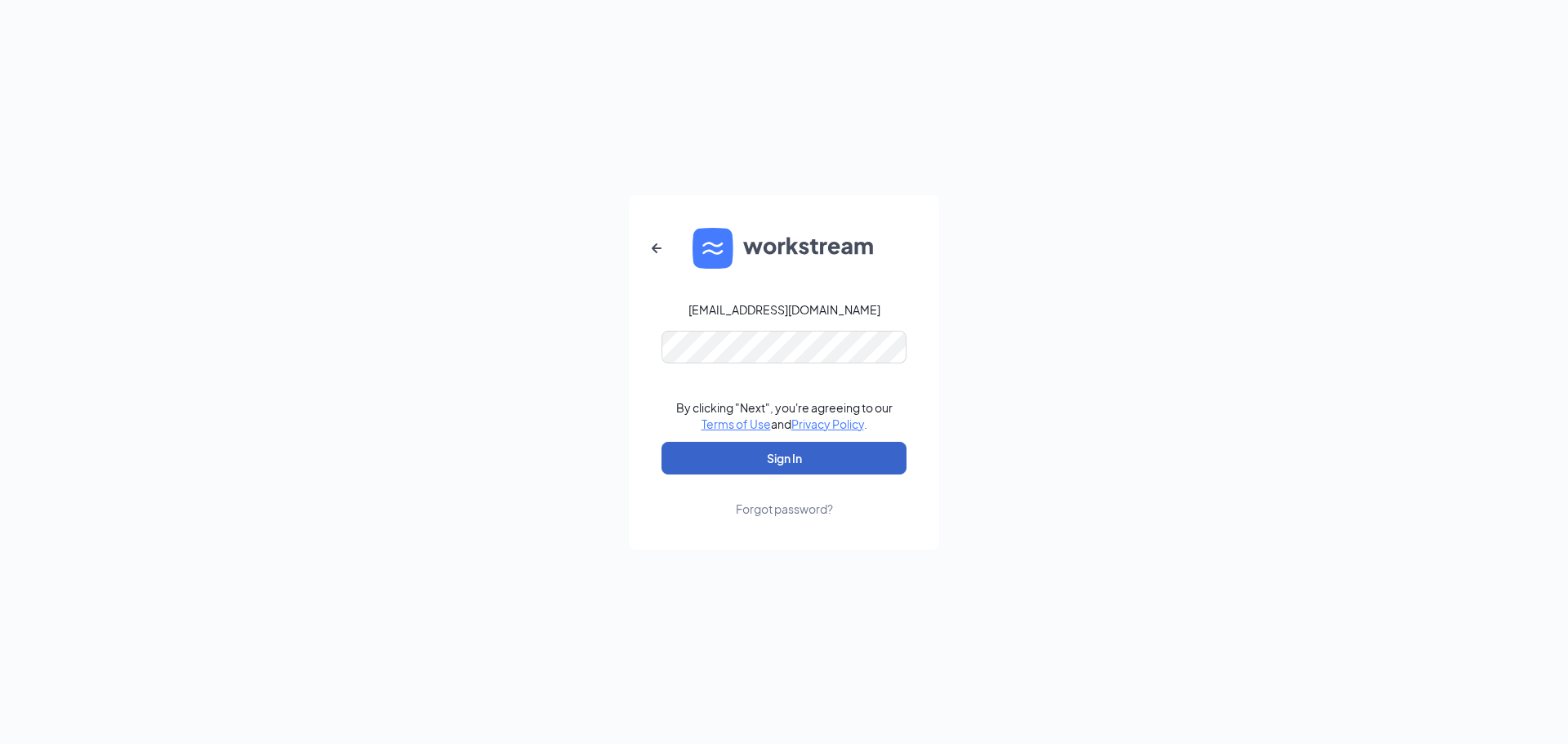
click at [765, 456] on button "Sign In" at bounding box center [784, 458] width 245 height 33
click at [753, 461] on button "Sign In" at bounding box center [784, 458] width 245 height 33
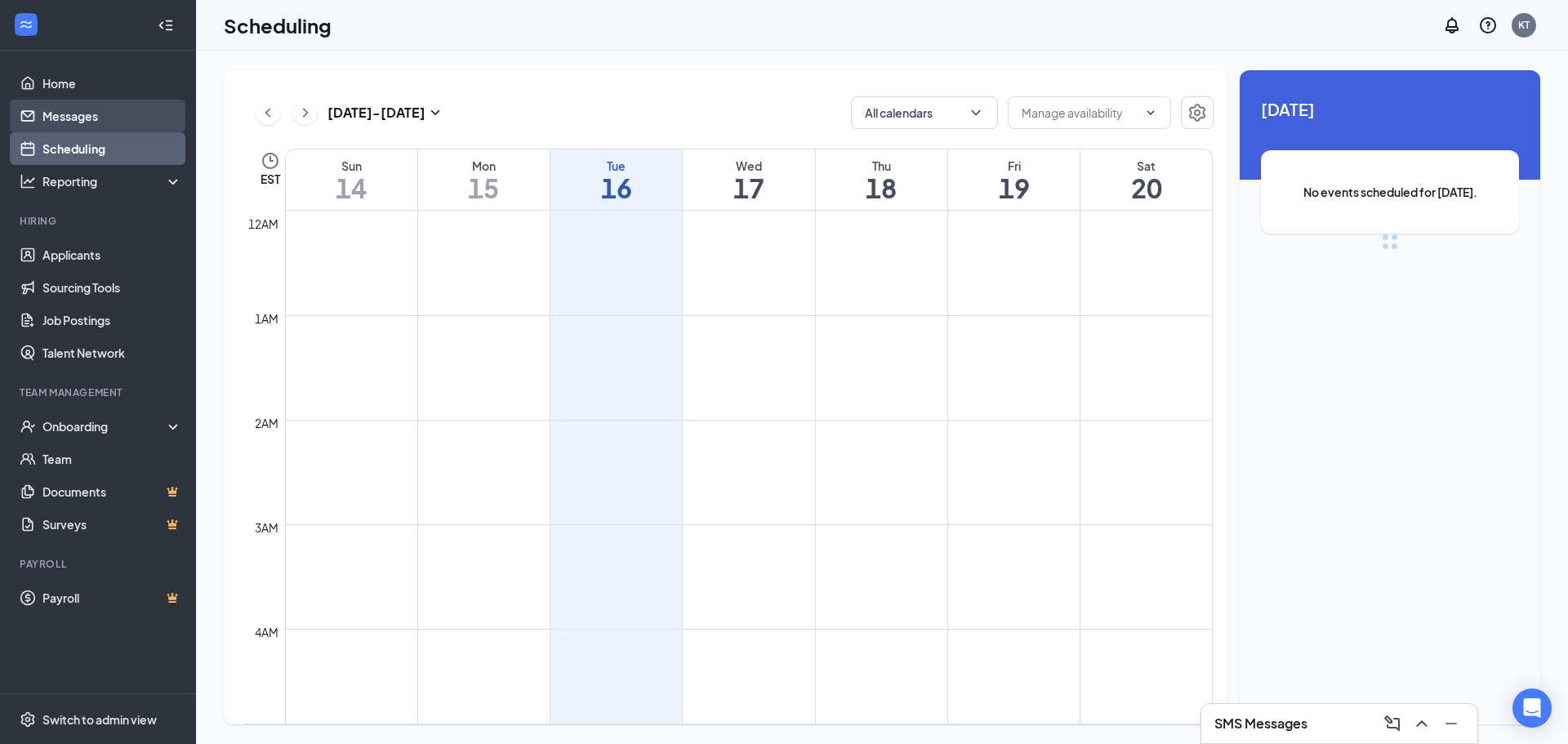
scroll to position [802, 0]
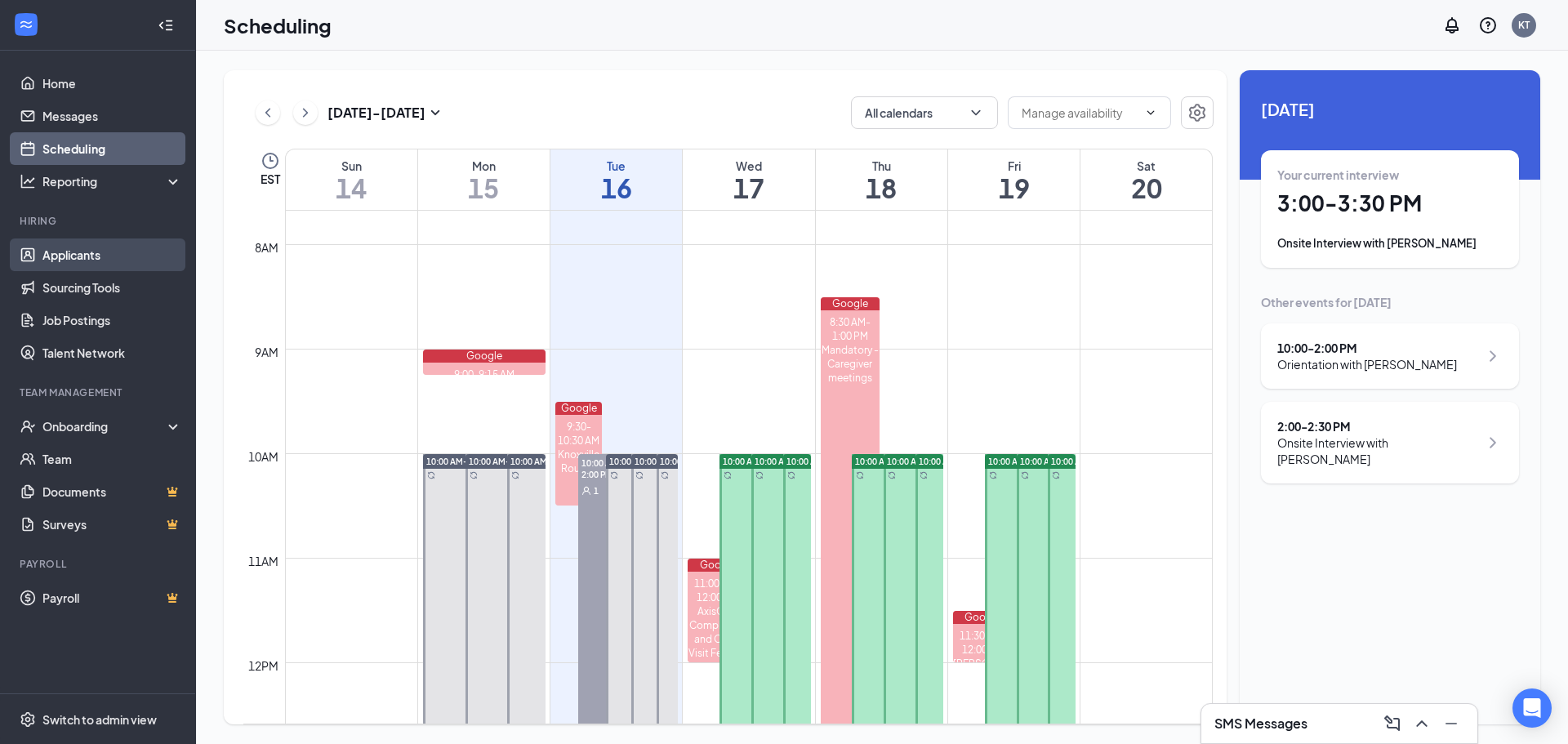
click at [77, 256] on link "Applicants" at bounding box center [112, 254] width 139 height 33
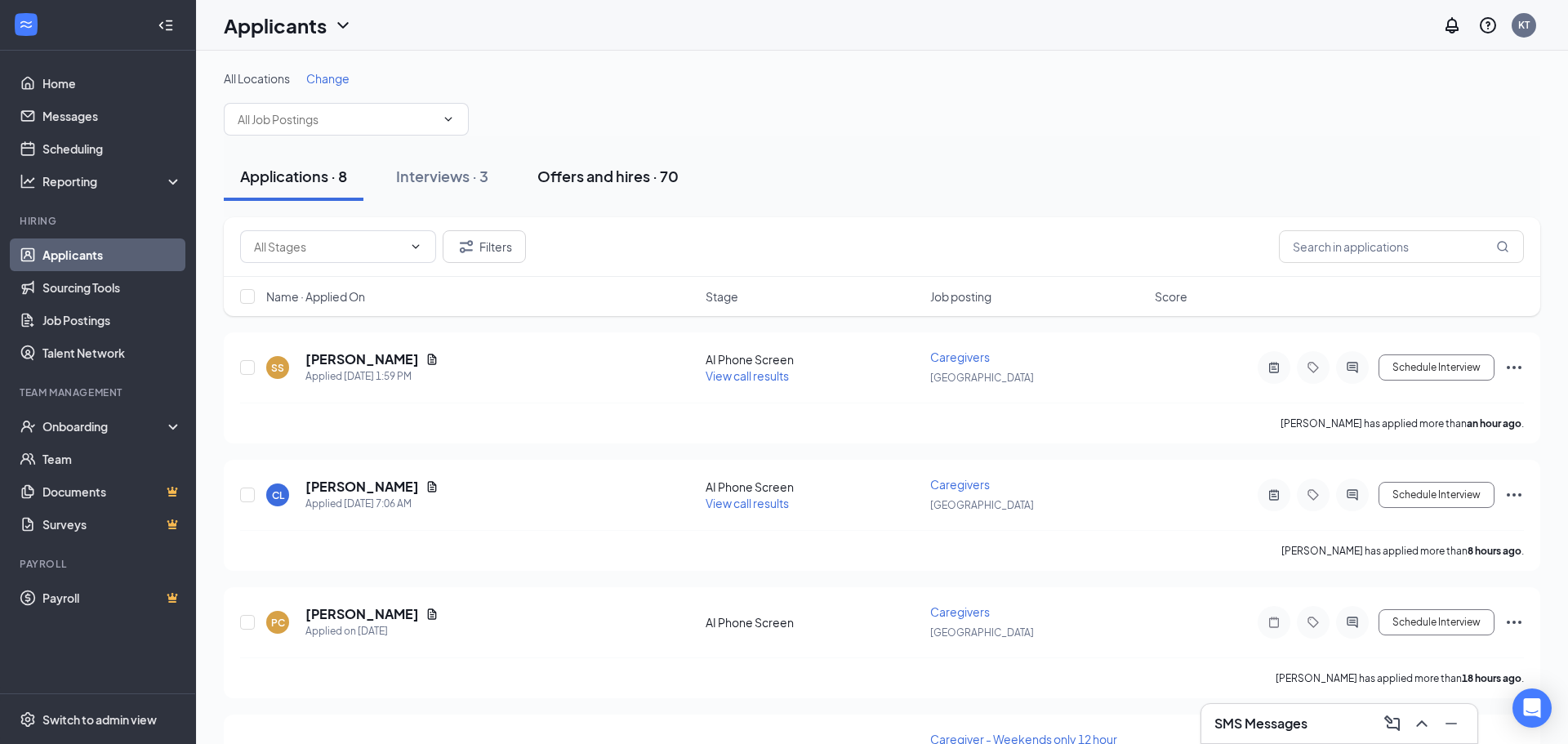
click at [580, 179] on div "Offers and hires · 70" at bounding box center [608, 176] width 141 height 21
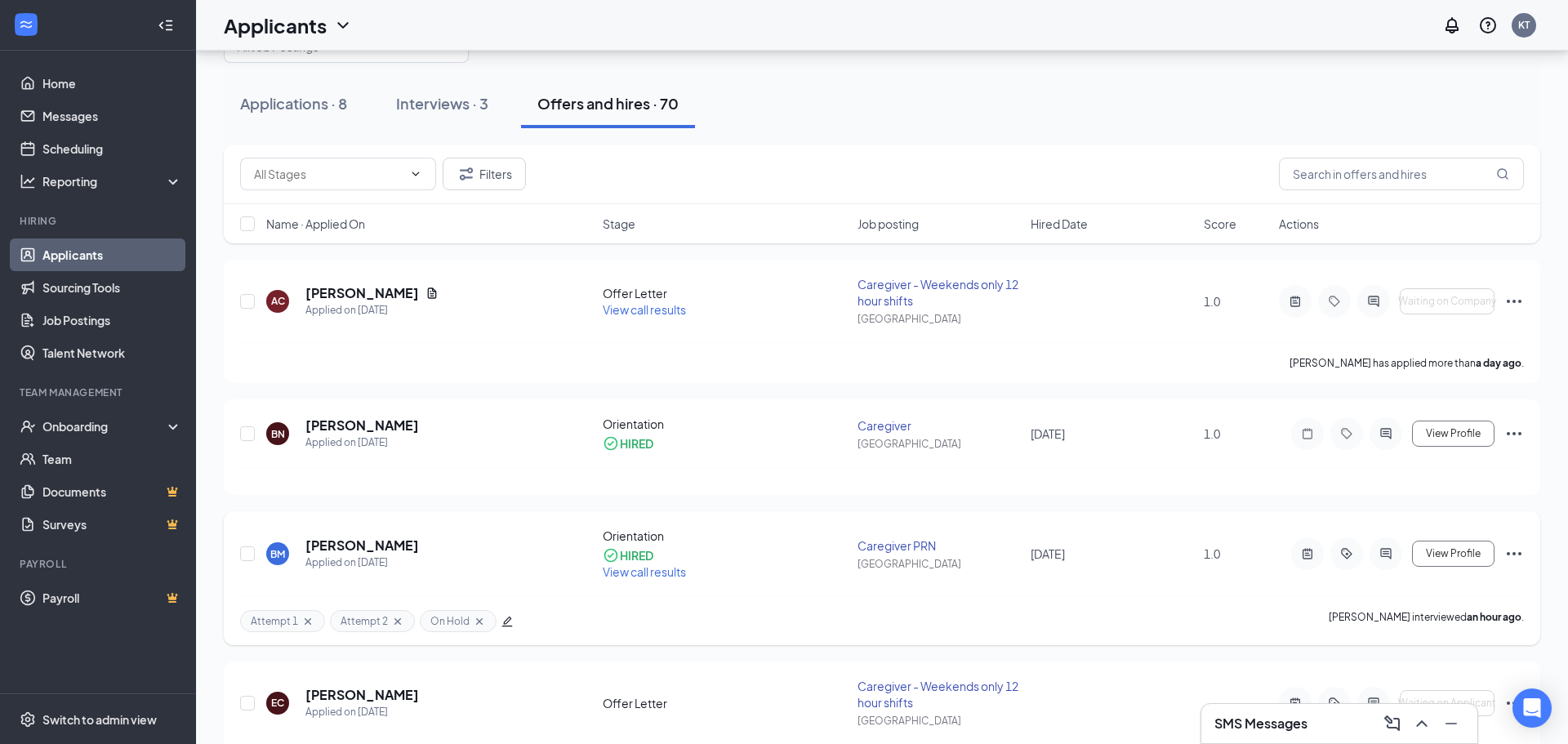
scroll to position [74, 0]
click at [352, 546] on h5 "Bianca McDaniel" at bounding box center [362, 543] width 113 height 18
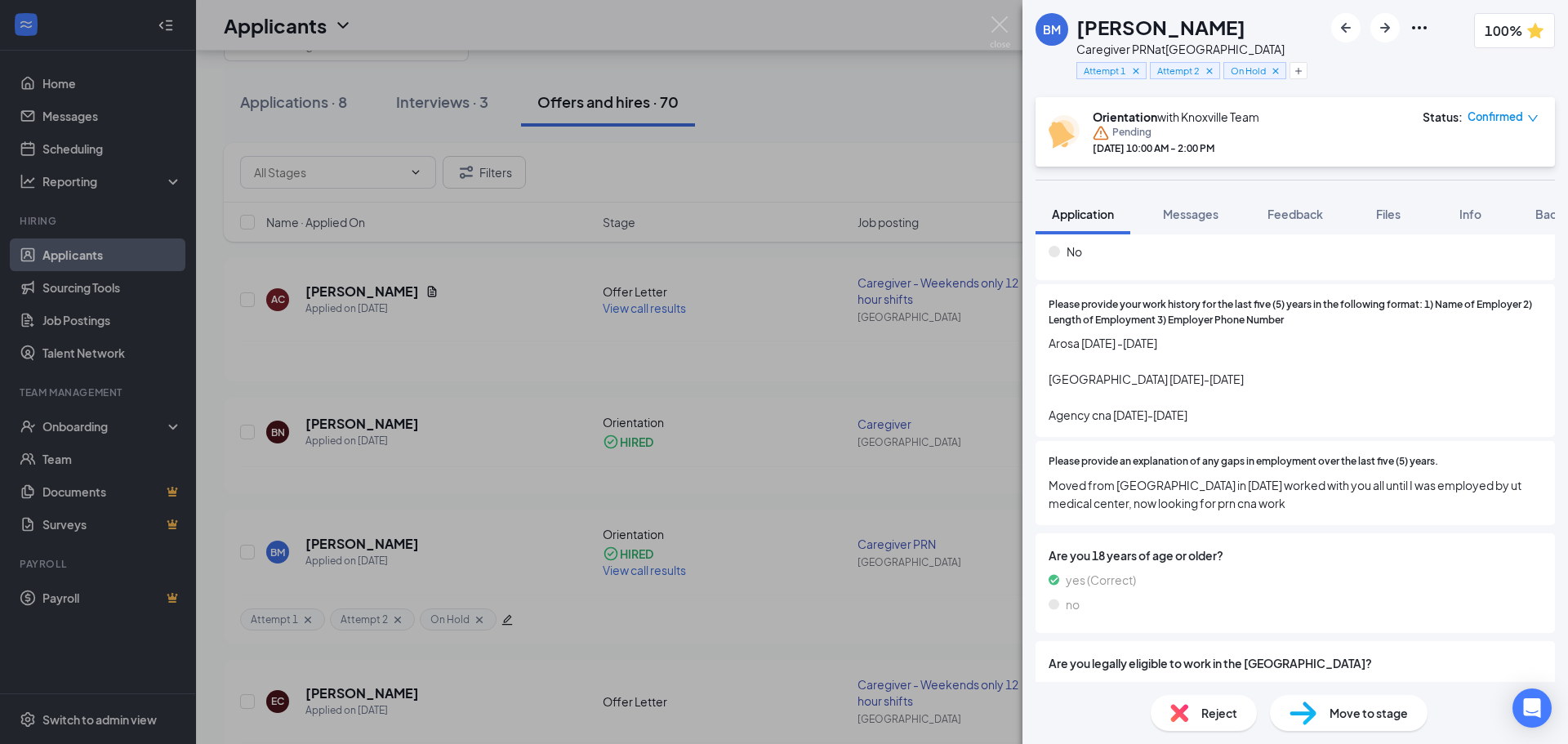
scroll to position [2454, 0]
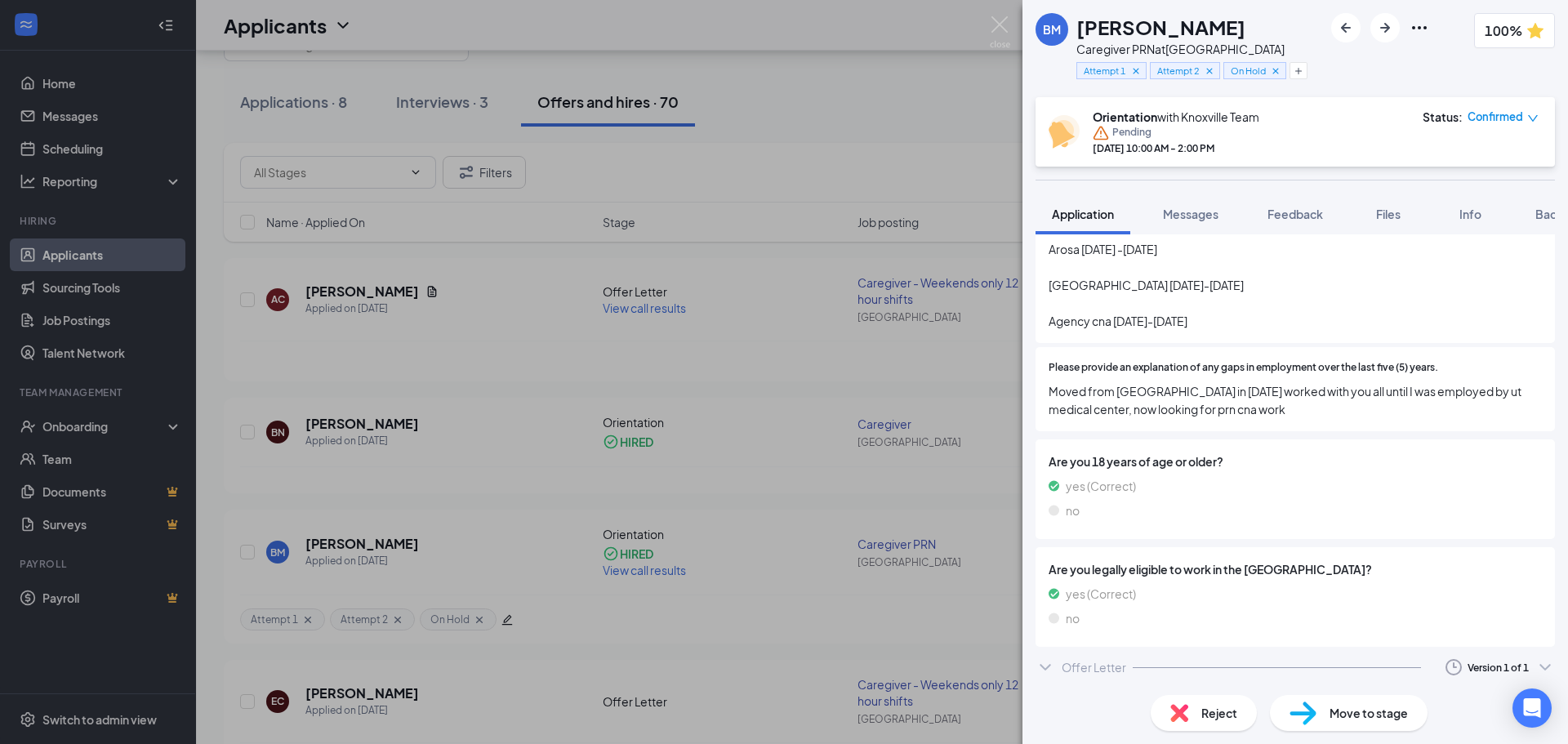
click at [1499, 660] on div "Version 1 of 1" at bounding box center [1497, 667] width 61 height 14
click at [1062, 658] on div "Offer Letter" at bounding box center [1094, 666] width 64 height 16
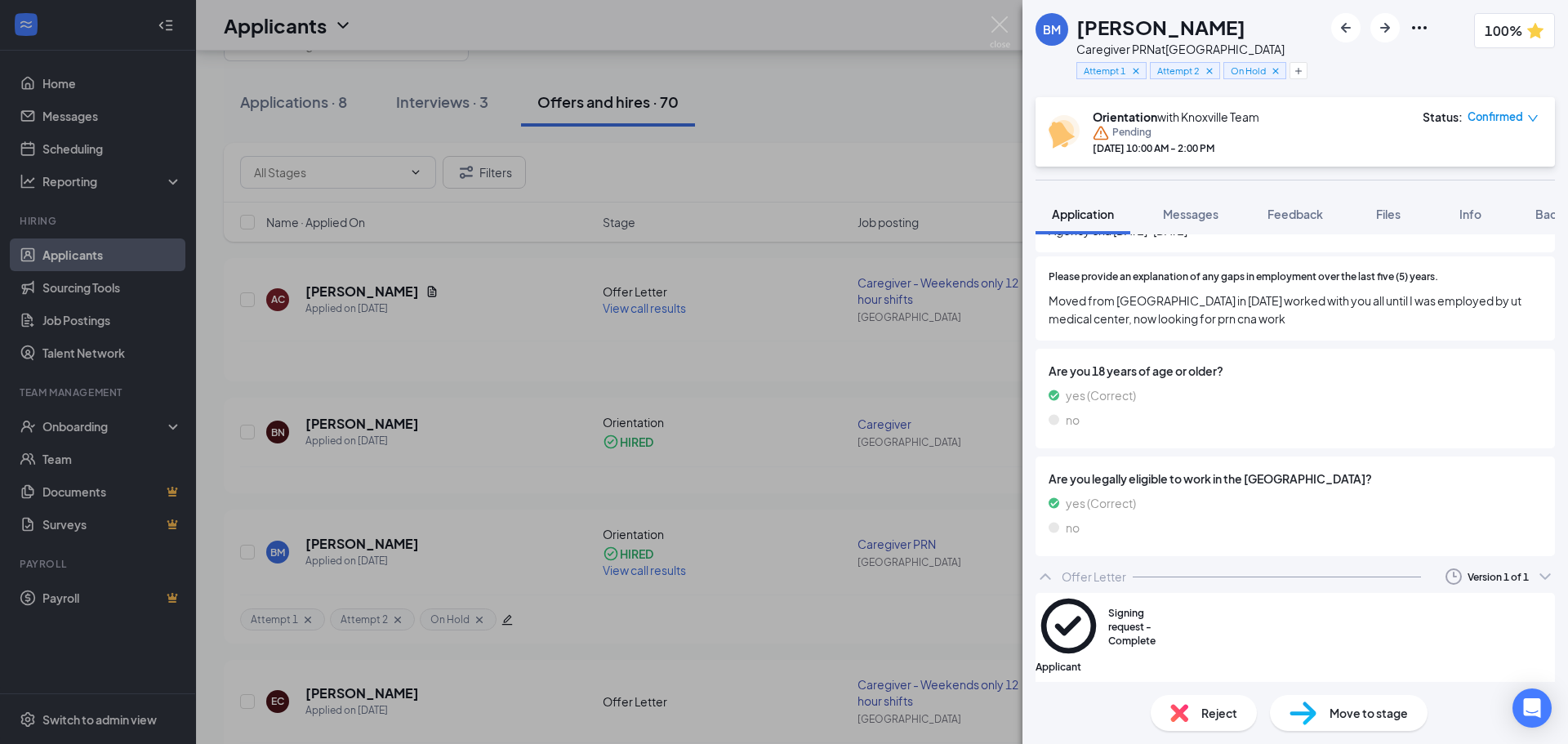
scroll to position [2592, 0]
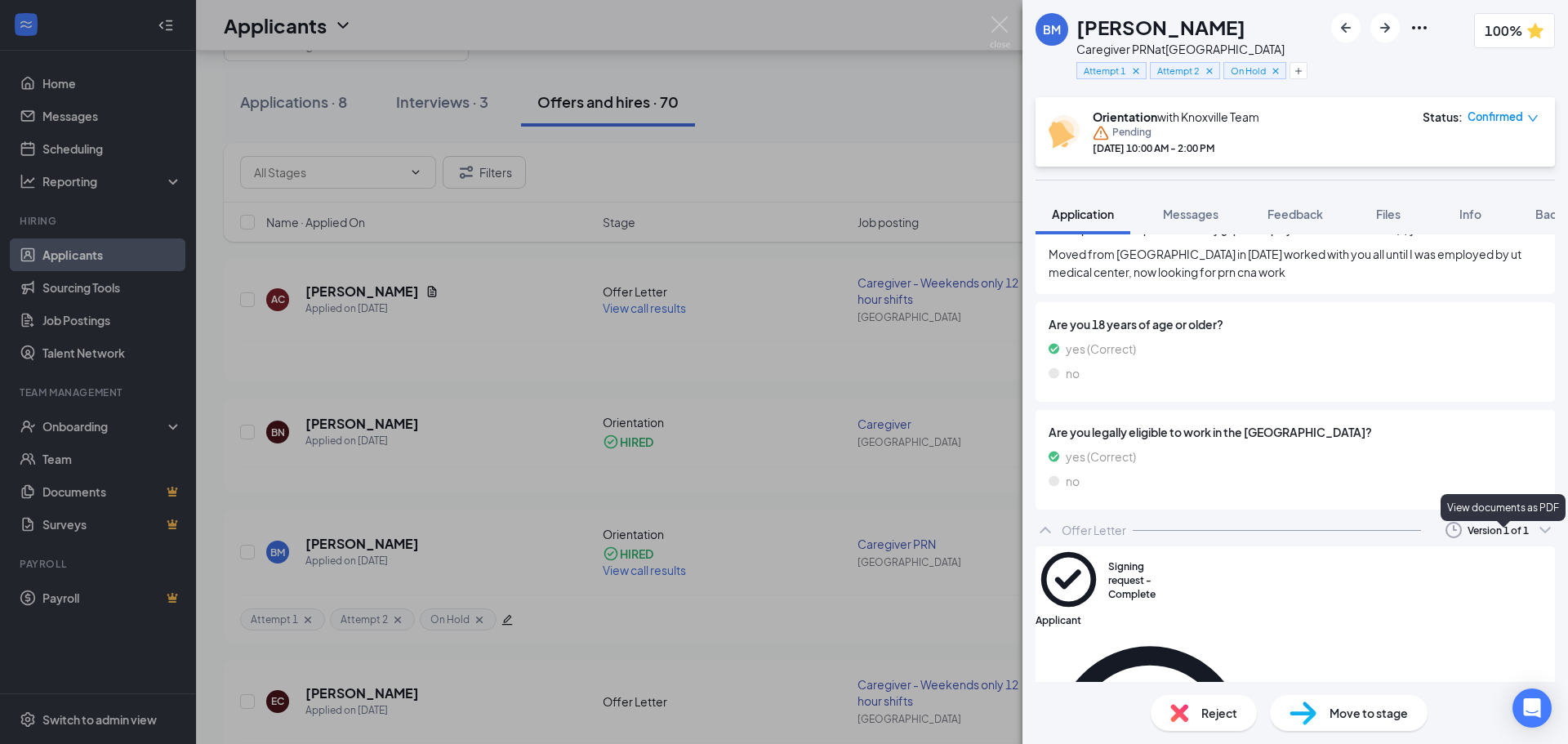
click at [1545, 579] on icon "Eye" at bounding box center [1545, 579] width 0 height 0
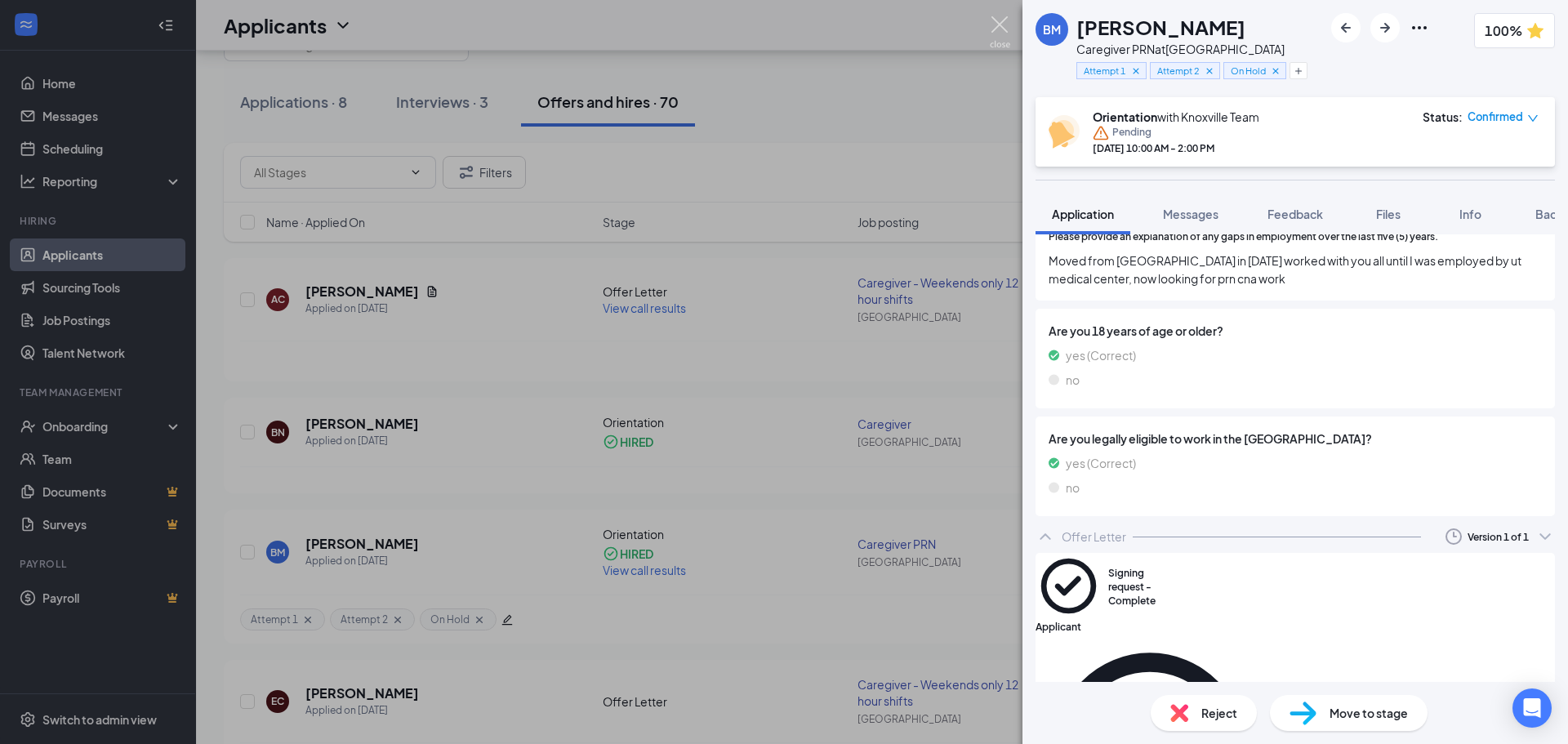
click at [1001, 22] on img at bounding box center [1000, 32] width 21 height 32
